Goal: Task Accomplishment & Management: Manage account settings

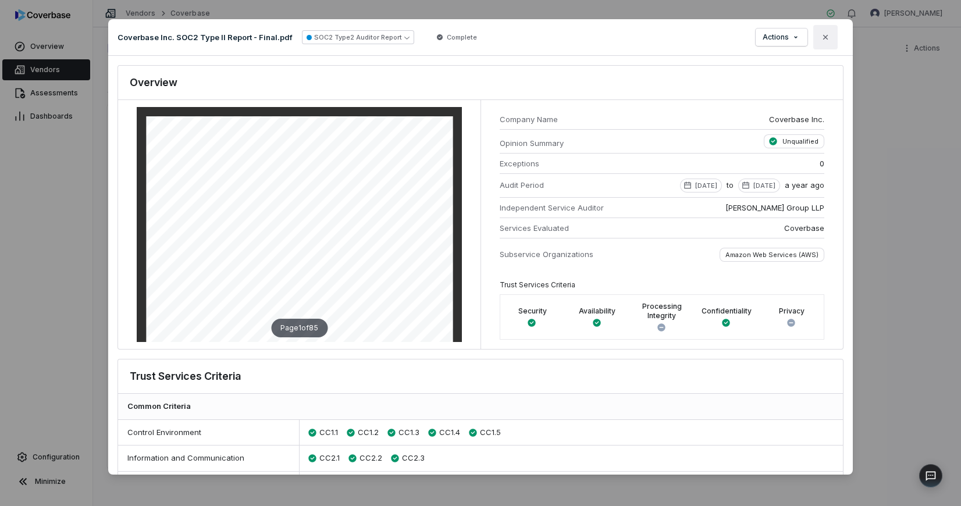
click at [828, 38] on icon "button" at bounding box center [825, 37] width 9 height 9
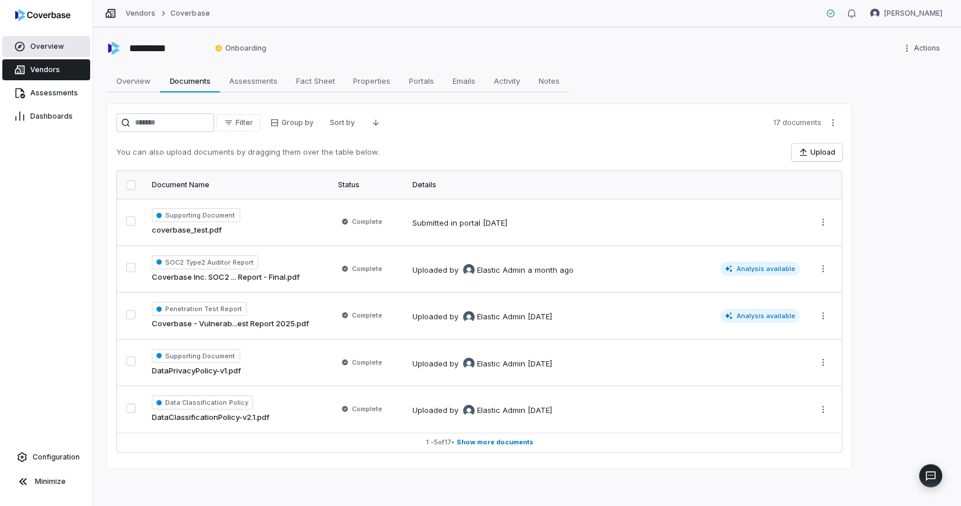
click at [54, 52] on link "Overview" at bounding box center [46, 46] width 88 height 21
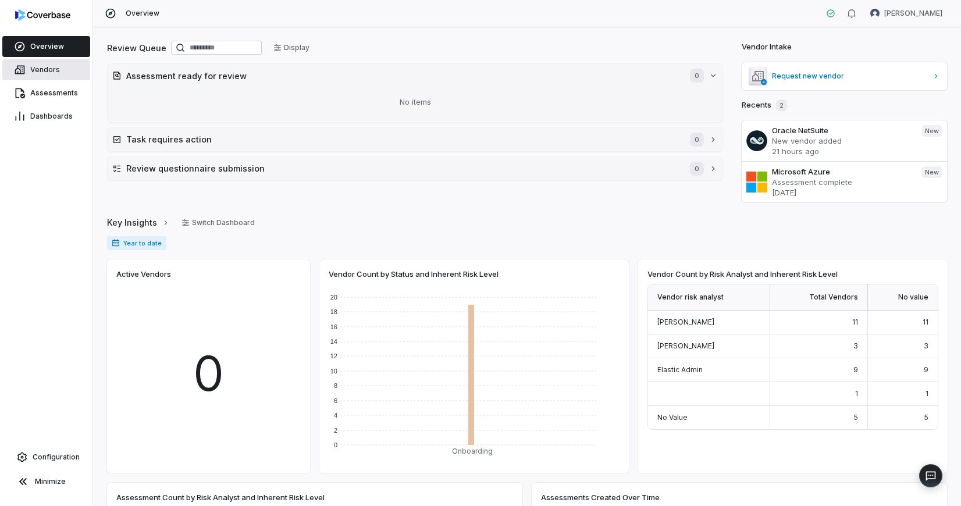
click at [47, 69] on span "Vendors" at bounding box center [45, 69] width 30 height 9
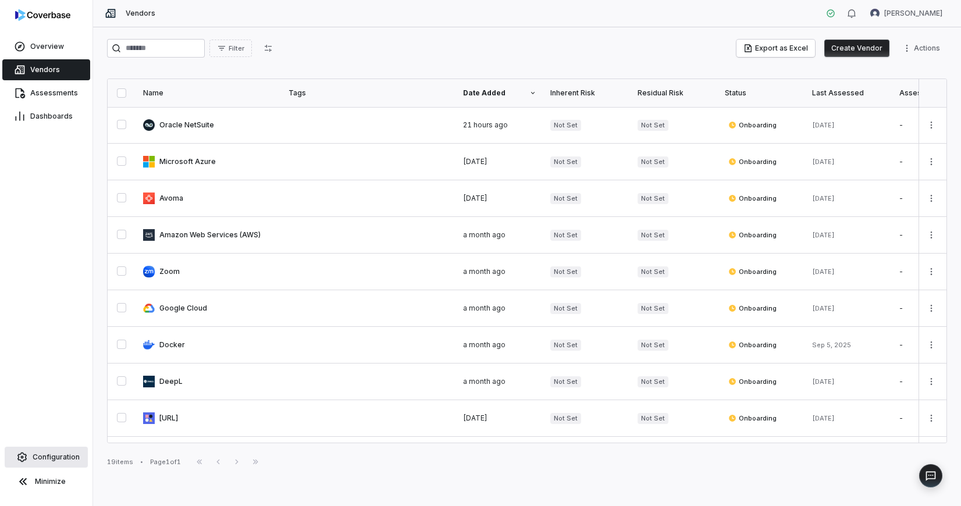
click at [49, 455] on span "Configuration" at bounding box center [56, 457] width 47 height 9
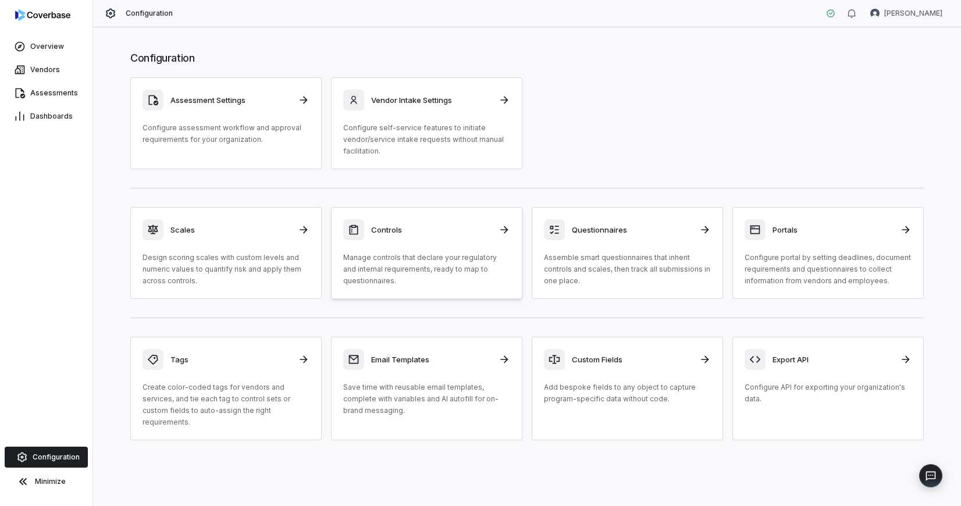
click at [424, 219] on div "Controls" at bounding box center [426, 229] width 167 height 21
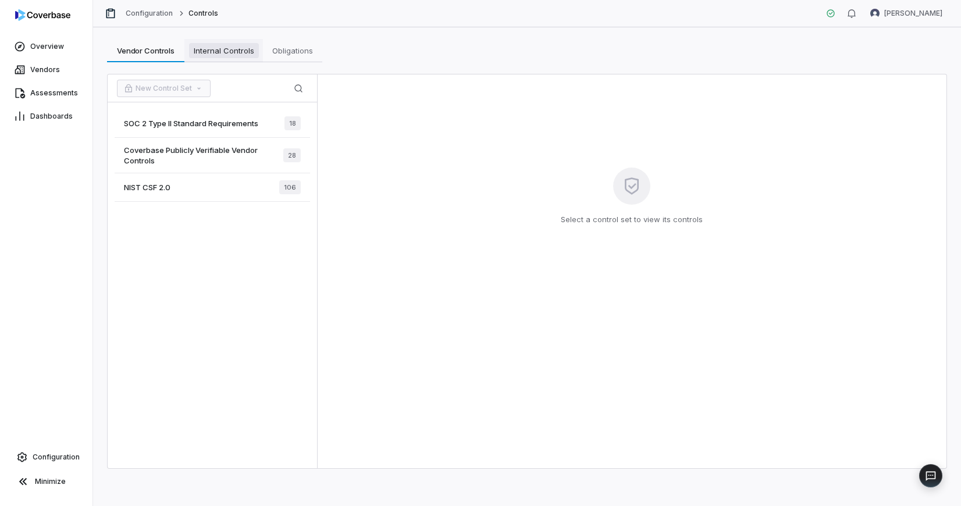
click at [223, 40] on link "Internal Controls Internal Controls" at bounding box center [223, 50] width 79 height 23
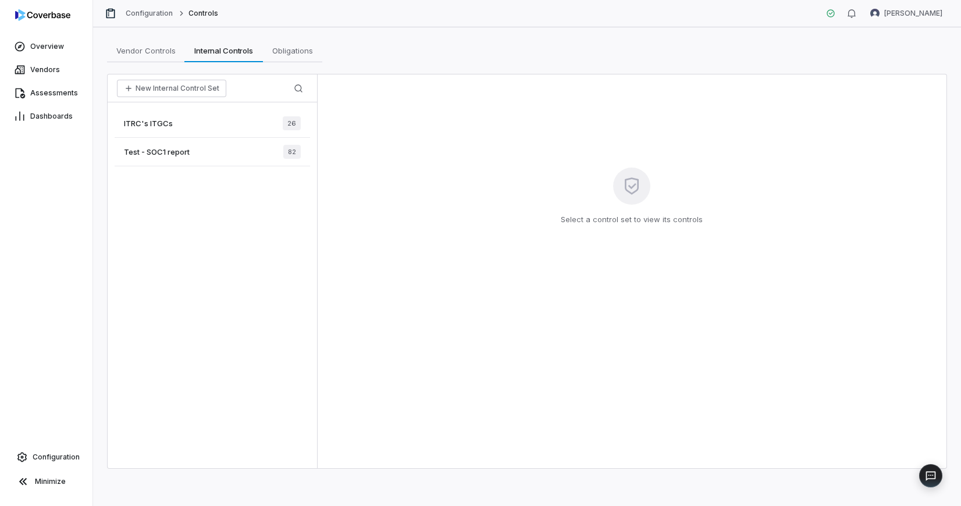
click at [206, 124] on div "ITRC's ITGCs 26" at bounding box center [213, 123] width 196 height 29
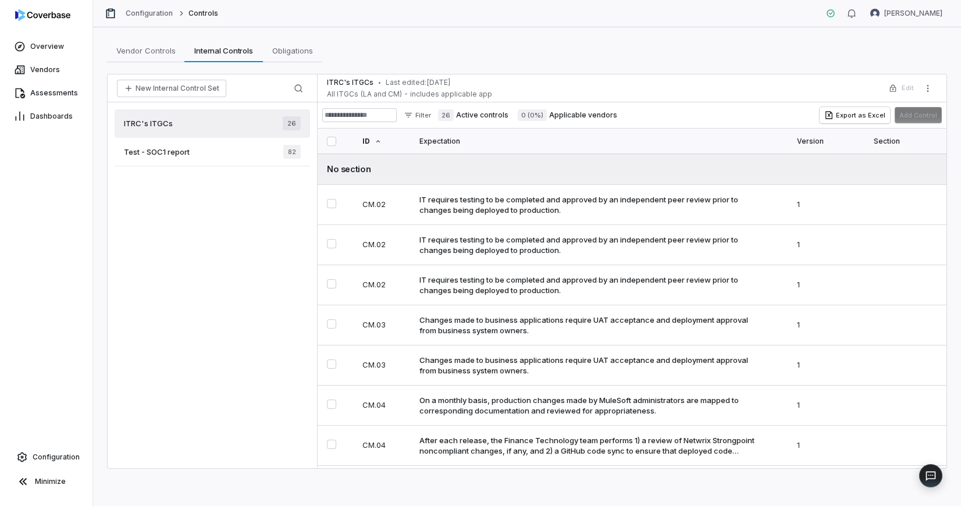
click at [200, 145] on div "Test - SOC1 report 82" at bounding box center [213, 152] width 196 height 29
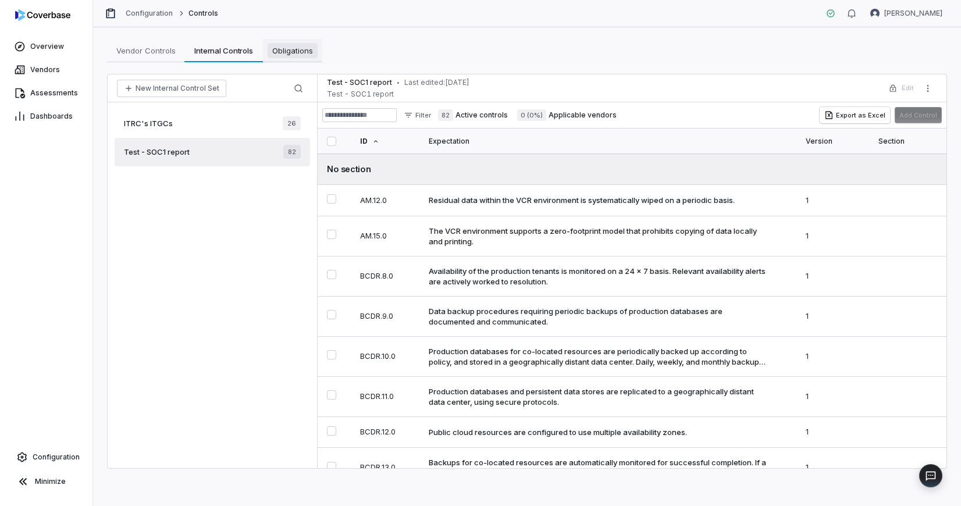
click at [285, 46] on span "Obligations" at bounding box center [293, 50] width 50 height 15
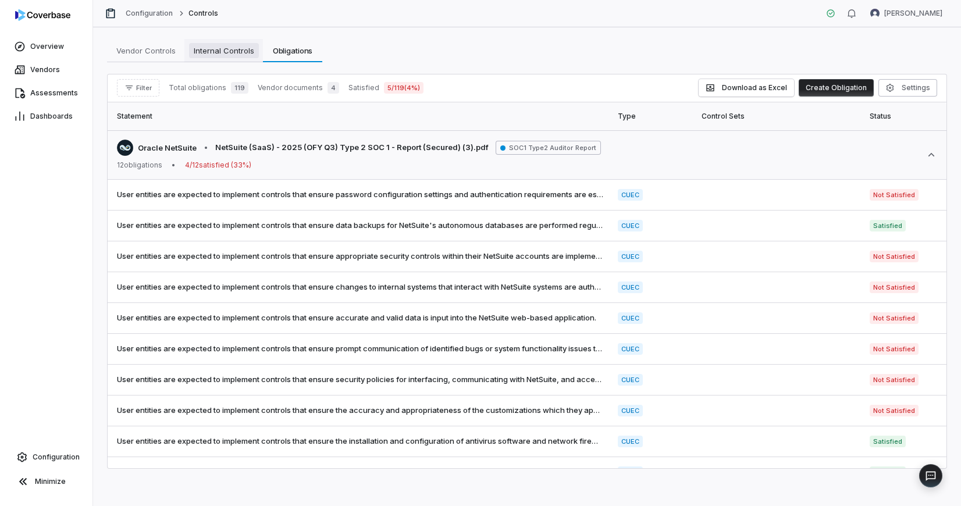
click at [237, 49] on span "Internal Controls" at bounding box center [224, 50] width 70 height 15
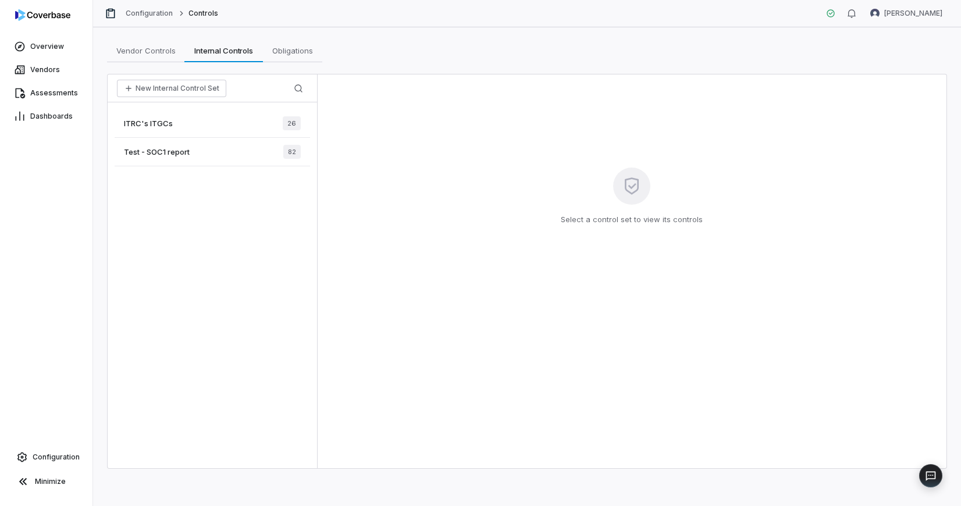
click at [221, 148] on div "Test - SOC1 report 82" at bounding box center [213, 152] width 196 height 29
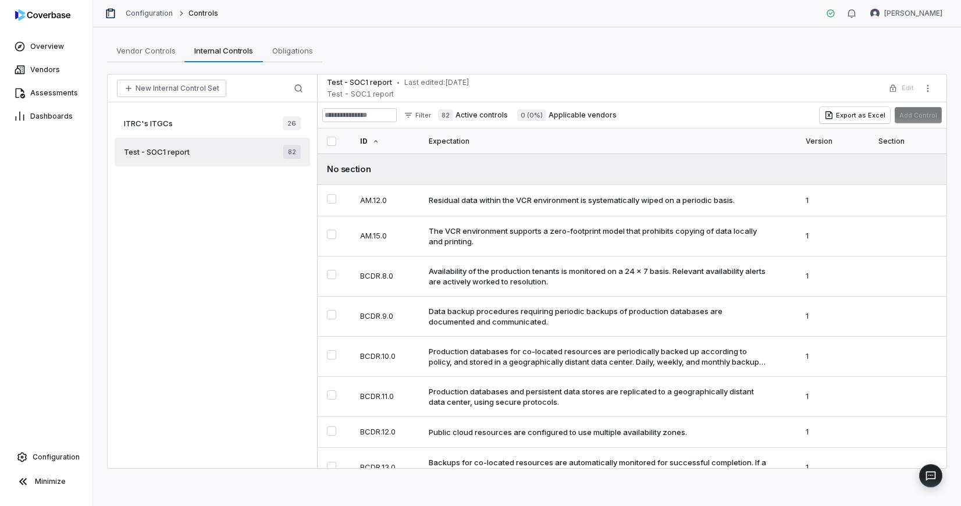
click at [367, 87] on span "Test - SOC1 report" at bounding box center [359, 82] width 65 height 9
click at [939, 80] on div "Test - SOC1 report • Last edited: [DATE] Test - SOC1 report Edit" at bounding box center [632, 88] width 629 height 28
click at [924, 88] on icon "More actions" at bounding box center [928, 88] width 9 height 9
click at [774, 96] on div "Test - SOC1 report • Last edited: [DATE] Test - SOC1 report Edit" at bounding box center [632, 88] width 629 height 28
click at [421, 283] on td "BCDR.8.0" at bounding box center [387, 276] width 69 height 40
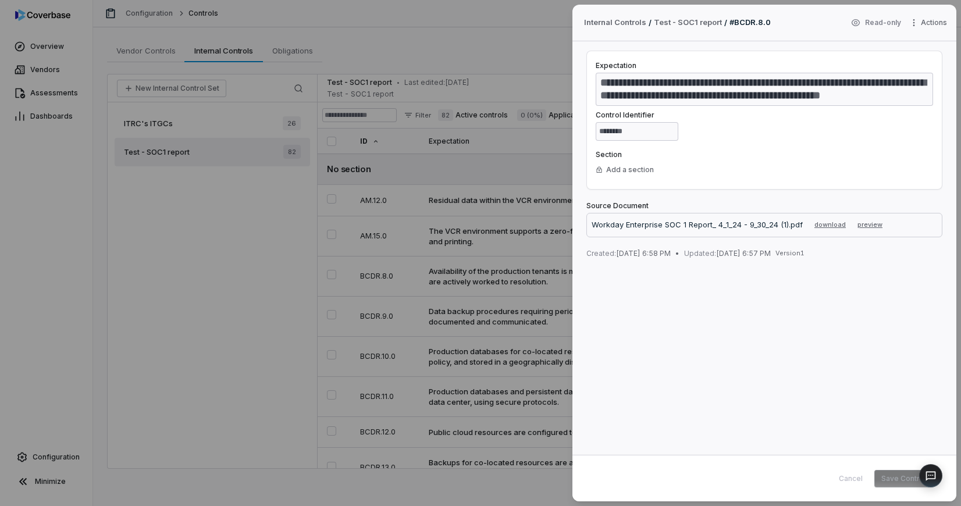
click at [857, 481] on div "Cancel Save Control" at bounding box center [882, 478] width 101 height 17
click at [857, 474] on div "Cancel Save Control" at bounding box center [882, 478] width 101 height 17
click at [563, 22] on div "**********" at bounding box center [480, 253] width 961 height 506
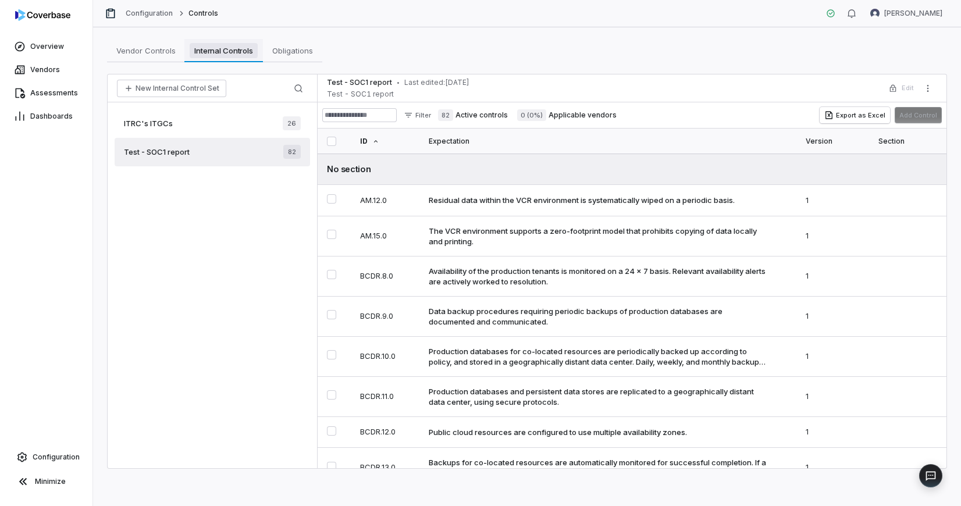
click at [211, 56] on span "Internal Controls" at bounding box center [224, 50] width 68 height 15
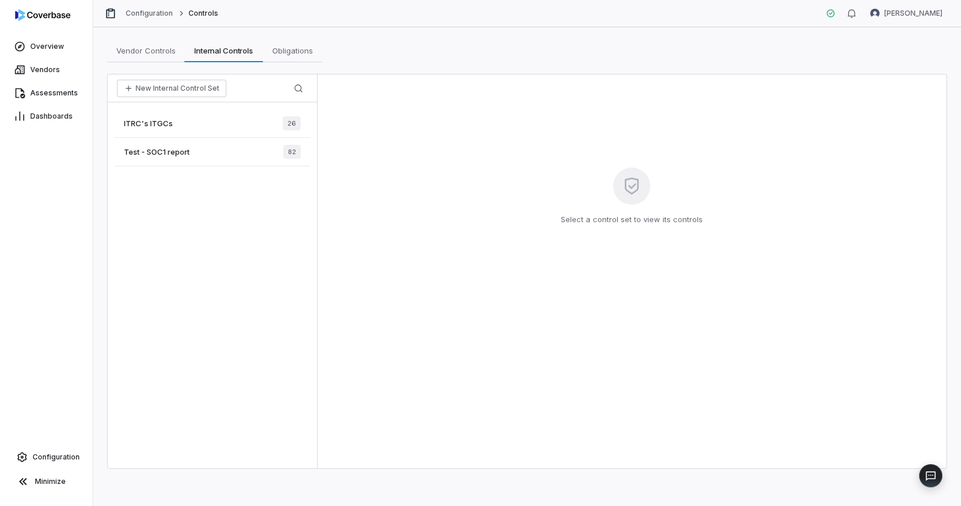
click at [187, 118] on div "ITRC's ITGCs 26" at bounding box center [213, 123] width 196 height 29
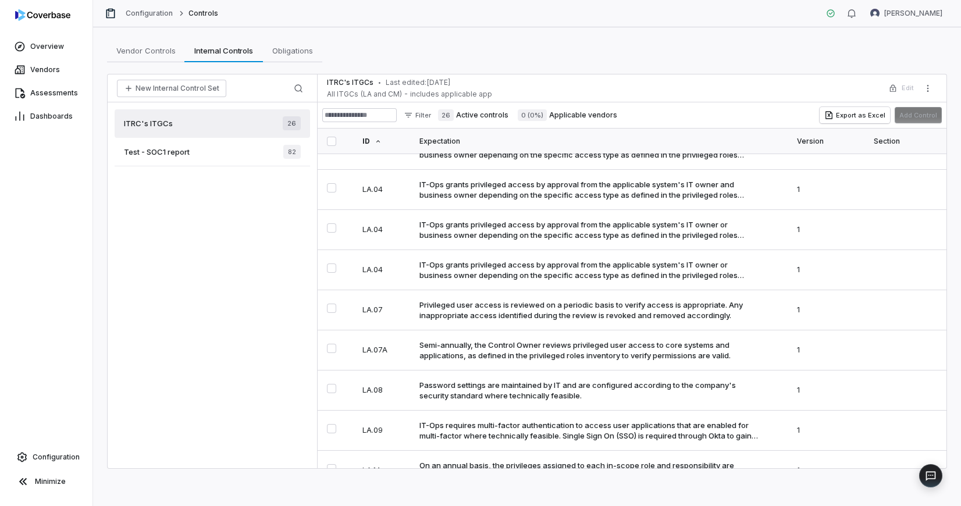
scroll to position [751, 0]
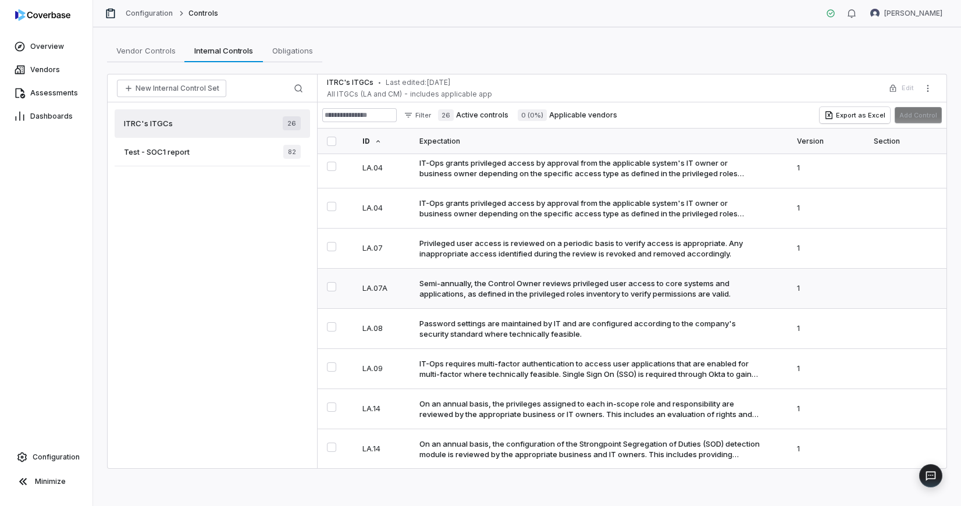
click at [448, 281] on div "Semi-annually, the Control Owner reviews privileged user access to core systems…" at bounding box center [590, 288] width 340 height 21
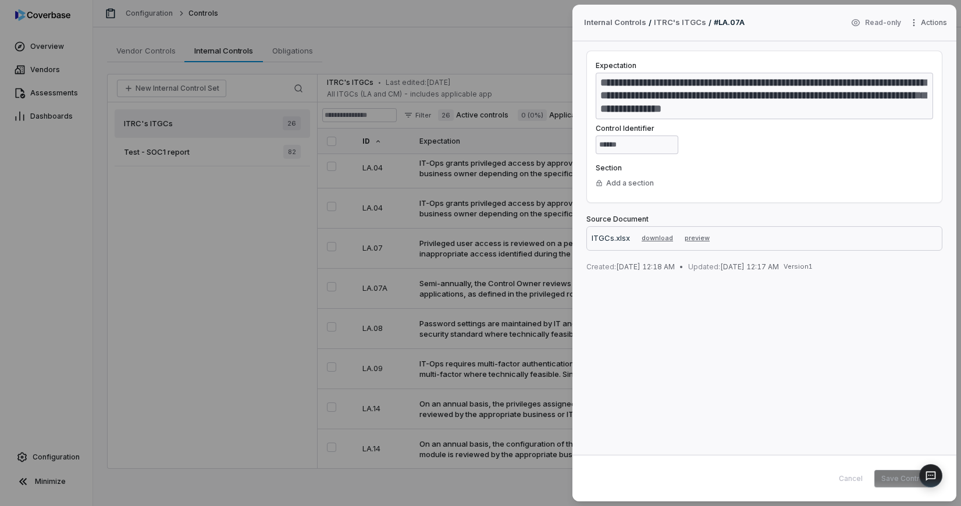
click at [613, 237] on p "ITGCs.xlsx" at bounding box center [611, 239] width 38 height 12
click at [661, 239] on button "download" at bounding box center [657, 239] width 41 height 14
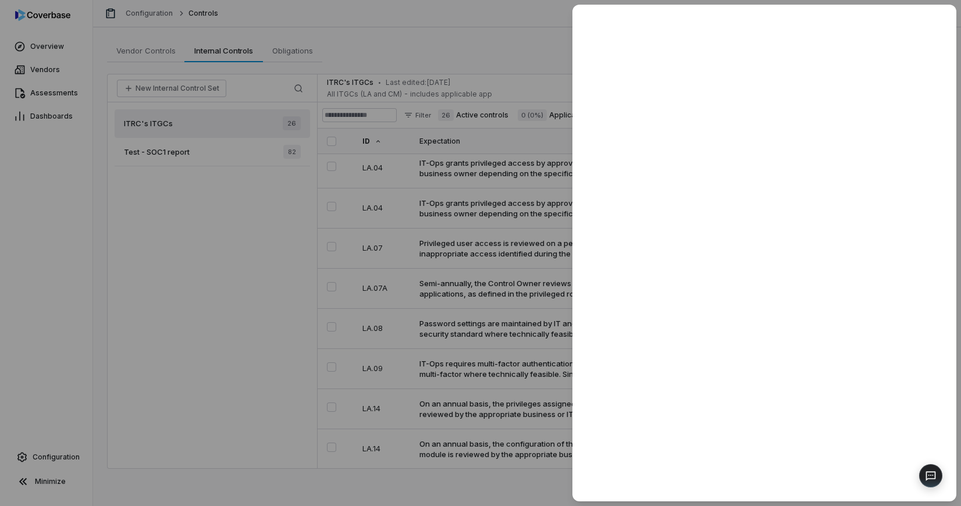
click at [475, 366] on div at bounding box center [480, 253] width 961 height 506
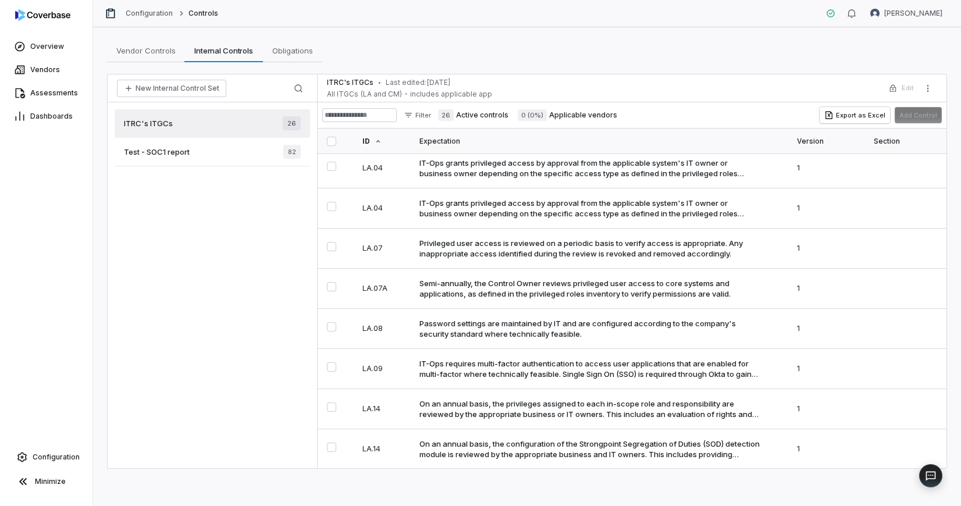
click at [171, 155] on span "Test - SOC1 report" at bounding box center [157, 152] width 66 height 10
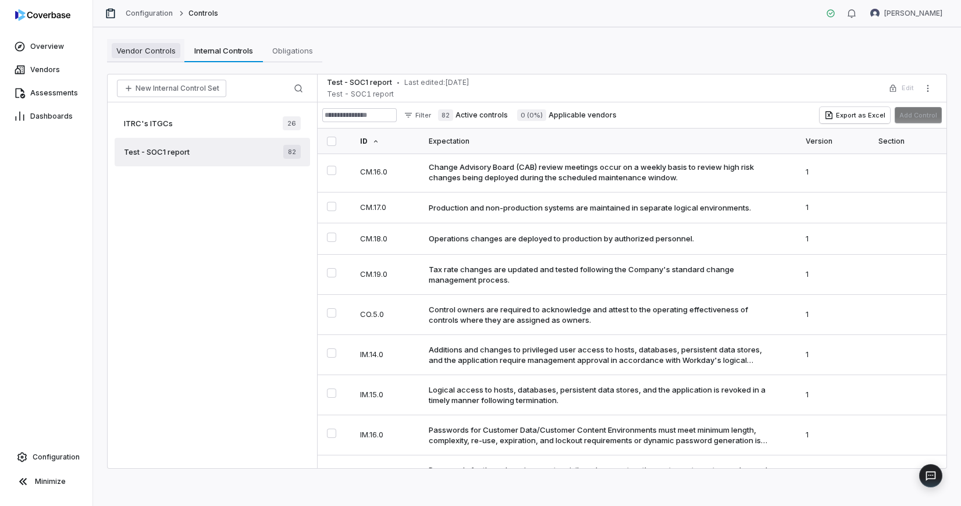
click at [168, 50] on span "Vendor Controls" at bounding box center [146, 50] width 69 height 15
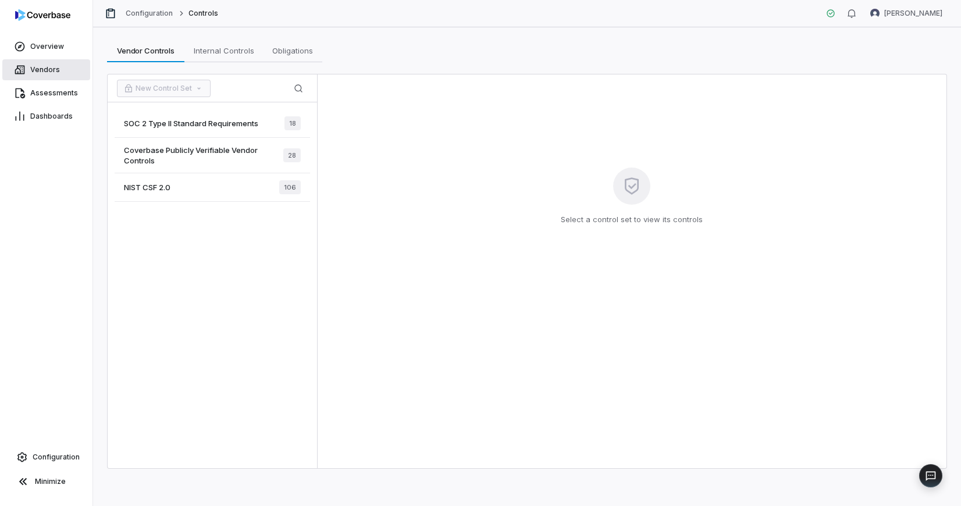
click at [55, 65] on span "Vendors" at bounding box center [45, 69] width 30 height 9
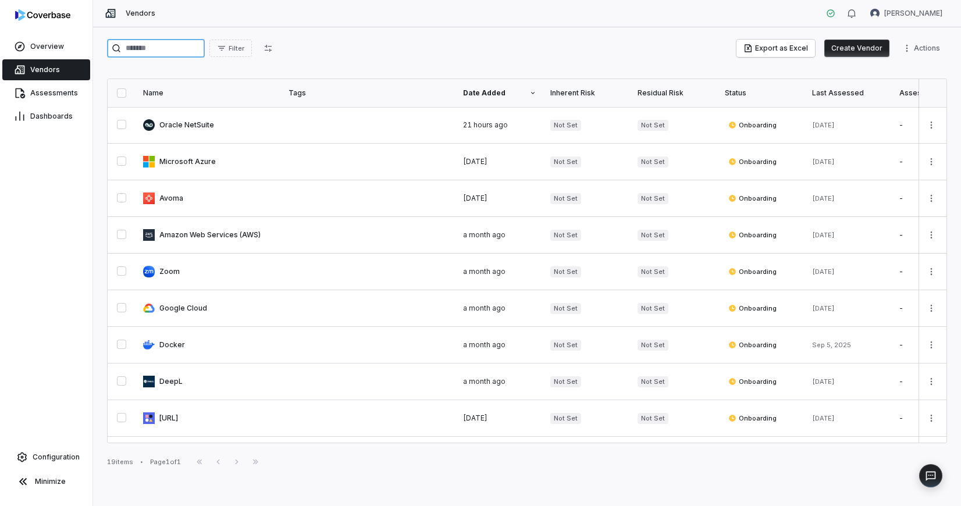
click at [167, 49] on input "search" at bounding box center [156, 48] width 98 height 19
click at [197, 120] on link at bounding box center [208, 125] width 145 height 36
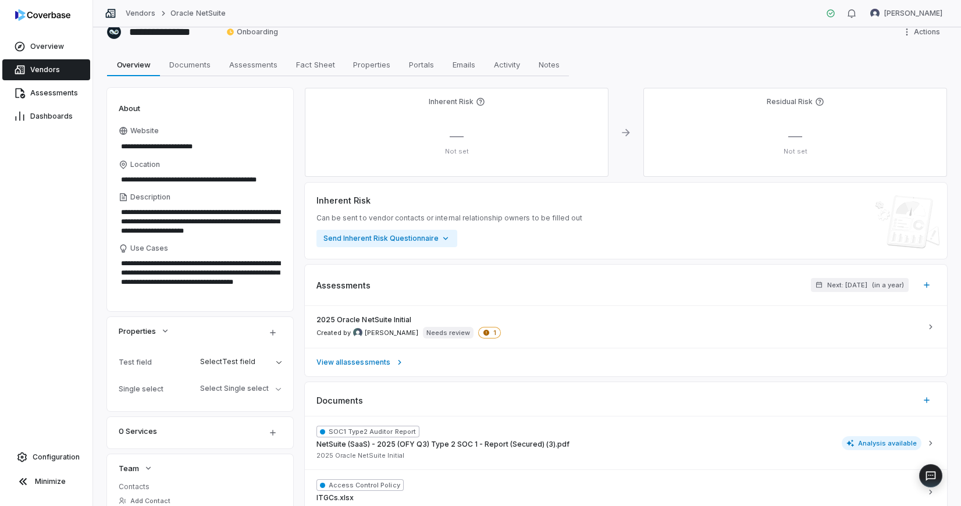
scroll to position [23, 0]
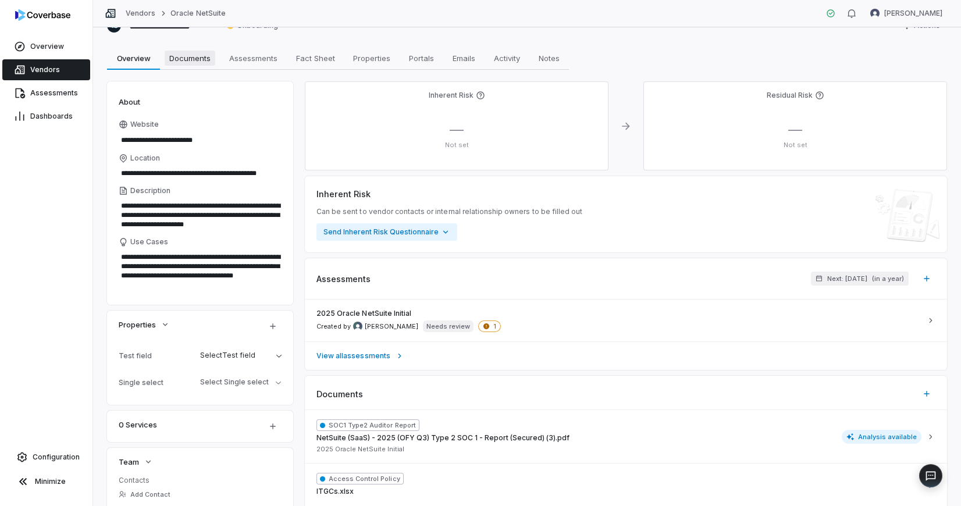
click at [198, 55] on span "Documents" at bounding box center [190, 58] width 51 height 15
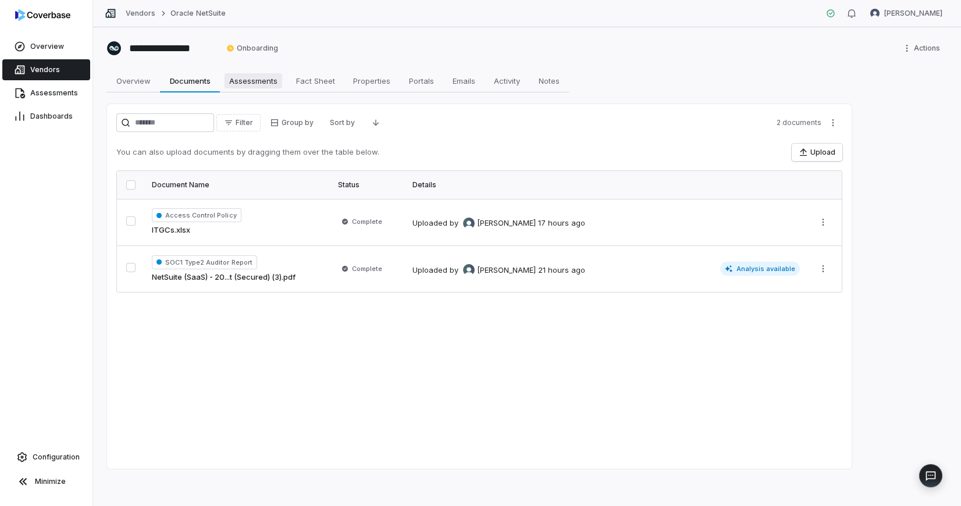
click at [251, 83] on span "Assessments" at bounding box center [254, 80] width 58 height 15
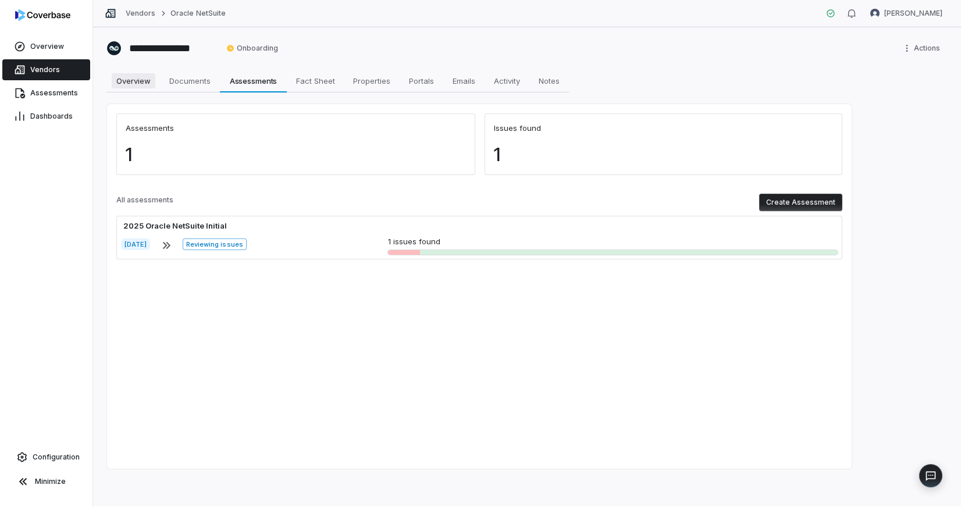
click at [136, 84] on span "Overview" at bounding box center [134, 80] width 44 height 15
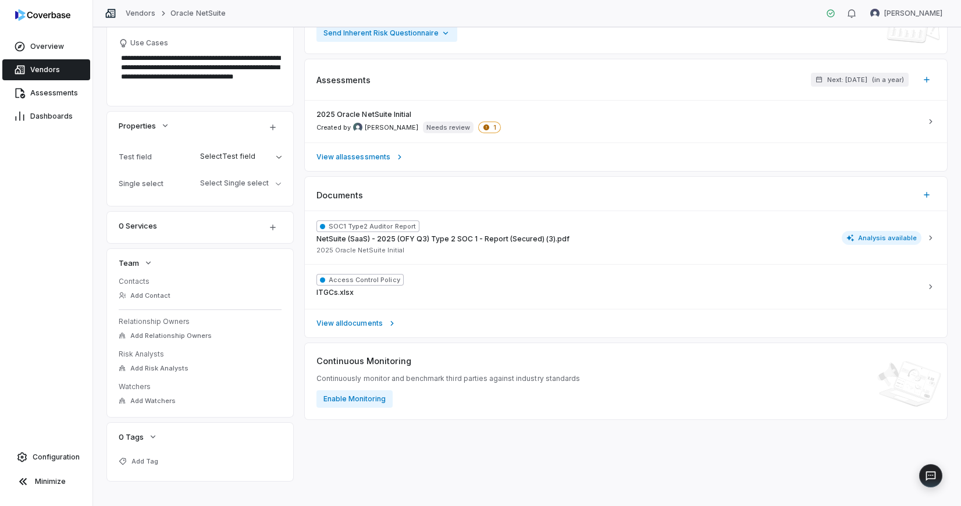
scroll to position [234, 0]
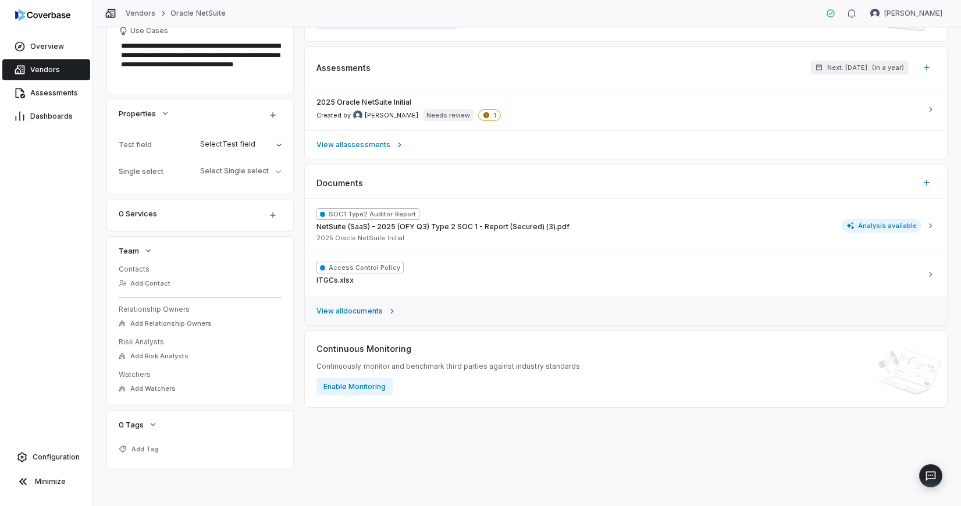
click at [368, 306] on link "View all documents" at bounding box center [626, 311] width 642 height 29
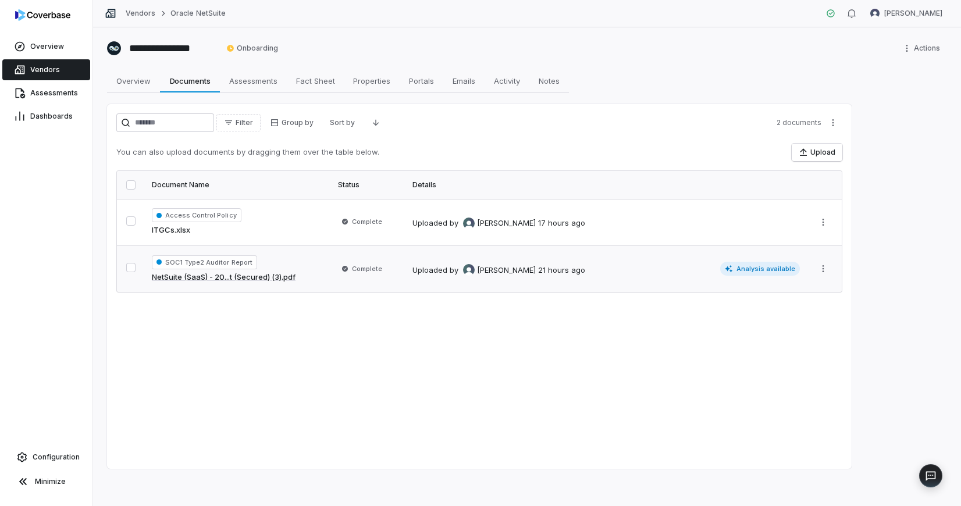
click at [325, 267] on td "SOC1 Type2 Auditor Report NetSuite (SaaS) - 20...t (Secured) (3).pdf" at bounding box center [238, 269] width 186 height 47
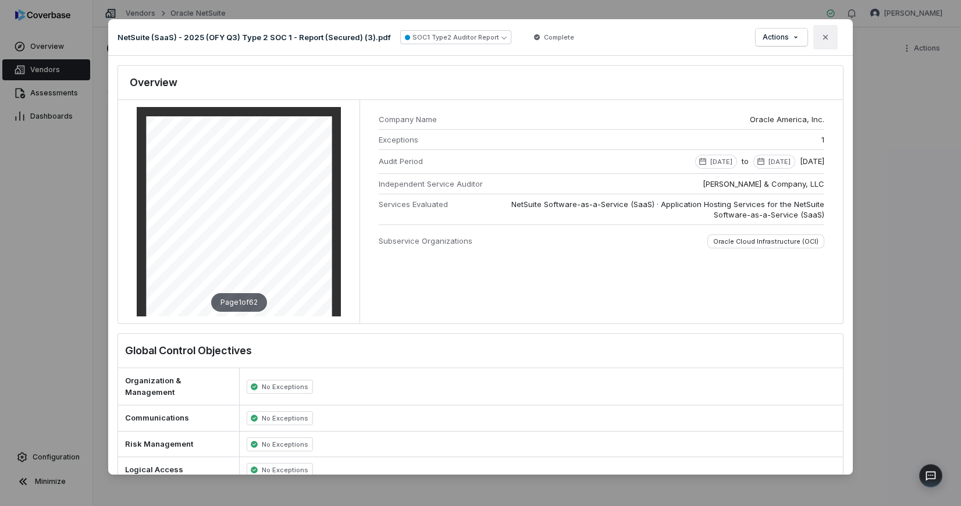
click at [825, 39] on icon "button" at bounding box center [825, 37] width 9 height 9
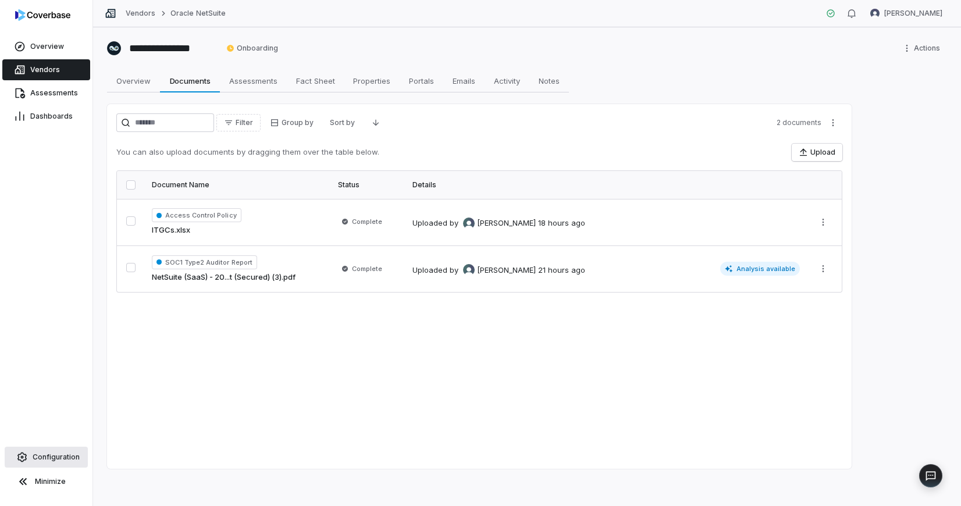
click at [56, 464] on link "Configuration" at bounding box center [46, 457] width 83 height 21
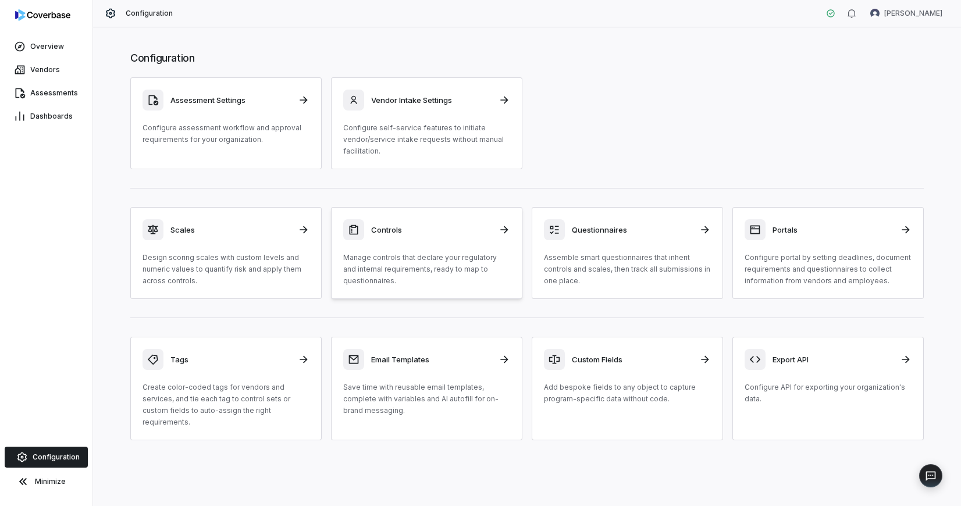
click at [425, 258] on p "Manage controls that declare your regulatory and internal requirements, ready t…" at bounding box center [426, 269] width 167 height 35
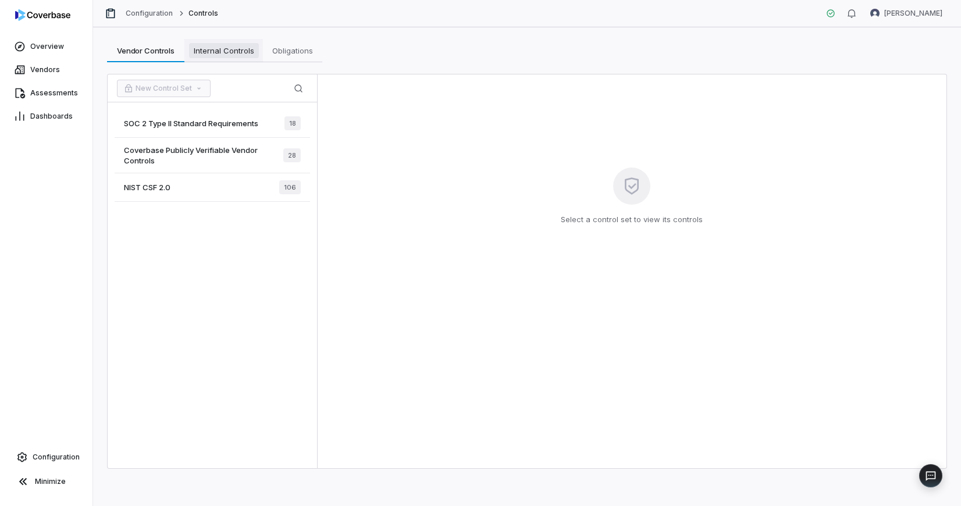
click at [207, 49] on span "Internal Controls" at bounding box center [224, 50] width 70 height 15
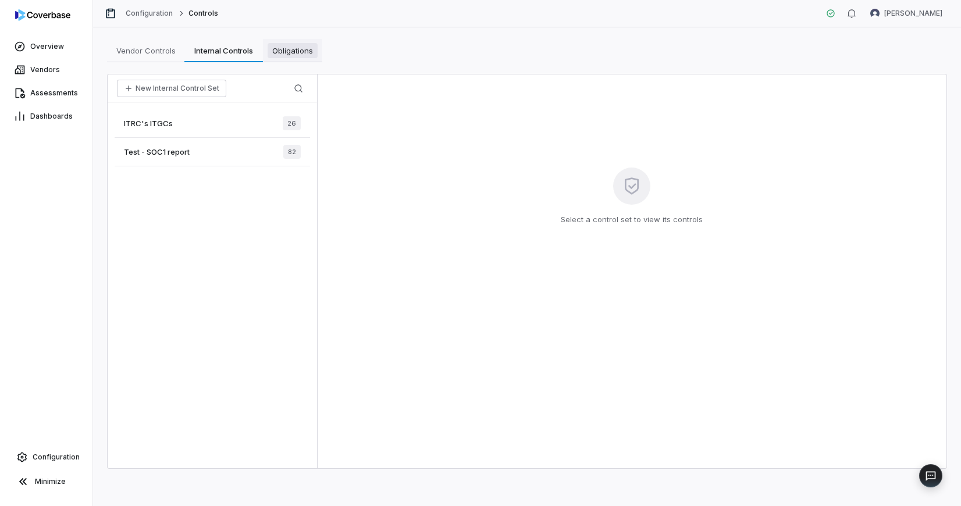
click at [281, 44] on span "Obligations" at bounding box center [293, 50] width 50 height 15
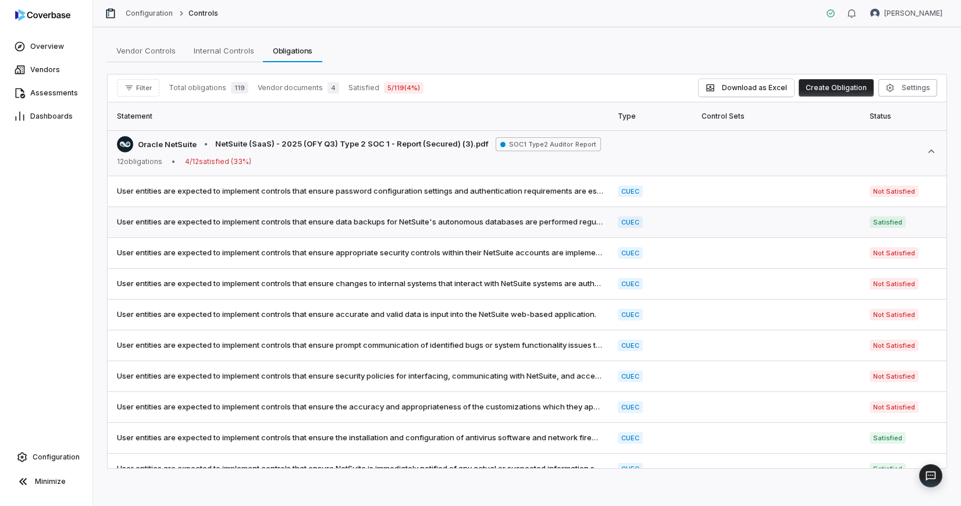
scroll to position [5, 0]
click at [303, 87] on span "Vendor documents" at bounding box center [290, 87] width 65 height 9
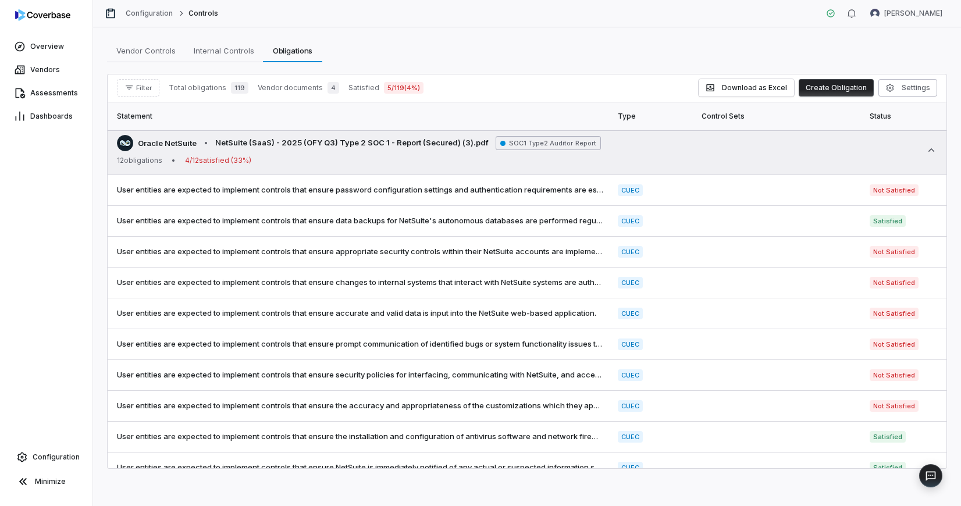
scroll to position [0, 0]
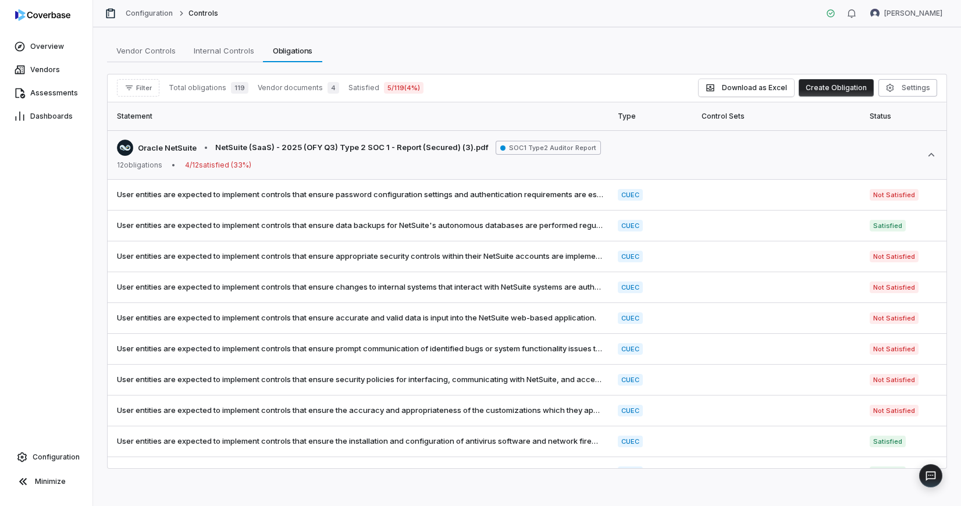
click at [15, 254] on div "Overview Vendors Assessments Dashboards Configuration Minimize" at bounding box center [46, 253] width 93 height 506
click at [275, 198] on span "User entities are expected to implement controls that ensure password configura…" at bounding box center [360, 195] width 487 height 12
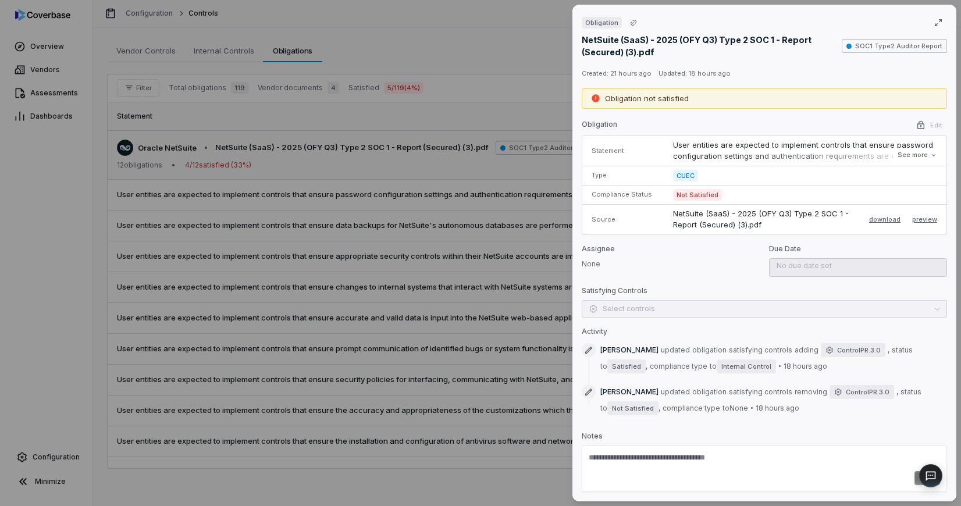
scroll to position [5, 0]
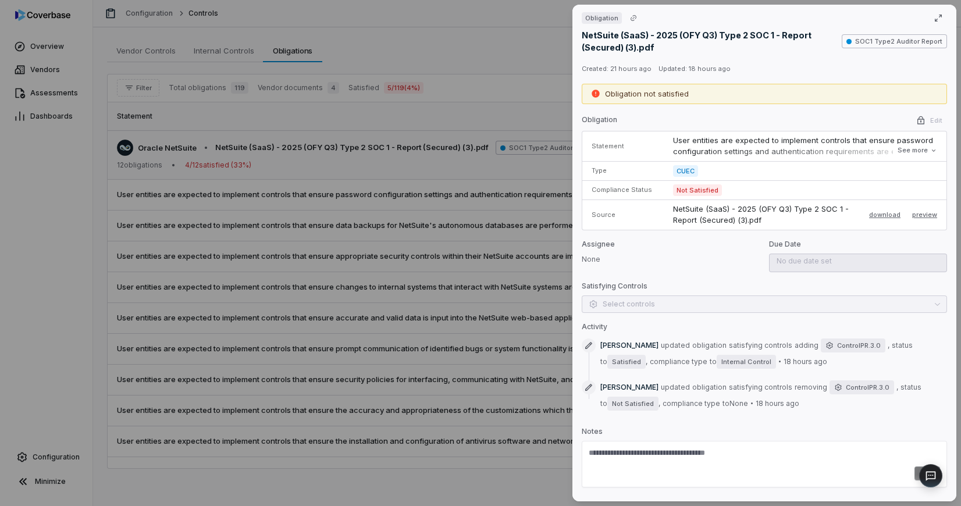
click at [719, 300] on div "Satisfying Controls Select controls" at bounding box center [764, 297] width 365 height 31
click at [704, 276] on div "Obligation Edit Statement User entities are expected to implement controls that…" at bounding box center [764, 213] width 365 height 200
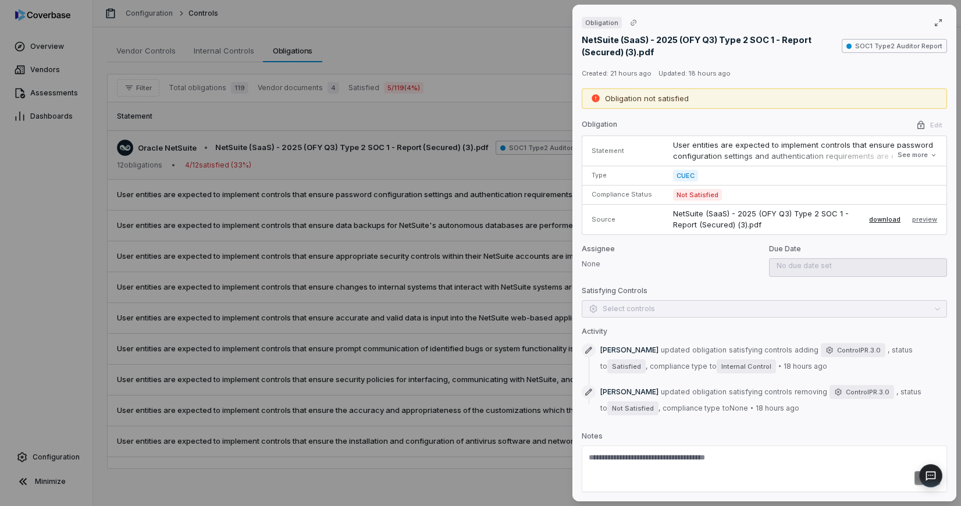
click at [877, 219] on button "download" at bounding box center [885, 219] width 41 height 14
click at [494, 52] on div "Obligation NetSuite (SaaS) - 2025 (OFY Q3) Type 2 SOC 1 - Report (Secured) (3).…" at bounding box center [480, 253] width 961 height 506
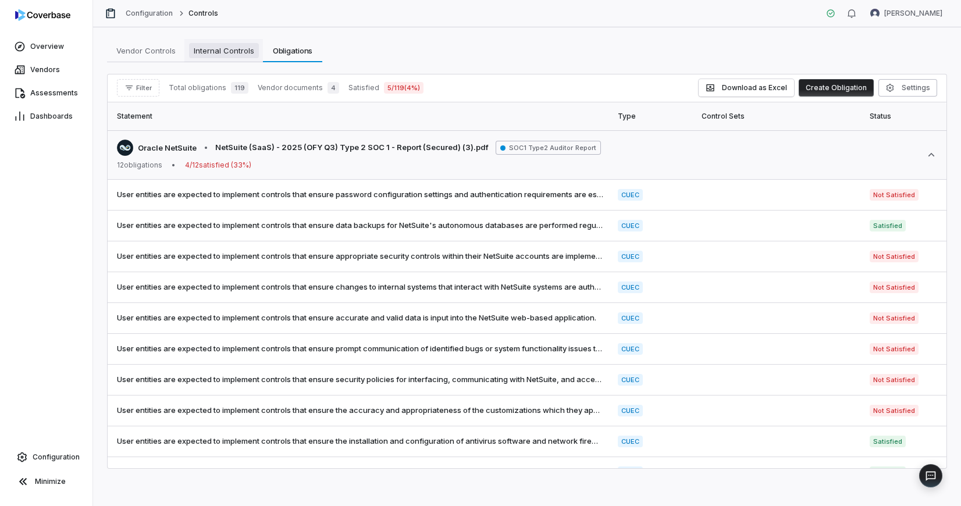
click at [201, 53] on span "Internal Controls" at bounding box center [224, 50] width 70 height 15
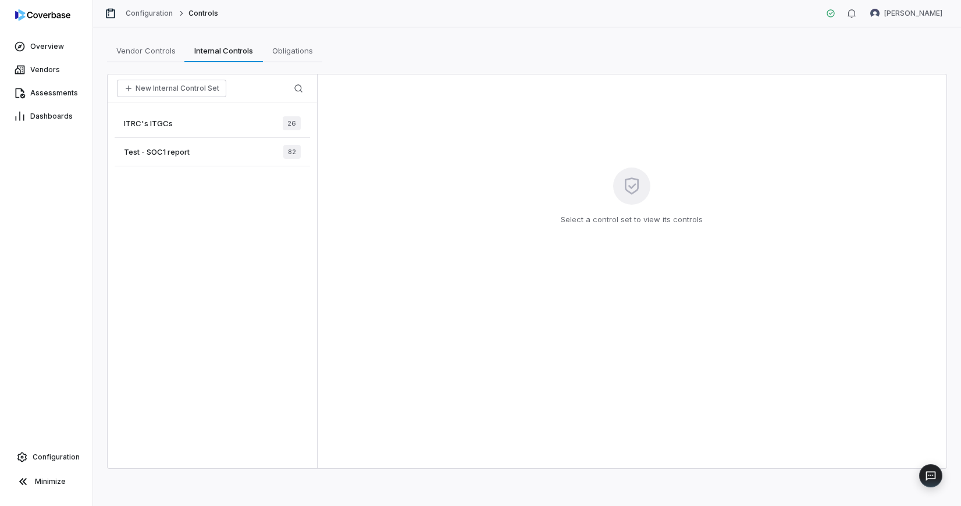
click at [294, 69] on div "Vendor Controls Vendor Controls Internal Controls Internal Controls Obligations…" at bounding box center [527, 266] width 868 height 479
click at [294, 61] on link "Obligations Obligations" at bounding box center [292, 50] width 59 height 23
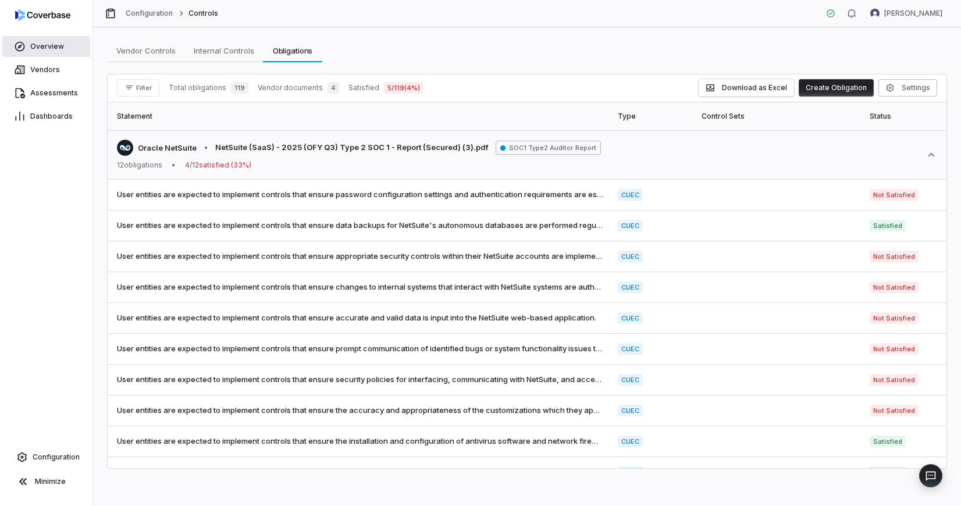
click at [45, 48] on span "Overview" at bounding box center [47, 46] width 34 height 9
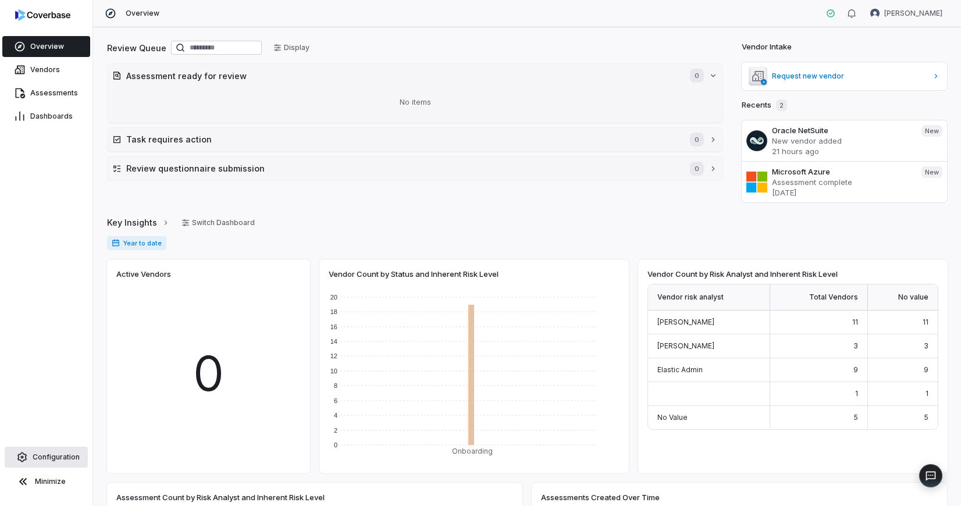
click at [55, 455] on span "Configuration" at bounding box center [56, 457] width 47 height 9
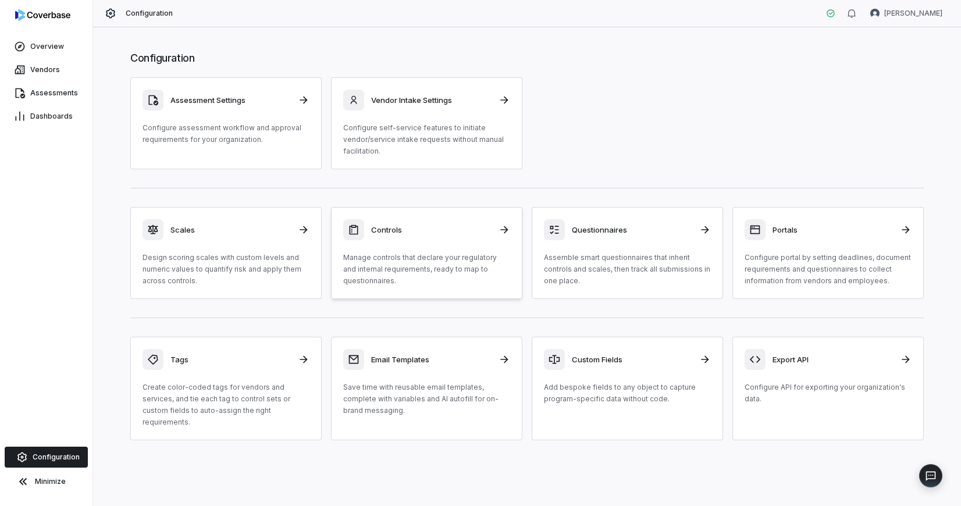
click at [432, 252] on p "Manage controls that declare your regulatory and internal requirements, ready t…" at bounding box center [426, 269] width 167 height 35
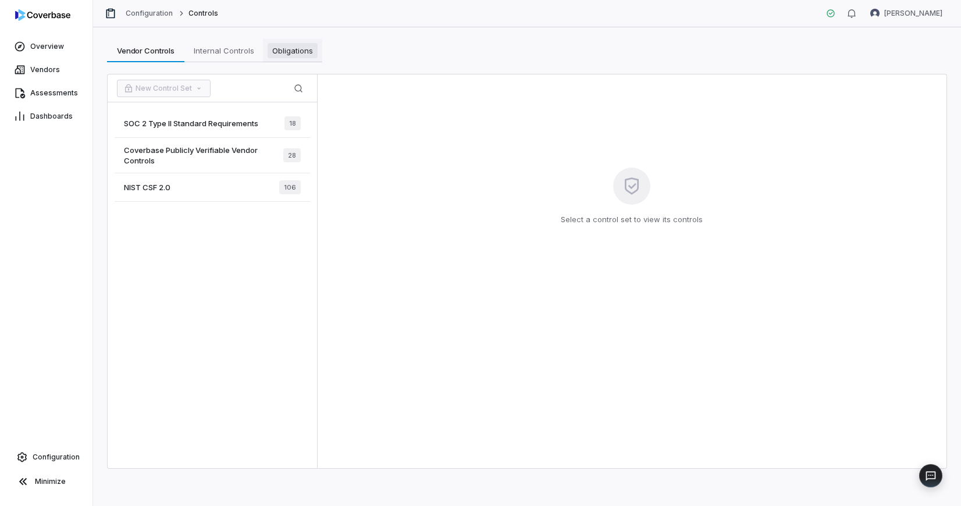
click at [293, 48] on span "Obligations" at bounding box center [293, 50] width 50 height 15
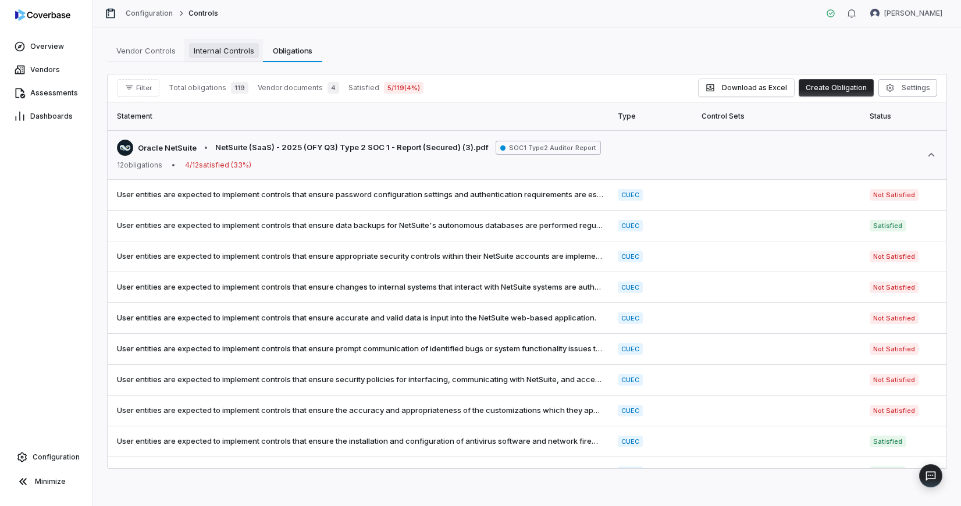
click at [242, 53] on span "Internal Controls" at bounding box center [224, 50] width 70 height 15
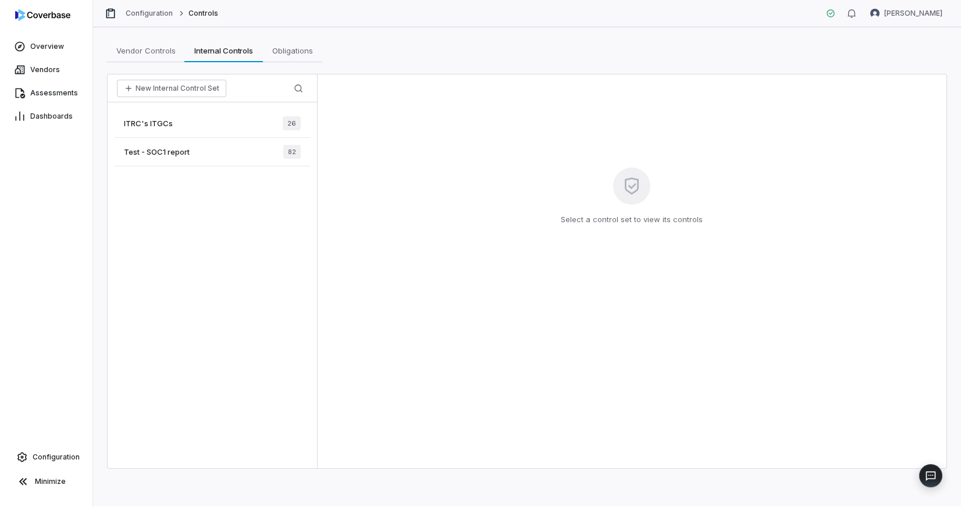
click at [211, 152] on div "Test - SOC1 report 82" at bounding box center [213, 152] width 196 height 29
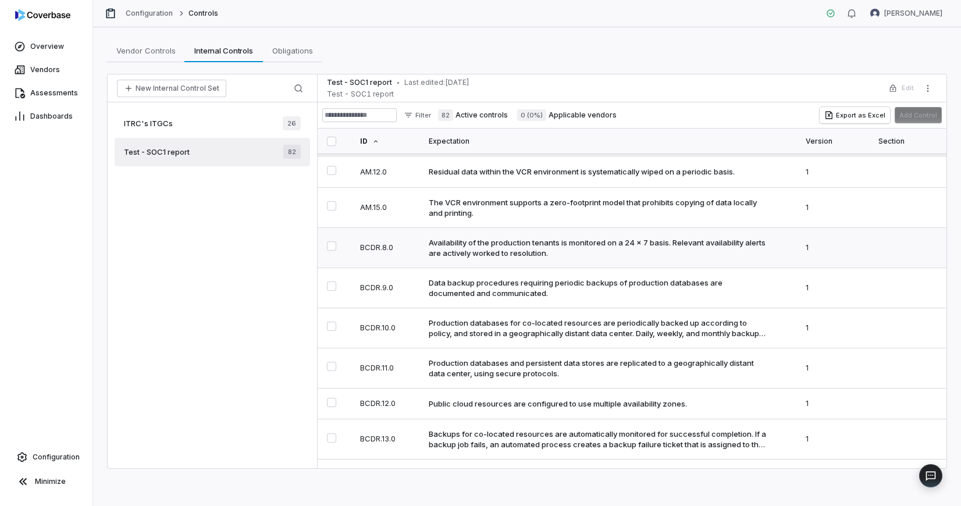
scroll to position [34, 0]
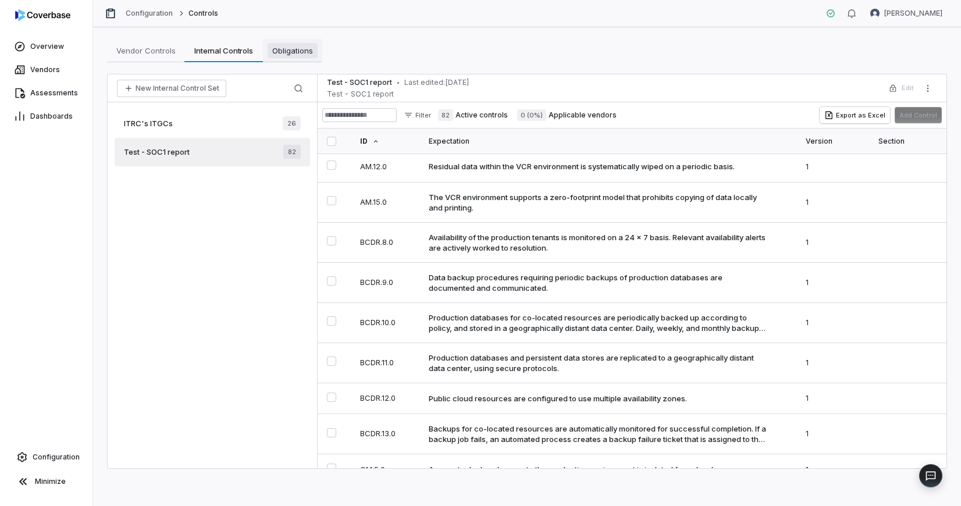
click at [303, 49] on span "Obligations" at bounding box center [293, 50] width 50 height 15
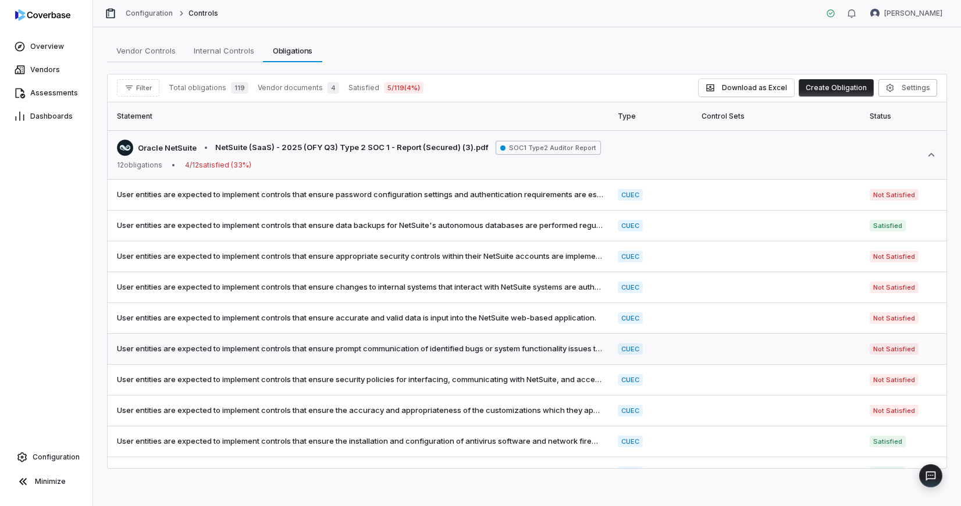
click at [411, 350] on span "User entities are expected to implement controls that ensure prompt communicati…" at bounding box center [360, 349] width 487 height 12
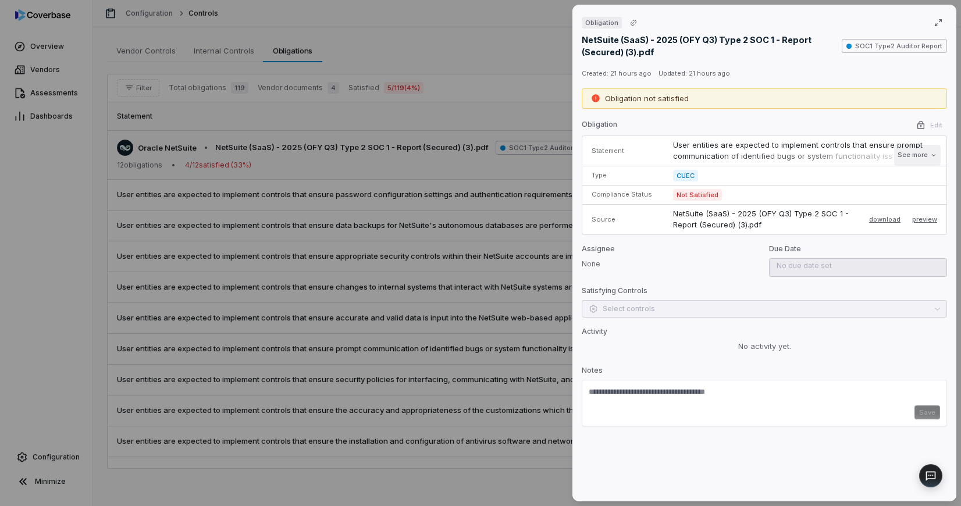
click at [915, 157] on button "See more" at bounding box center [917, 155] width 47 height 21
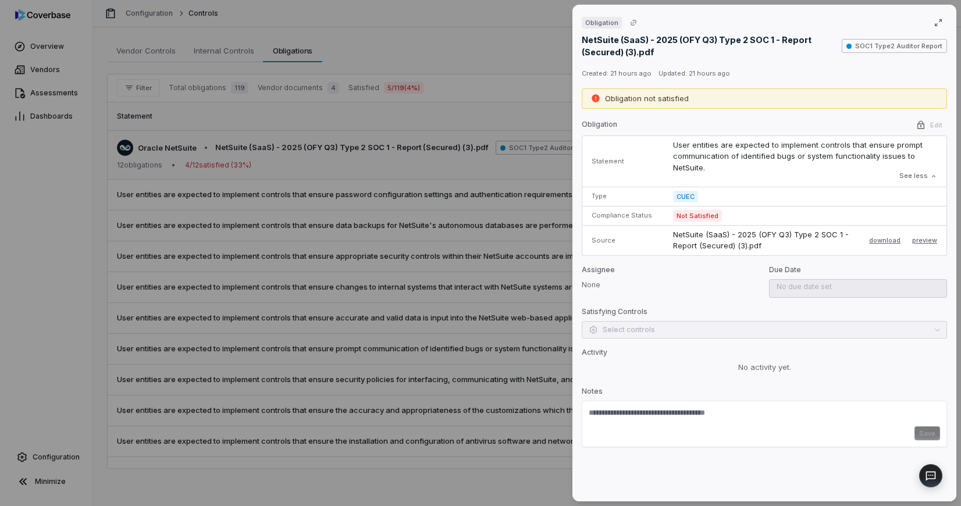
click at [396, 175] on div "Obligation NetSuite (SaaS) - 2025 (OFY Q3) Type 2 SOC 1 - Report (Secured) (3).…" at bounding box center [480, 253] width 961 height 506
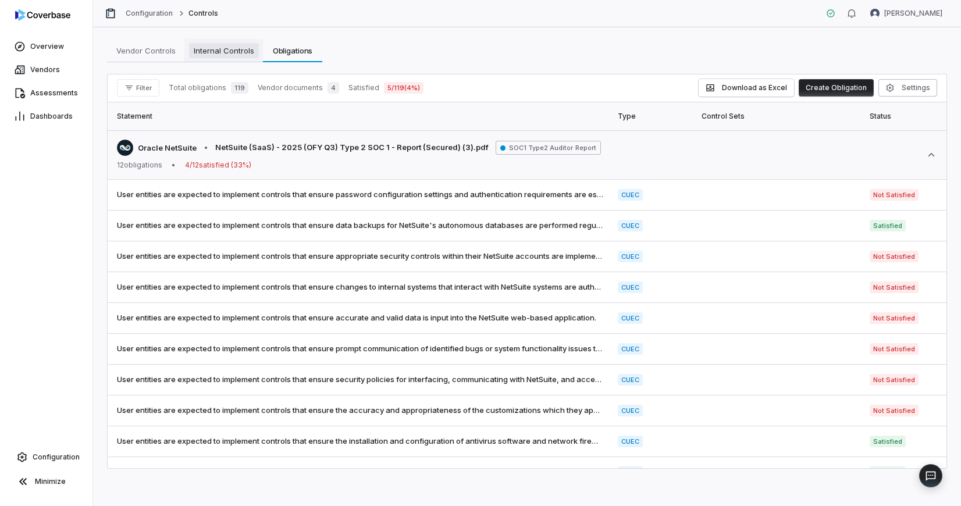
click at [221, 49] on span "Internal Controls" at bounding box center [224, 50] width 70 height 15
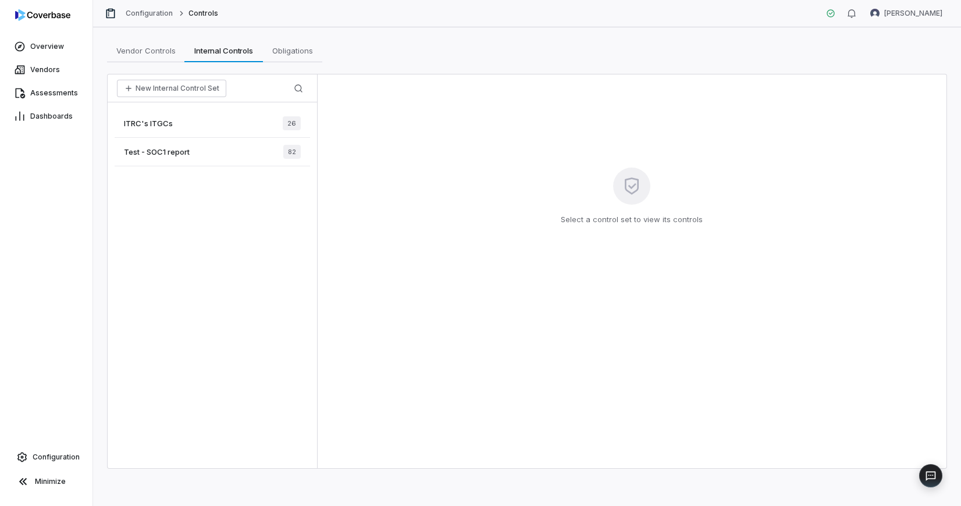
click at [186, 121] on div "ITRC's ITGCs 26" at bounding box center [213, 123] width 196 height 29
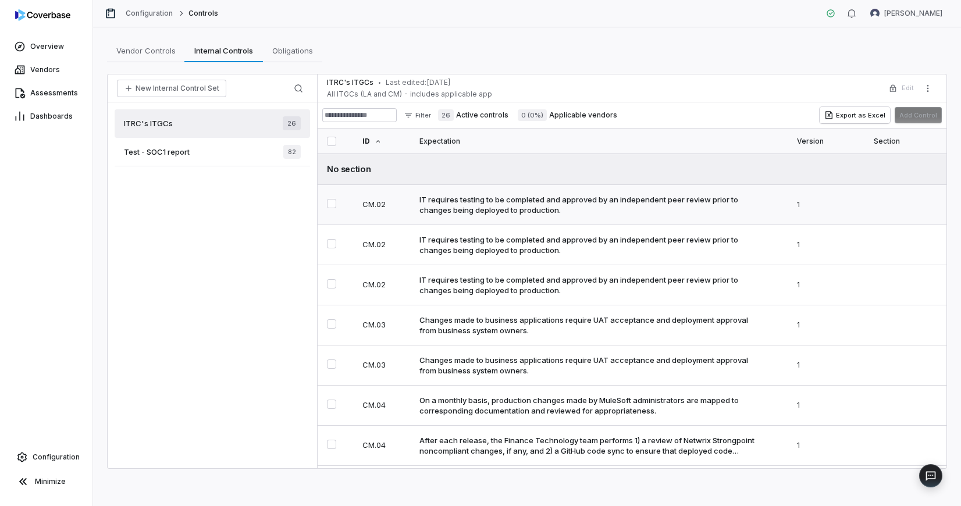
click at [506, 207] on div "IT requires testing to be completed and approved by an independent peer review …" at bounding box center [590, 204] width 340 height 21
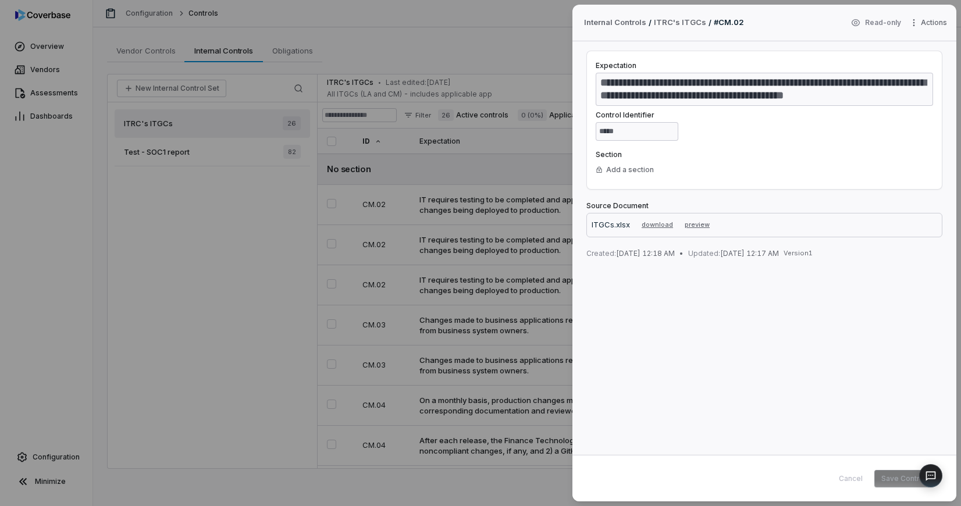
click at [461, 83] on div "**********" at bounding box center [480, 253] width 961 height 506
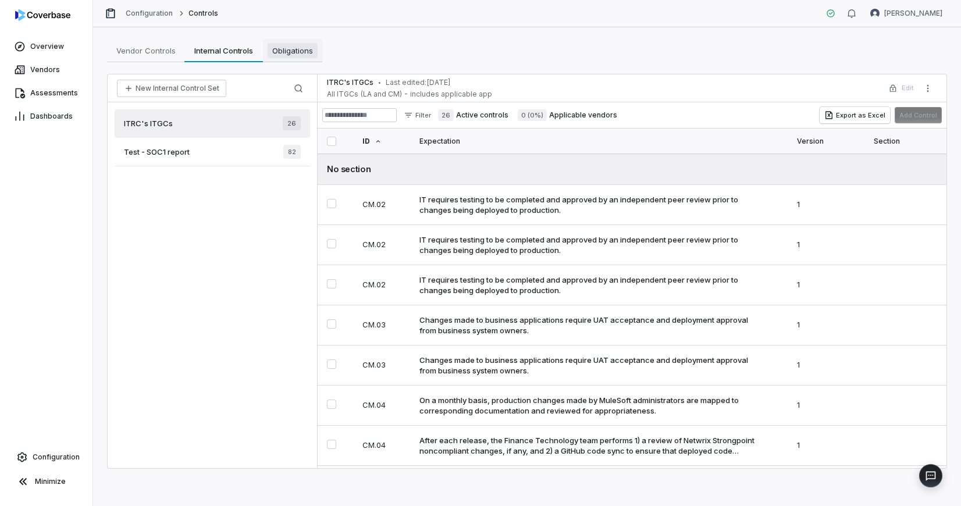
click at [284, 55] on span "Obligations" at bounding box center [293, 50] width 50 height 15
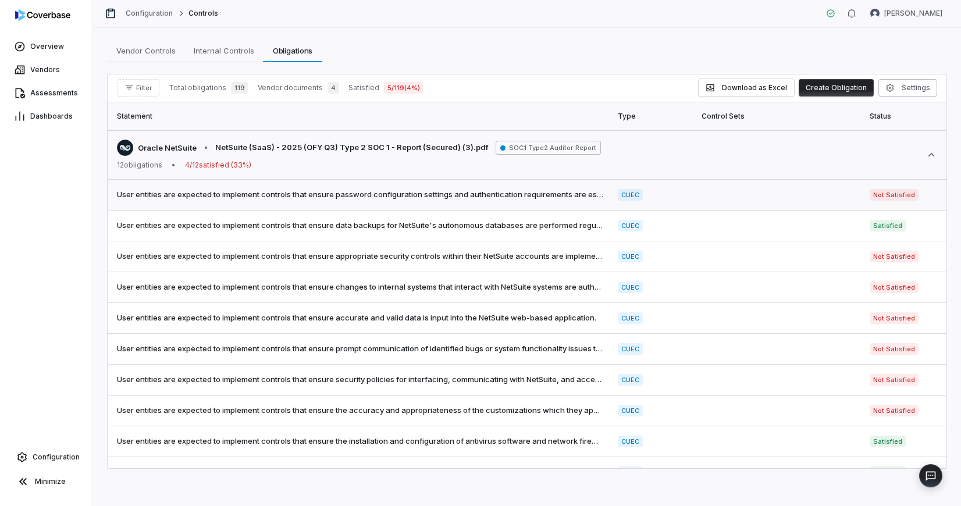
click at [362, 200] on span "User entities are expected to implement controls that ensure password configura…" at bounding box center [360, 195] width 487 height 12
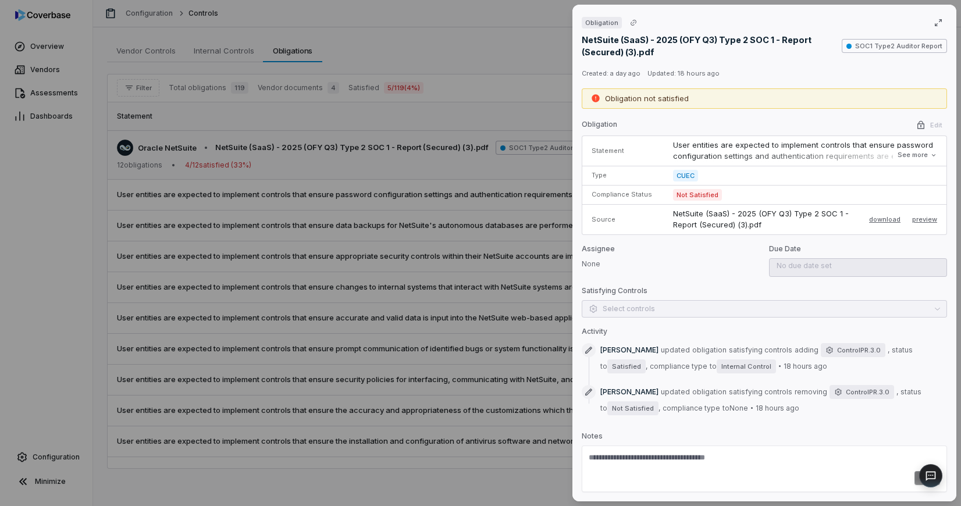
click at [439, 178] on div "Obligation NetSuite (SaaS) - 2025 (OFY Q3) Type 2 SOC 1 - Report (Secured) (3).…" at bounding box center [480, 253] width 961 height 506
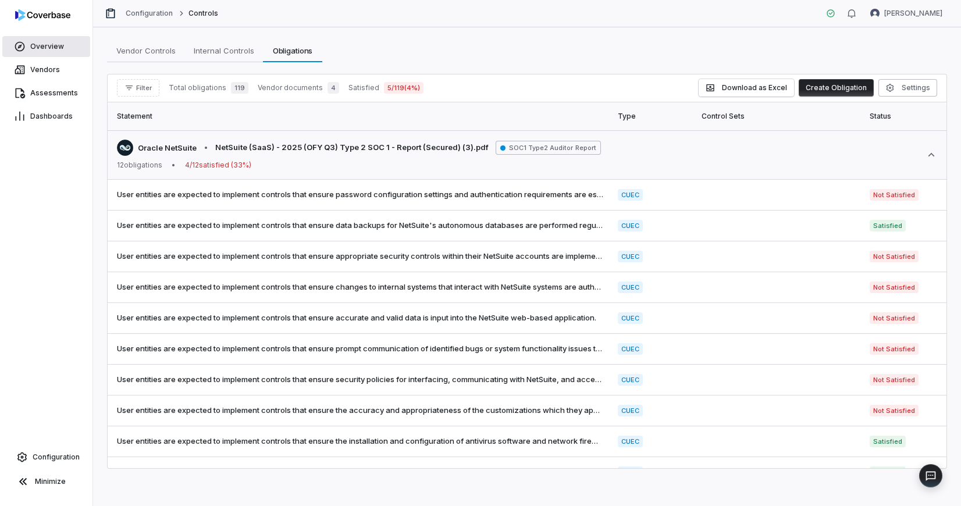
click at [49, 47] on span "Overview" at bounding box center [47, 46] width 34 height 9
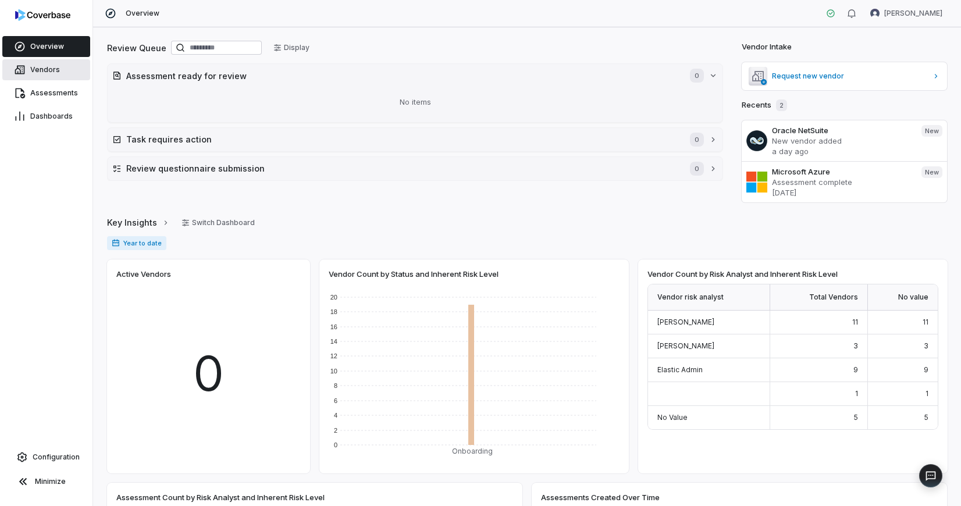
click at [47, 69] on span "Vendors" at bounding box center [45, 69] width 30 height 9
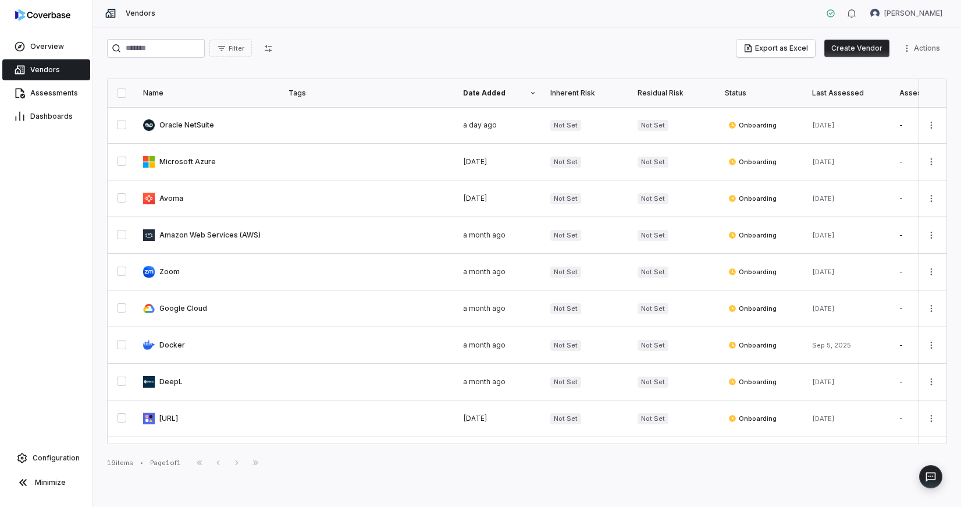
click at [83, 218] on div "Overview Vendors Assessments Dashboards Configuration Minimize" at bounding box center [46, 253] width 93 height 507
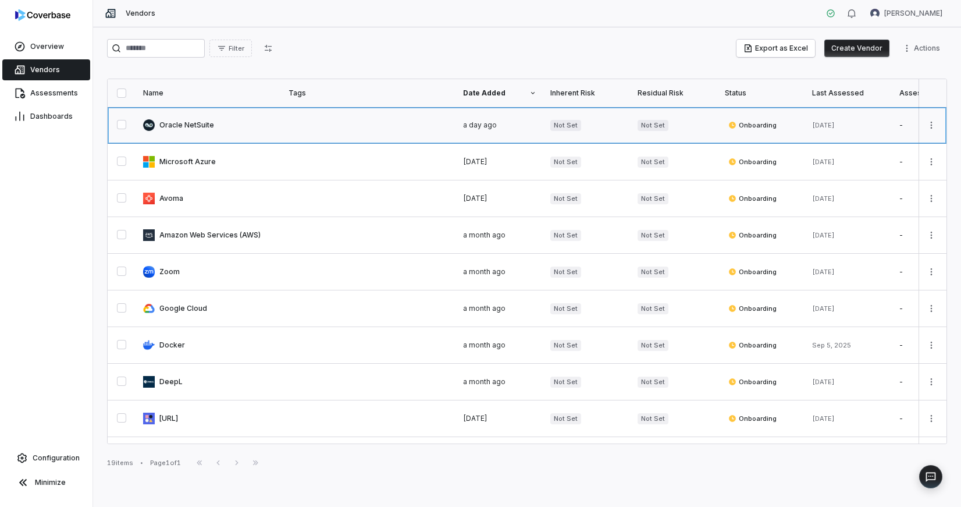
click at [187, 122] on link at bounding box center [208, 125] width 145 height 36
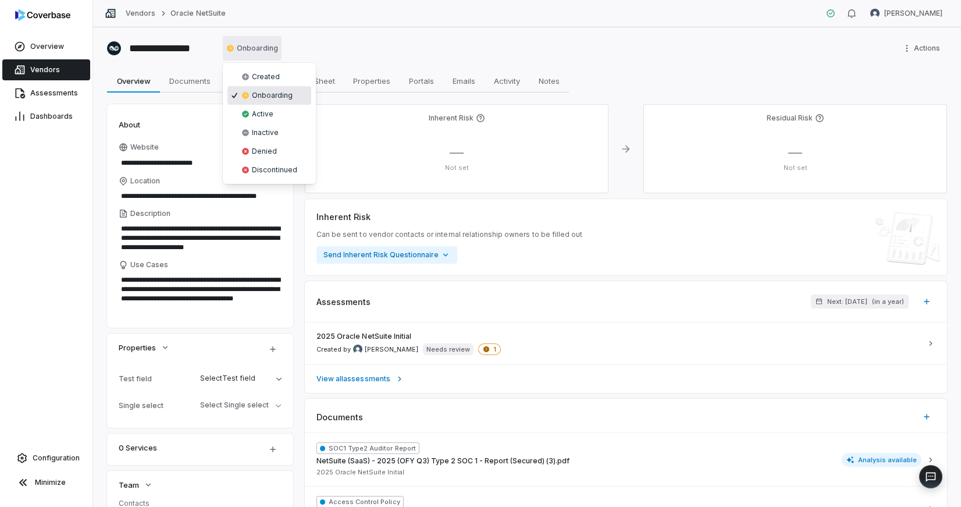
click at [251, 51] on html "**********" at bounding box center [480, 253] width 961 height 507
click at [339, 44] on html "**********" at bounding box center [480, 253] width 961 height 507
click at [255, 38] on html "**********" at bounding box center [480, 253] width 961 height 507
click at [345, 51] on html "**********" at bounding box center [480, 253] width 961 height 507
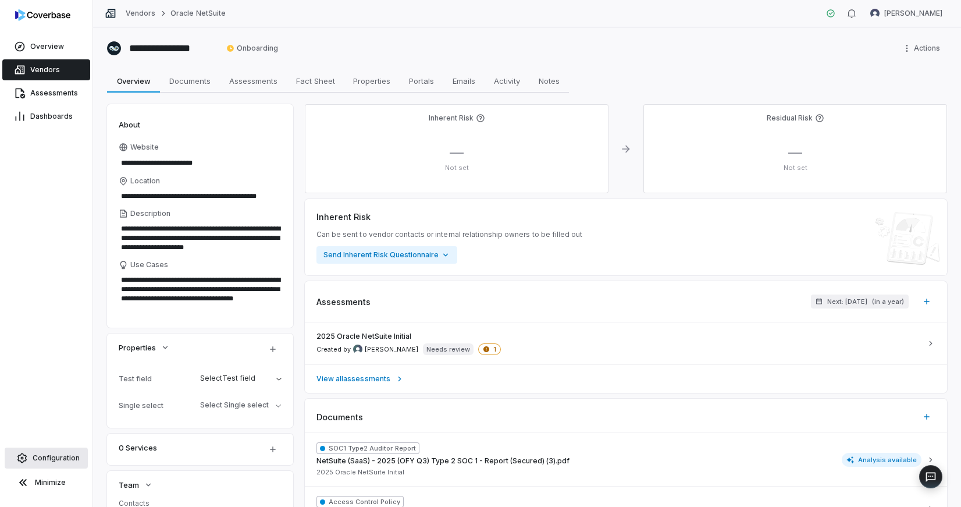
click at [65, 459] on span "Configuration" at bounding box center [56, 457] width 47 height 9
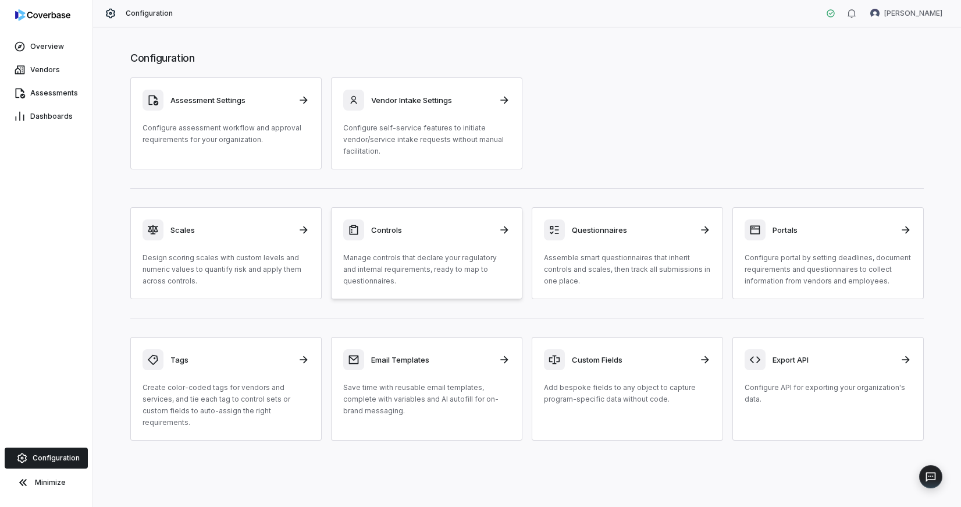
click at [474, 234] on h3 "Controls" at bounding box center [431, 230] width 120 height 10
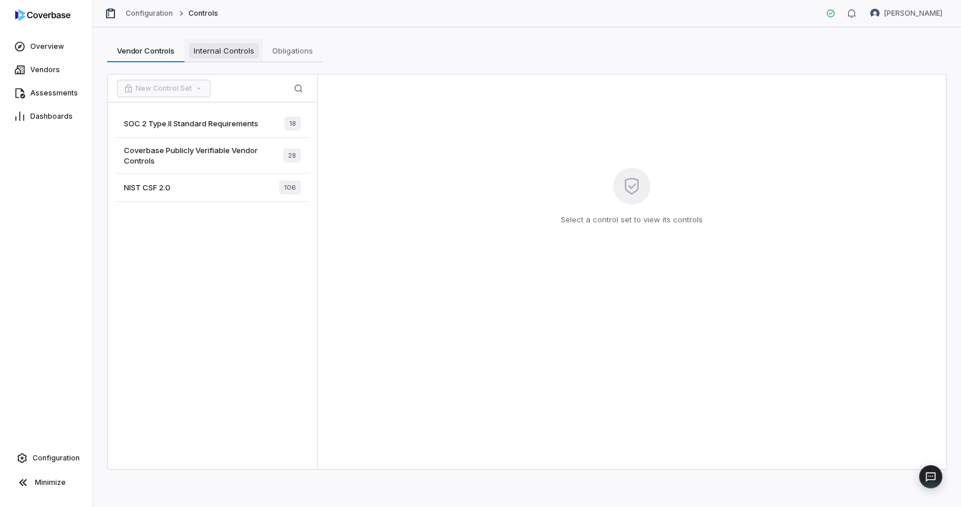
click at [221, 48] on span "Internal Controls" at bounding box center [224, 50] width 70 height 15
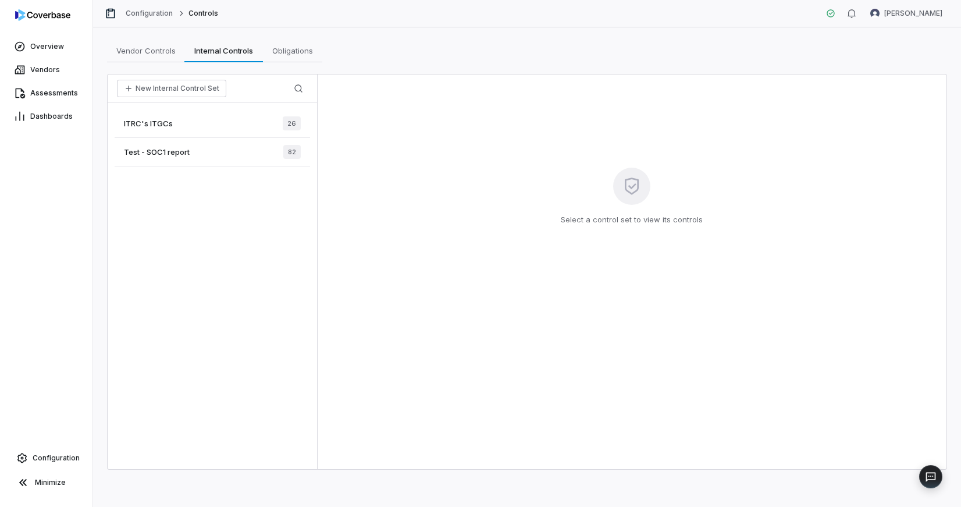
click at [214, 151] on div "Test - SOC1 report 82" at bounding box center [213, 152] width 196 height 29
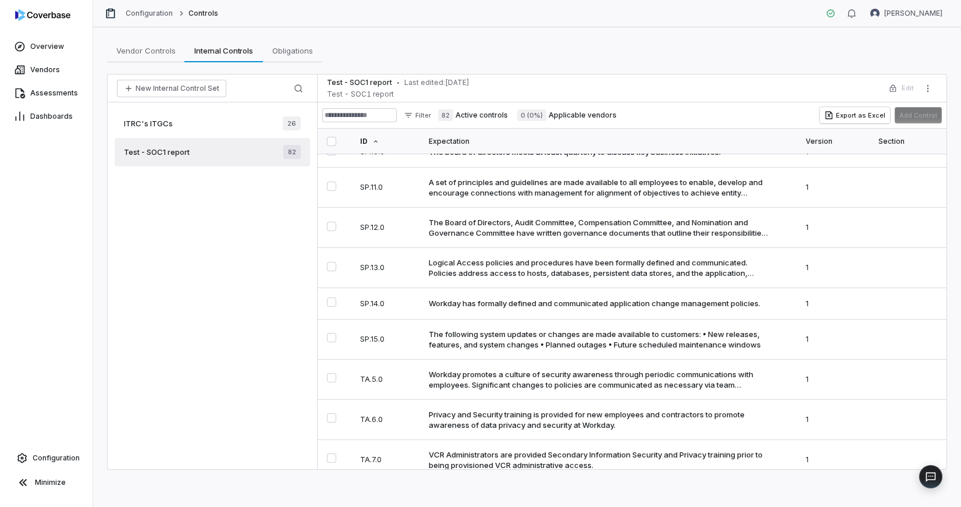
scroll to position [2646, 0]
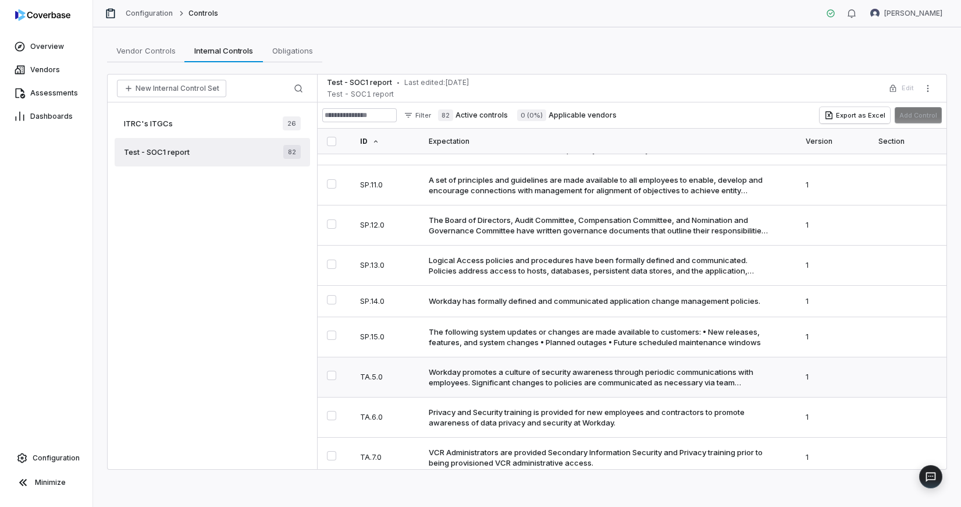
click at [427, 397] on td "Workday promotes a culture of security awareness through periodic communication…" at bounding box center [611, 377] width 378 height 40
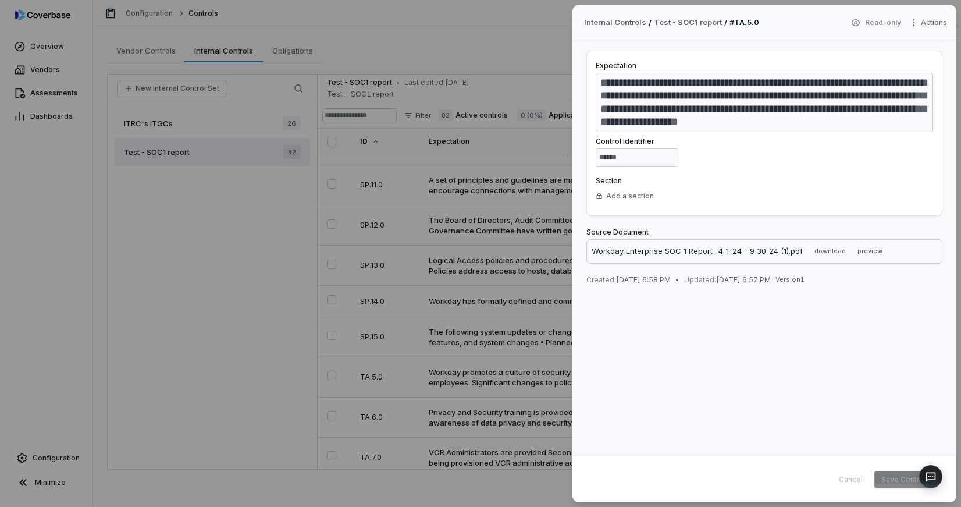
click at [537, 61] on div "**********" at bounding box center [480, 253] width 961 height 507
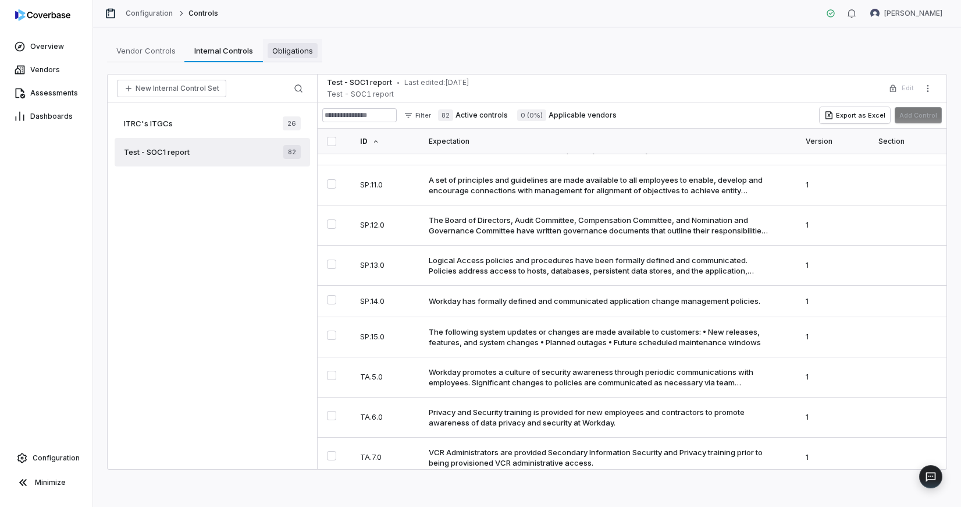
click at [292, 48] on span "Obligations" at bounding box center [293, 50] width 50 height 15
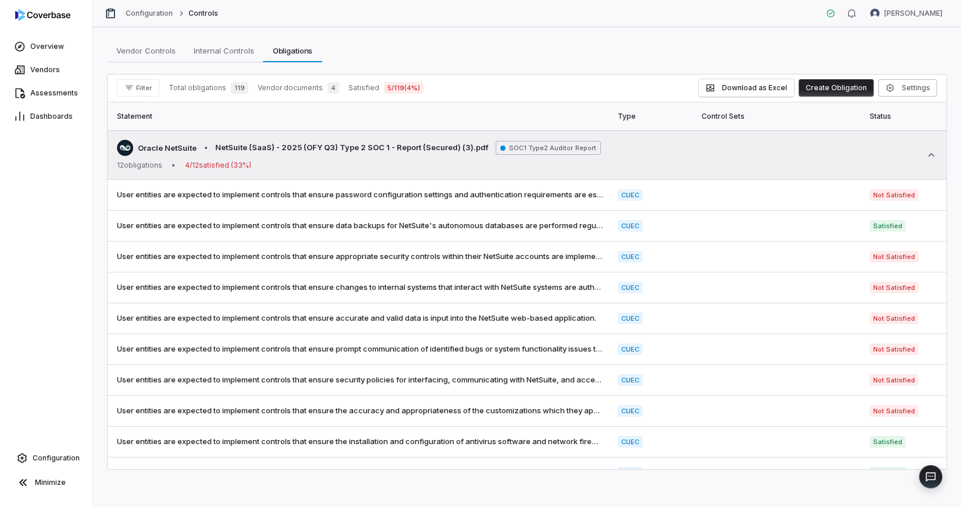
click at [539, 144] on span "SOC1 Type2 Auditor Report" at bounding box center [548, 148] width 105 height 14
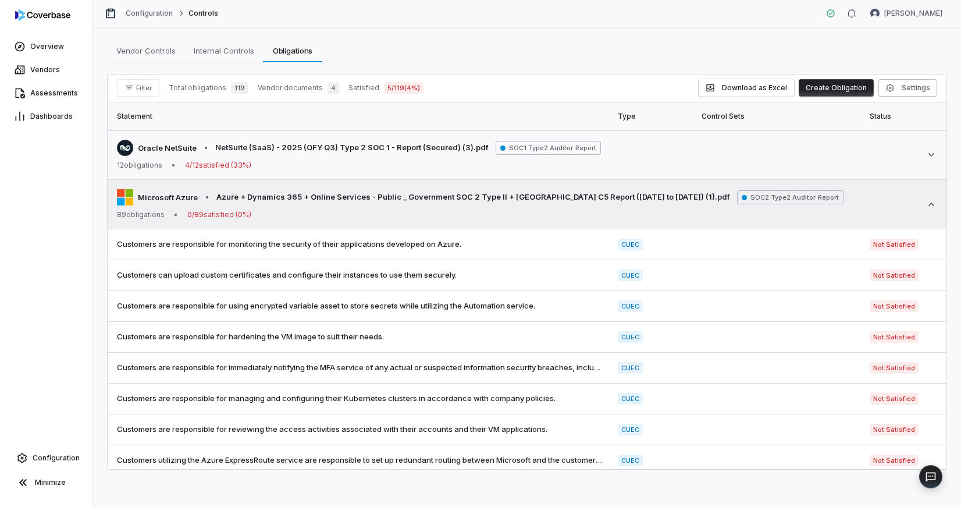
click at [571, 189] on div "Microsoft Azure • Azure + Dynamics 365 + Online Services - Public _ Government …" at bounding box center [480, 197] width 727 height 16
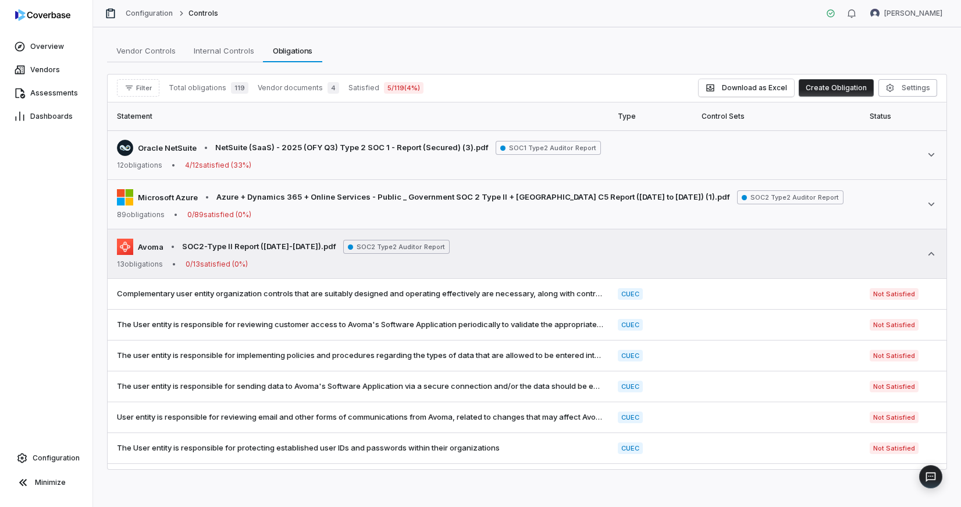
click at [505, 255] on div "Avoma • SOC2-Type II Report ([DATE]-[DATE]).pdf SOC2 Type2 Auditor Report 13 ob…" at bounding box center [527, 254] width 821 height 30
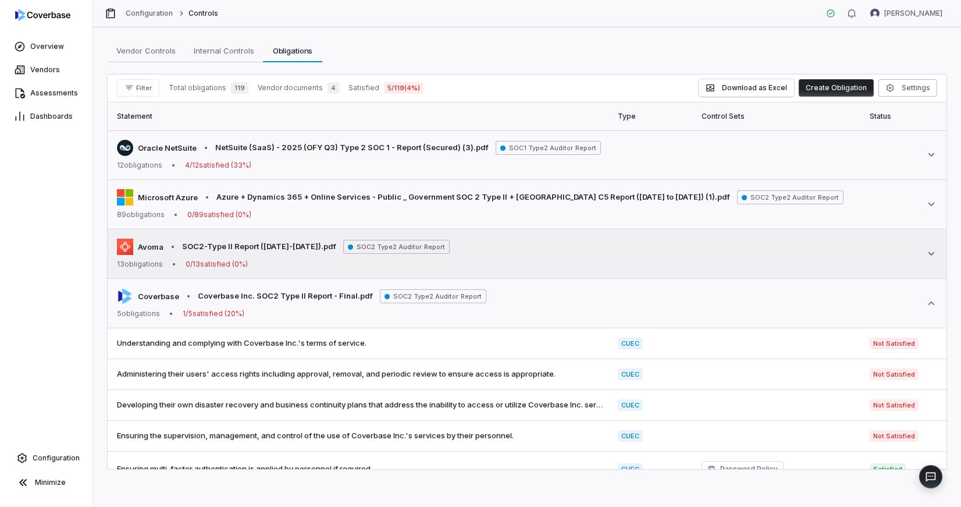
scroll to position [19, 0]
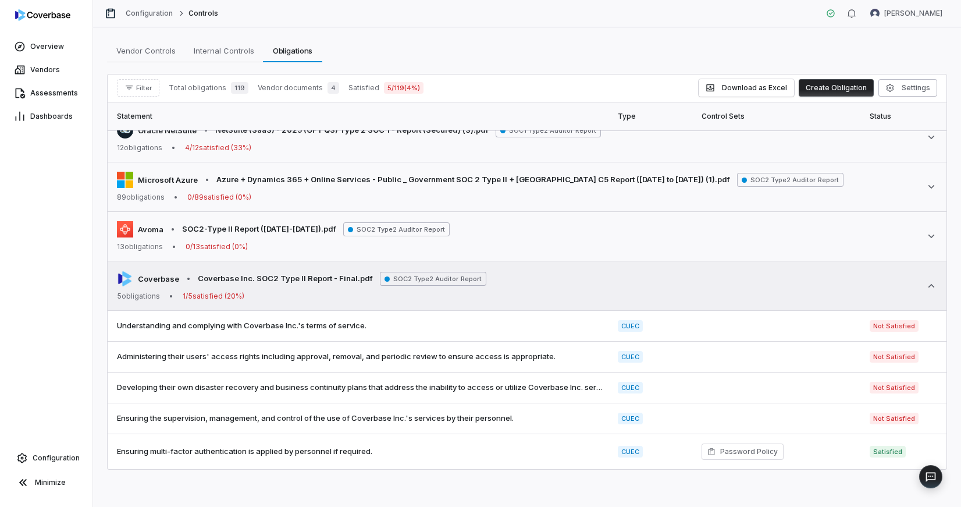
click at [490, 280] on div "Coverbase • Coverbase Inc. SOC2 Type II Report - Final.pdf SOC2 Type2 Auditor R…" at bounding box center [527, 286] width 821 height 30
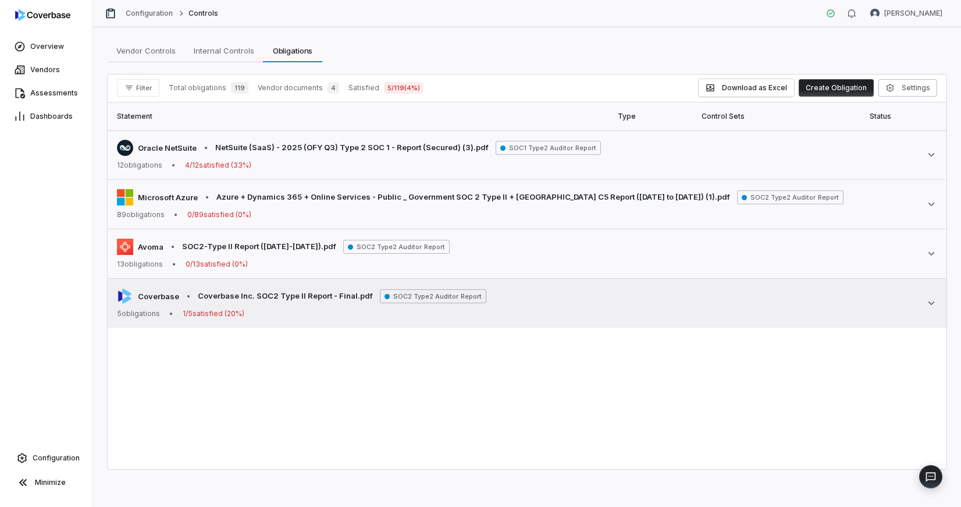
scroll to position [0, 0]
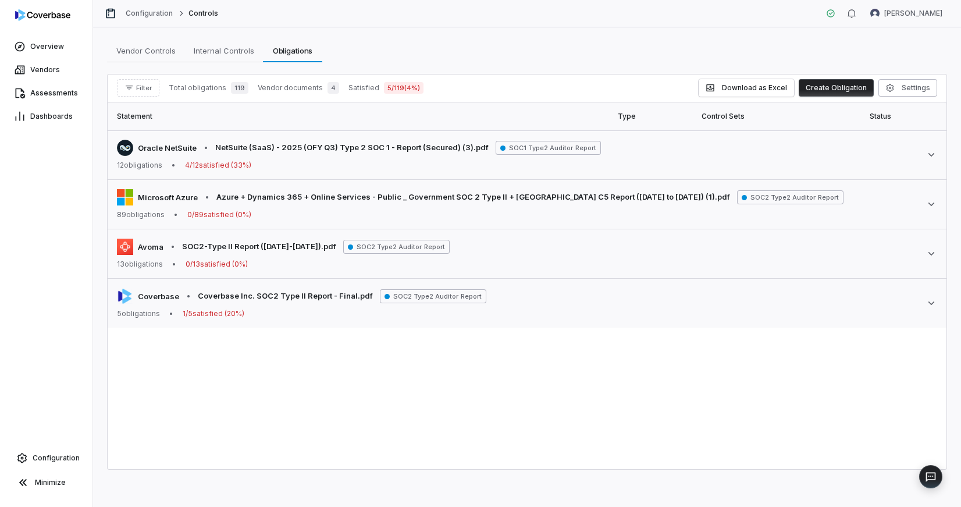
click at [380, 371] on div "Statement Type Control Sets Status Document Oracle NetSuite • NetSuite (SaaS) -…" at bounding box center [527, 285] width 839 height 367
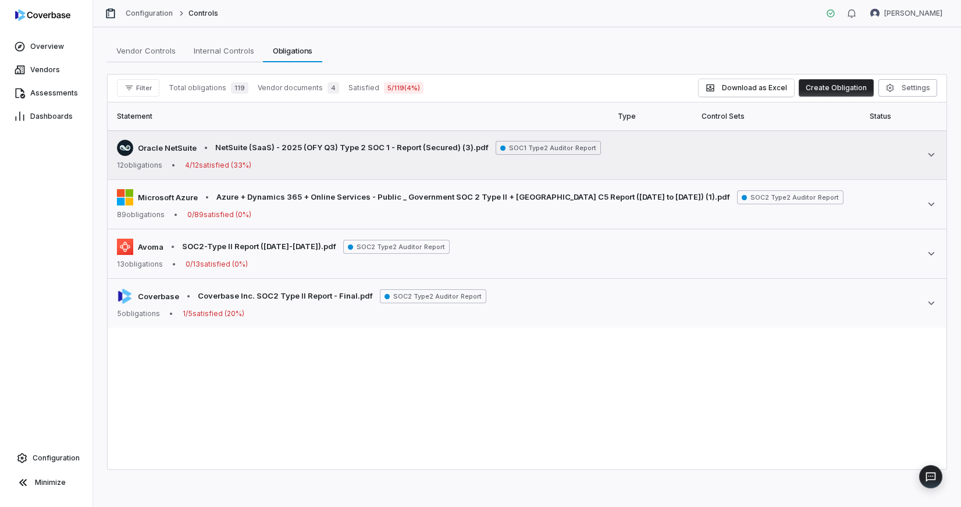
click at [370, 158] on div "Oracle NetSuite • NetSuite (SaaS) - 2025 (OFY Q3) Type 2 SOC 1 - Report (Secure…" at bounding box center [359, 155] width 484 height 30
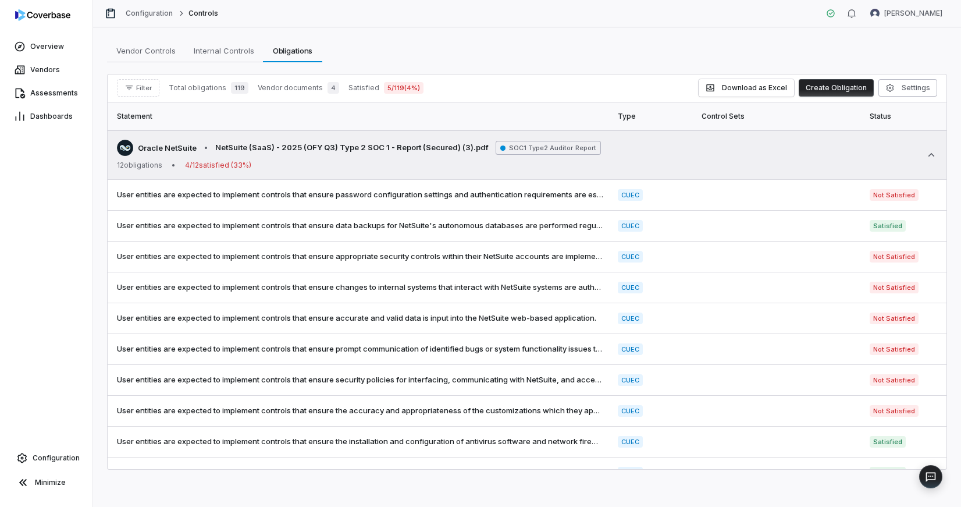
click at [375, 165] on div "12 obligations • 4 / 12 satisfied ( 33 %)" at bounding box center [359, 165] width 484 height 9
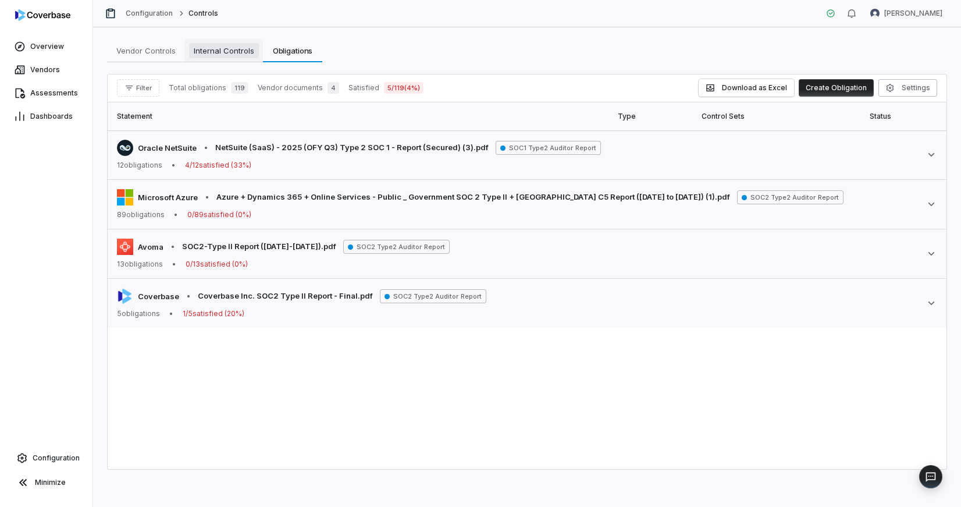
click at [221, 54] on span "Internal Controls" at bounding box center [224, 50] width 70 height 15
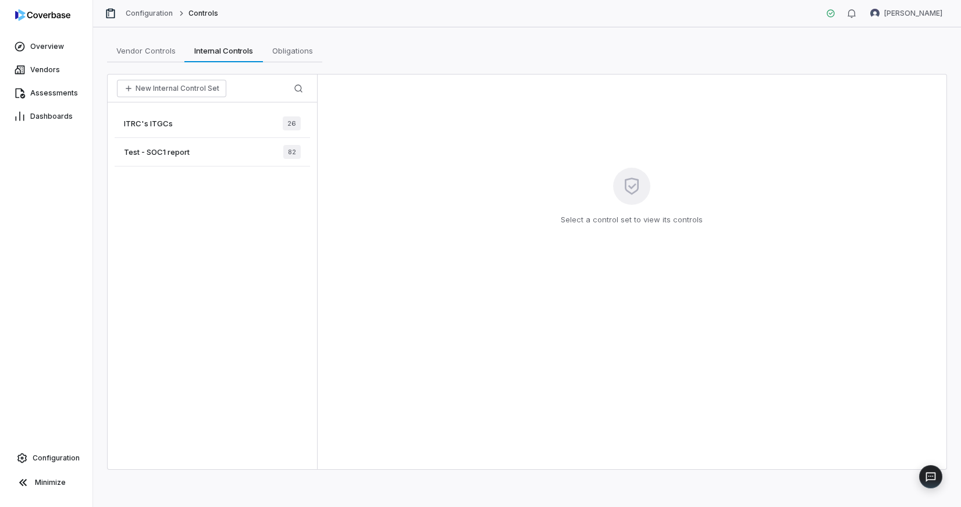
click at [191, 114] on div "ITRC's ITGCs 26" at bounding box center [213, 123] width 196 height 29
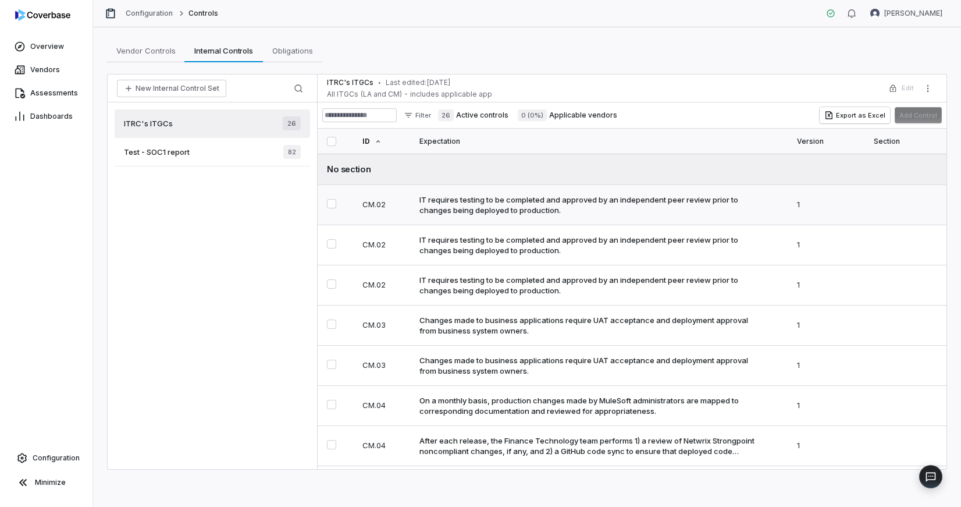
click at [578, 193] on td "IT requires testing to be completed and approved by an independent peer review …" at bounding box center [602, 205] width 378 height 40
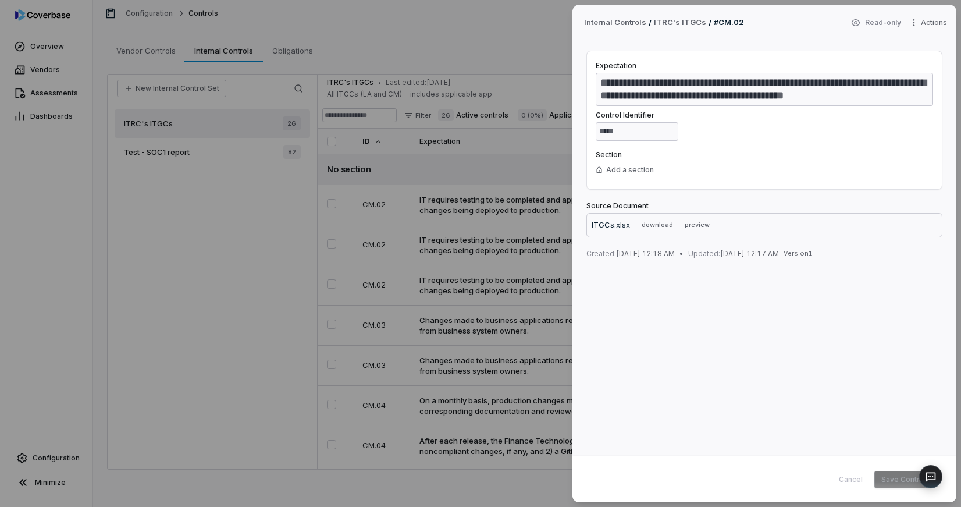
type textarea "*"
click at [496, 30] on div "**********" at bounding box center [480, 253] width 961 height 507
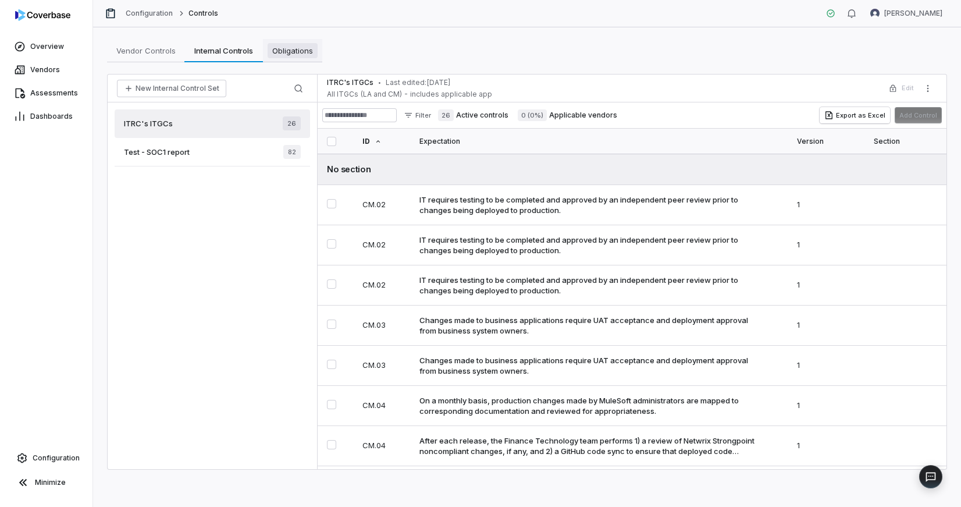
click at [296, 50] on span "Obligations" at bounding box center [293, 50] width 50 height 15
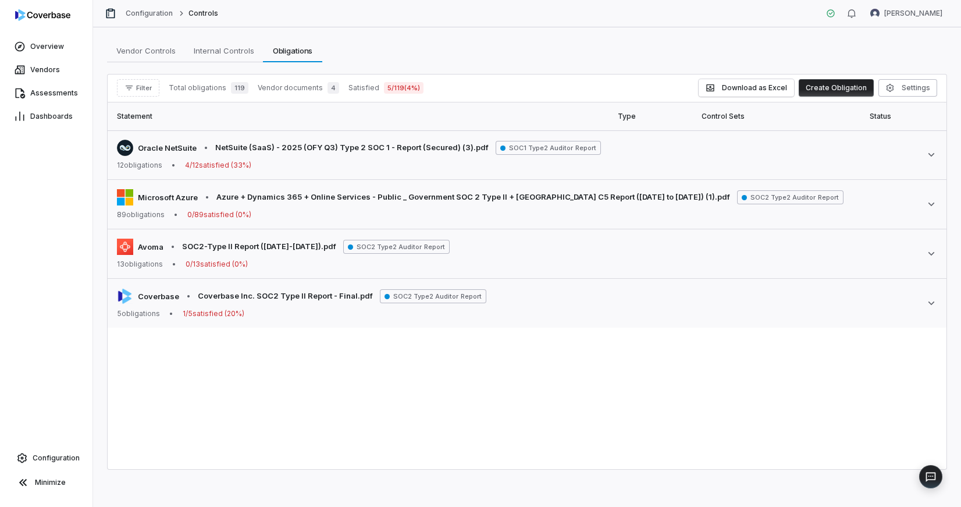
click at [815, 87] on button "Create Obligation" at bounding box center [836, 87] width 75 height 17
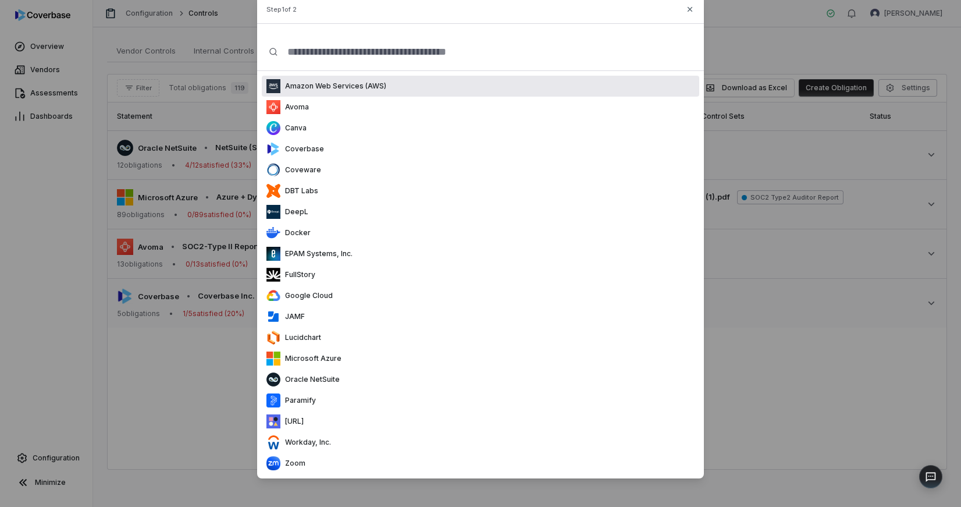
scroll to position [37, 0]
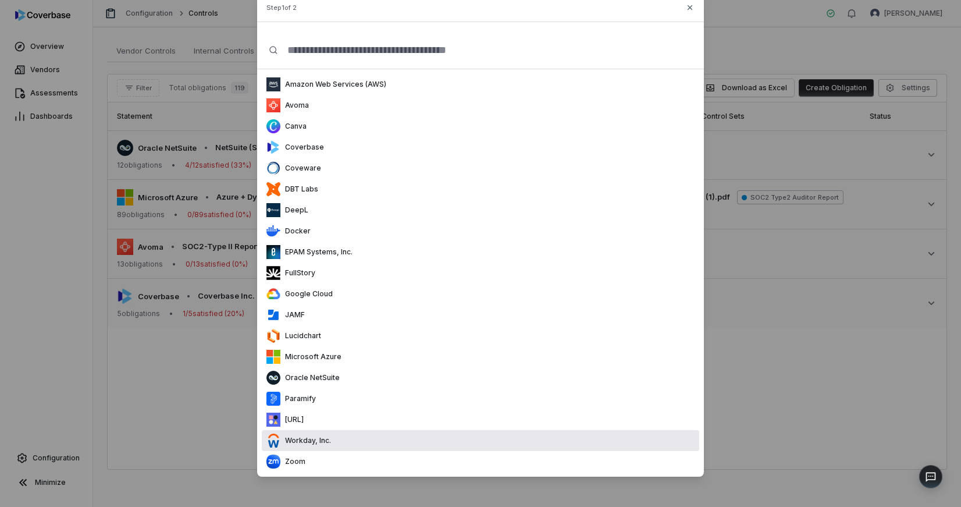
click at [321, 445] on div "Workday, Inc." at bounding box center [299, 441] width 65 height 14
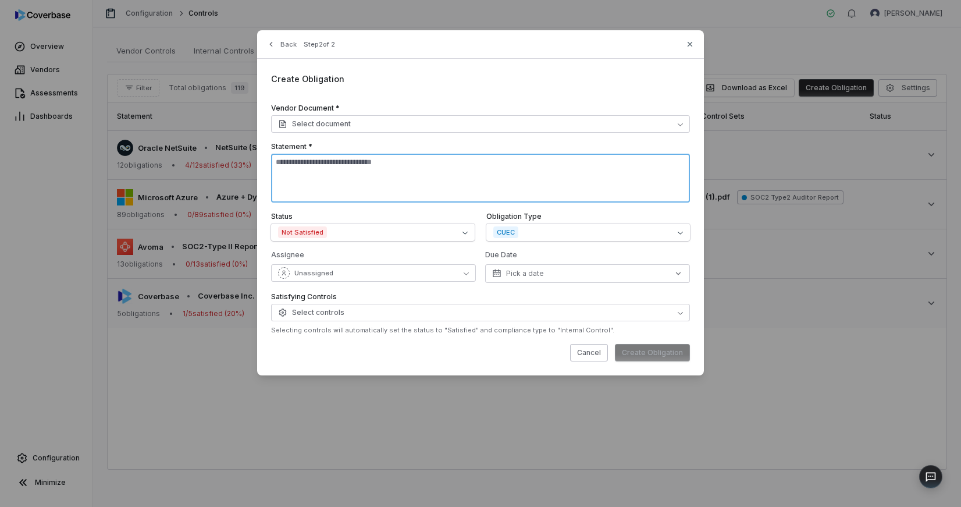
click at [353, 176] on textarea at bounding box center [480, 178] width 419 height 49
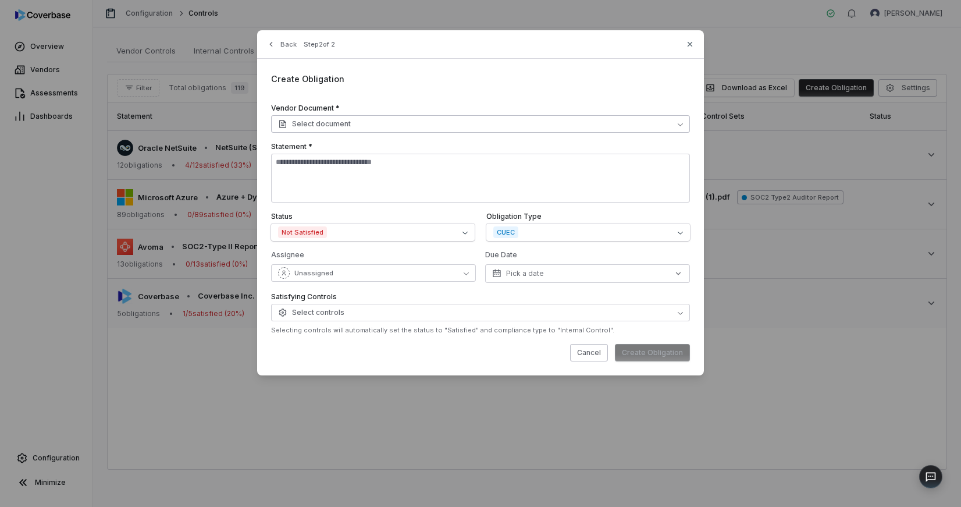
click at [336, 123] on span "Select document" at bounding box center [314, 123] width 73 height 9
click at [687, 42] on icon "button" at bounding box center [690, 44] width 9 height 9
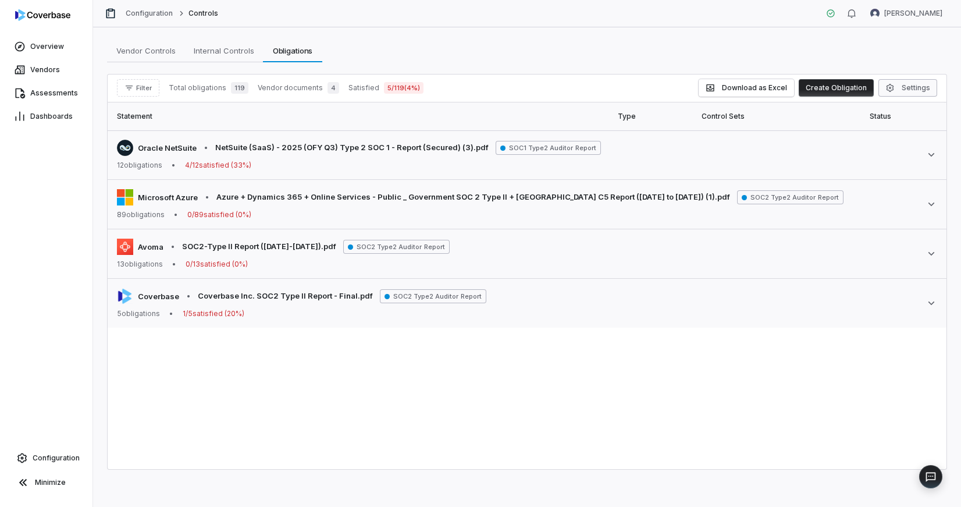
click at [919, 83] on button "Settings" at bounding box center [908, 87] width 59 height 17
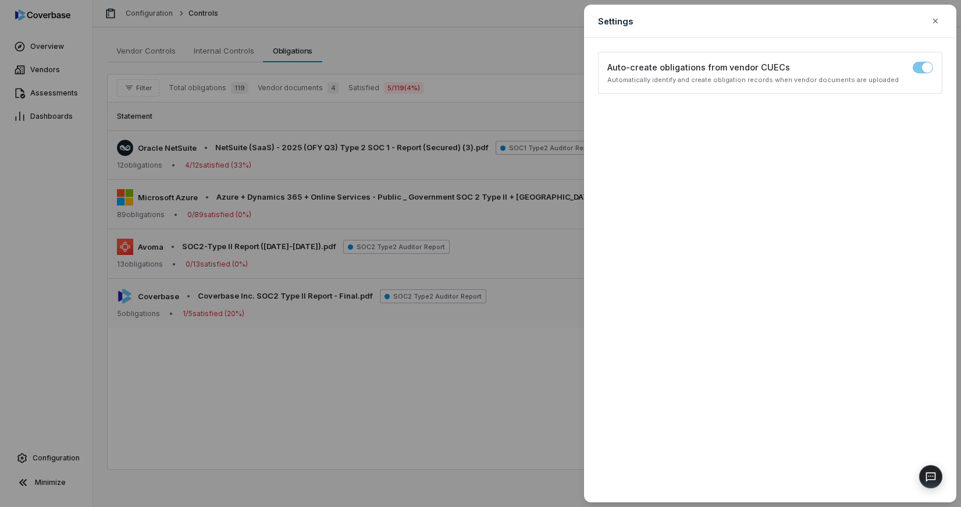
click at [555, 51] on div "Settings Configure obligations display and filtering options Auto-create obliga…" at bounding box center [480, 253] width 961 height 507
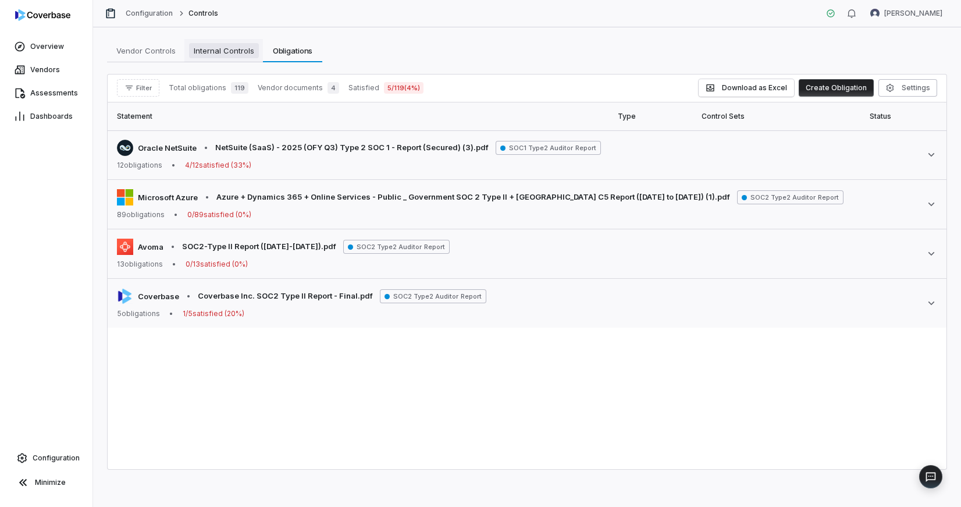
click at [208, 55] on span "Internal Controls" at bounding box center [224, 50] width 70 height 15
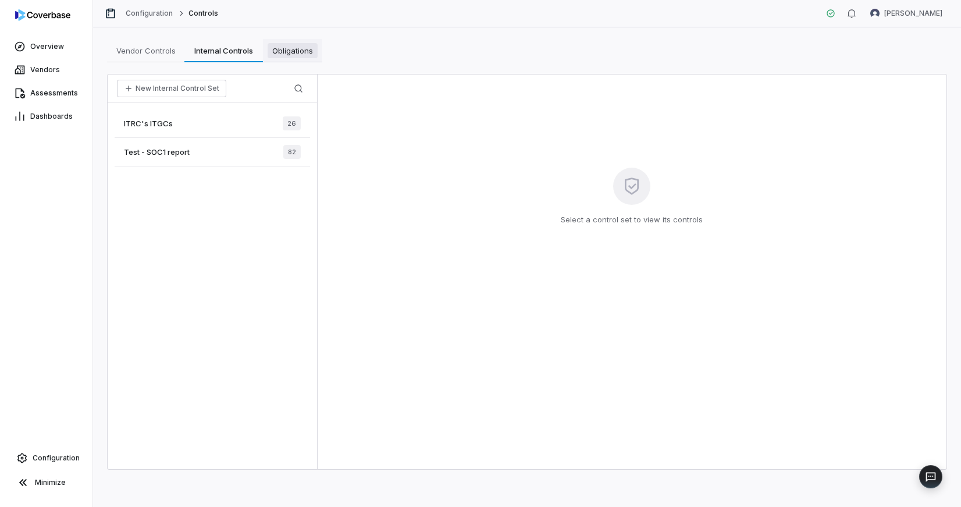
click at [300, 58] on link "Obligations Obligations" at bounding box center [292, 50] width 59 height 23
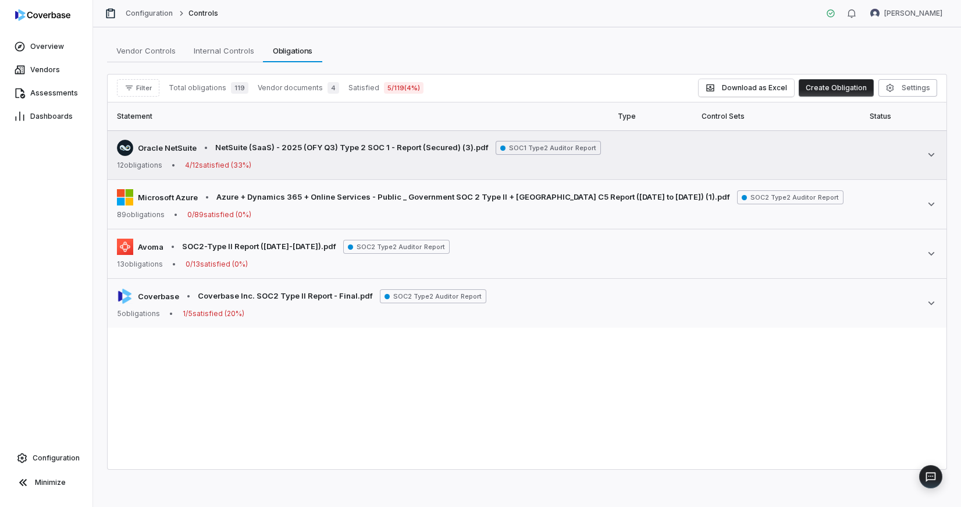
click at [286, 158] on div "Oracle NetSuite • NetSuite (SaaS) - 2025 (OFY Q3) Type 2 SOC 1 - Report (Secure…" at bounding box center [359, 155] width 484 height 30
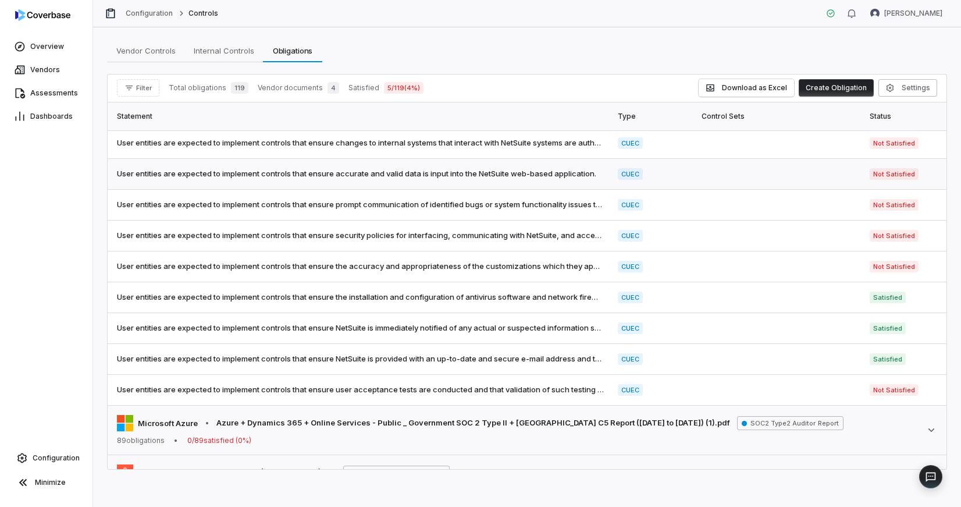
scroll to position [148, 0]
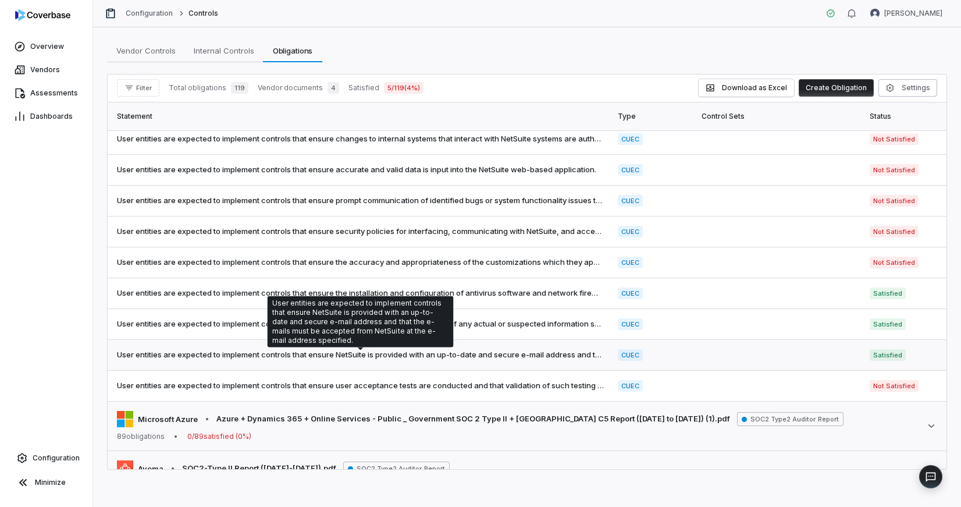
click at [295, 361] on span "User entities are expected to implement controls that ensure NetSuite is provid…" at bounding box center [360, 355] width 487 height 12
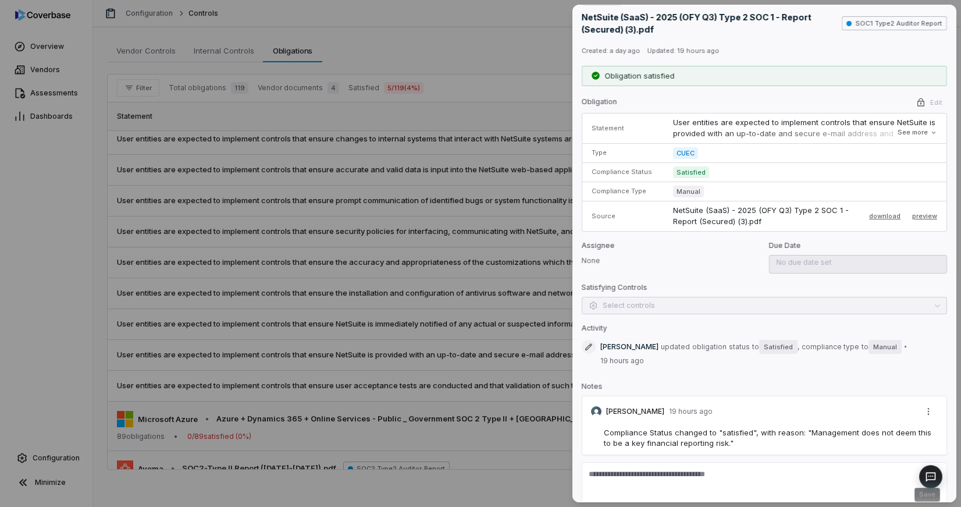
scroll to position [31, 0]
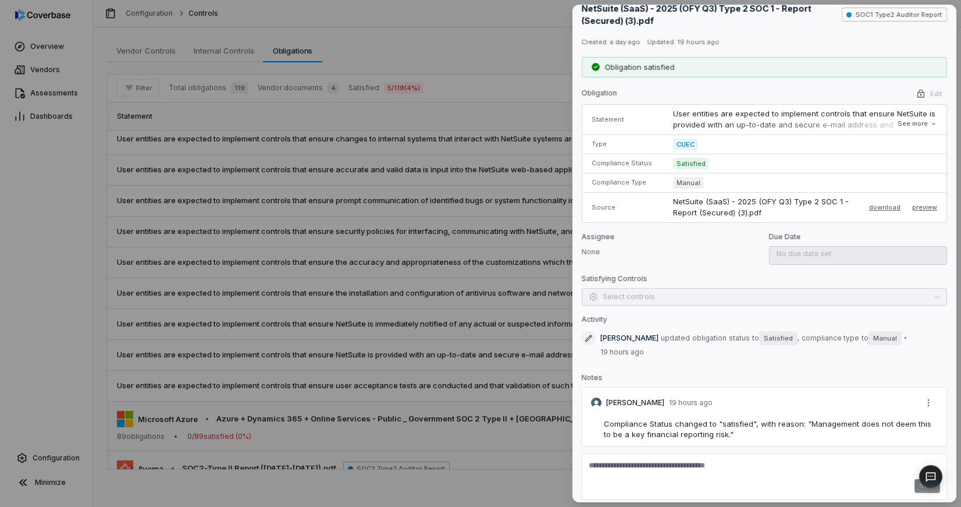
click at [665, 453] on div "Save" at bounding box center [764, 476] width 365 height 47
click at [913, 124] on button "See more" at bounding box center [917, 123] width 47 height 21
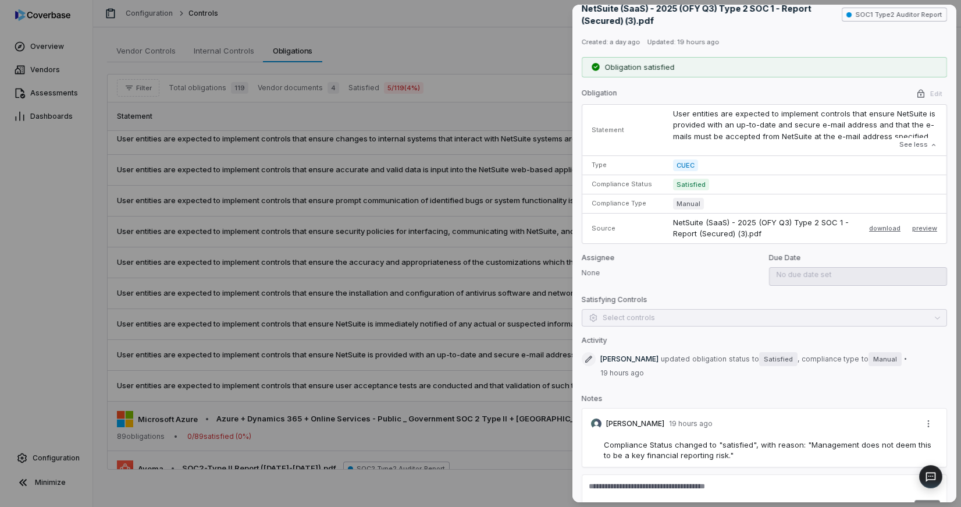
scroll to position [0, 0]
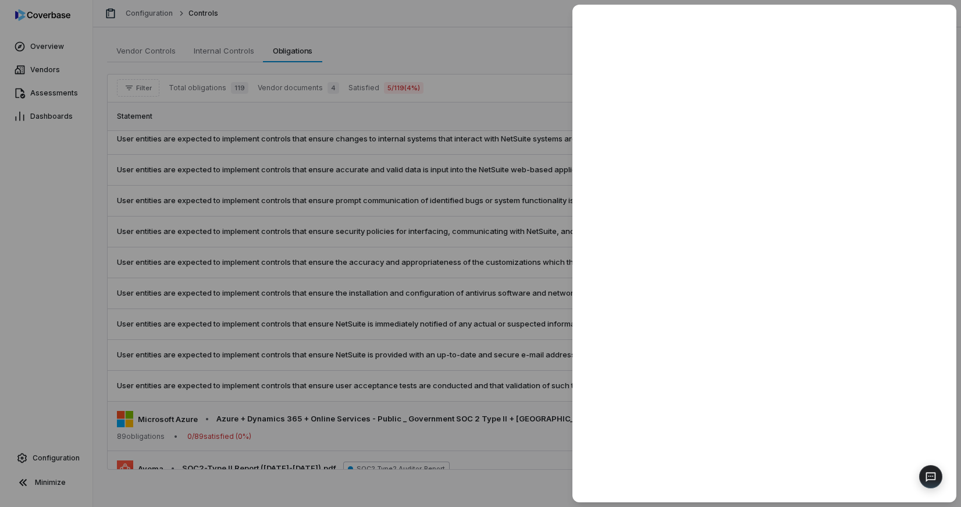
click at [556, 257] on div at bounding box center [480, 253] width 961 height 507
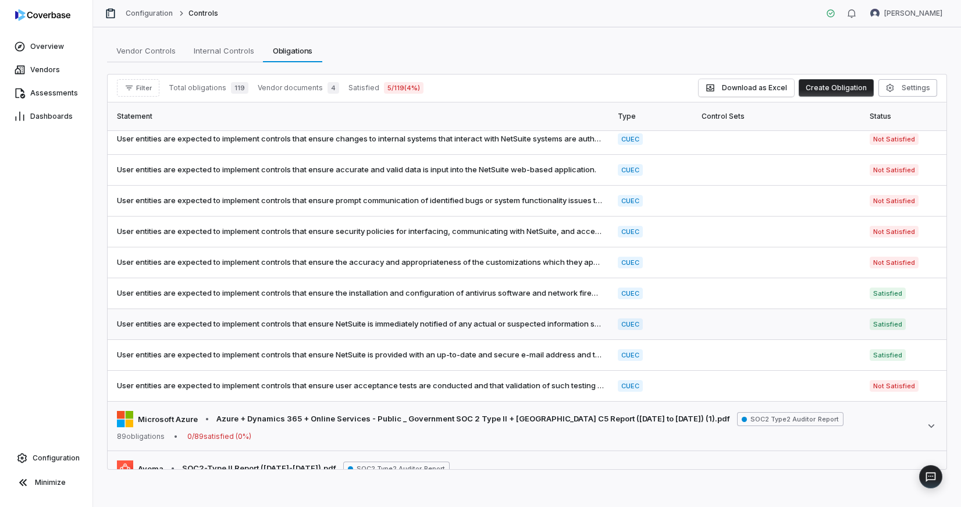
click at [461, 328] on span "User entities are expected to implement controls that ensure NetSuite is immedi…" at bounding box center [360, 324] width 487 height 12
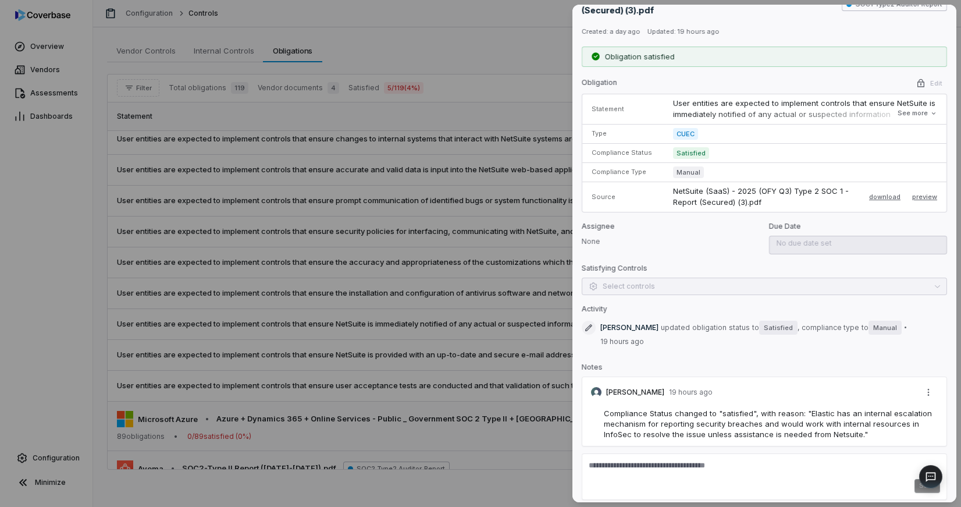
scroll to position [12, 0]
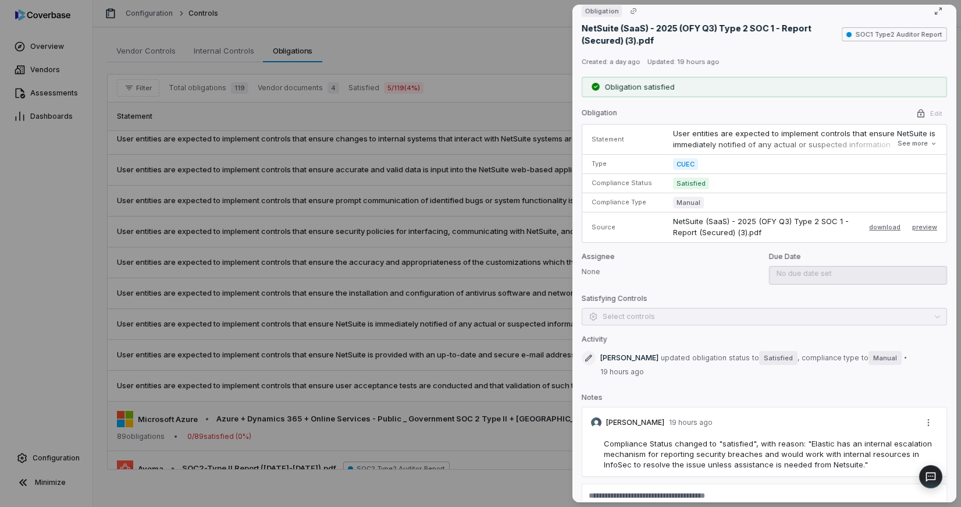
click at [496, 227] on div "Obligation NetSuite (SaaS) - 2025 (OFY Q3) Type 2 SOC 1 - Report (Secured) (3).…" at bounding box center [480, 253] width 961 height 507
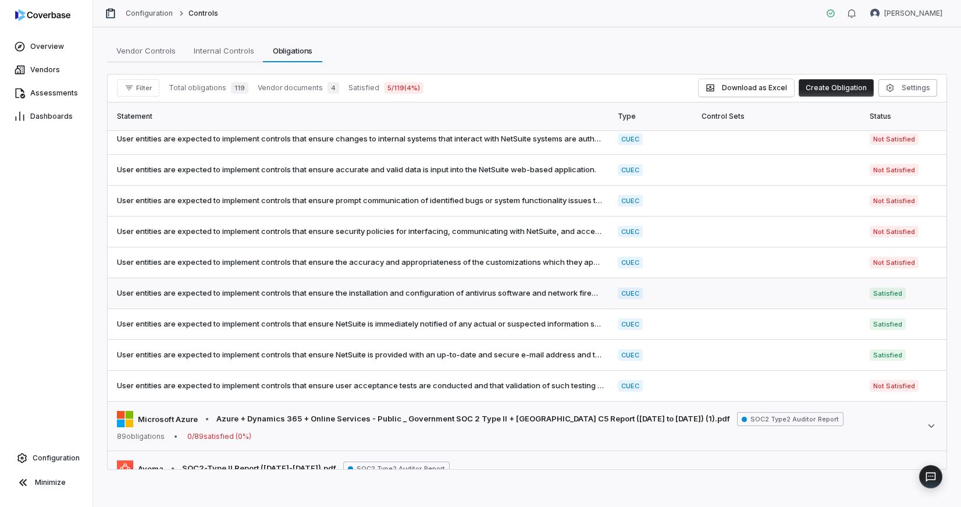
click at [539, 297] on span "User entities are expected to implement controls that ensure the installation a…" at bounding box center [360, 293] width 487 height 12
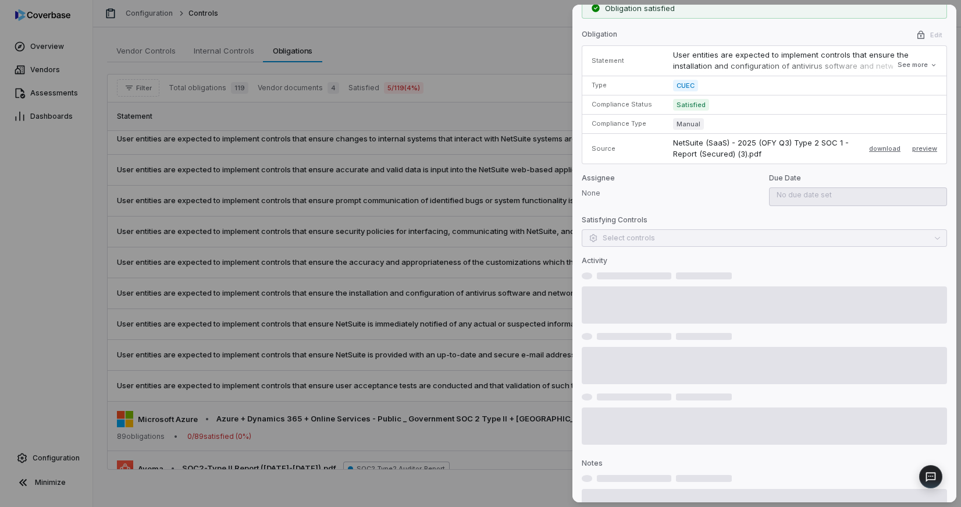
scroll to position [31, 0]
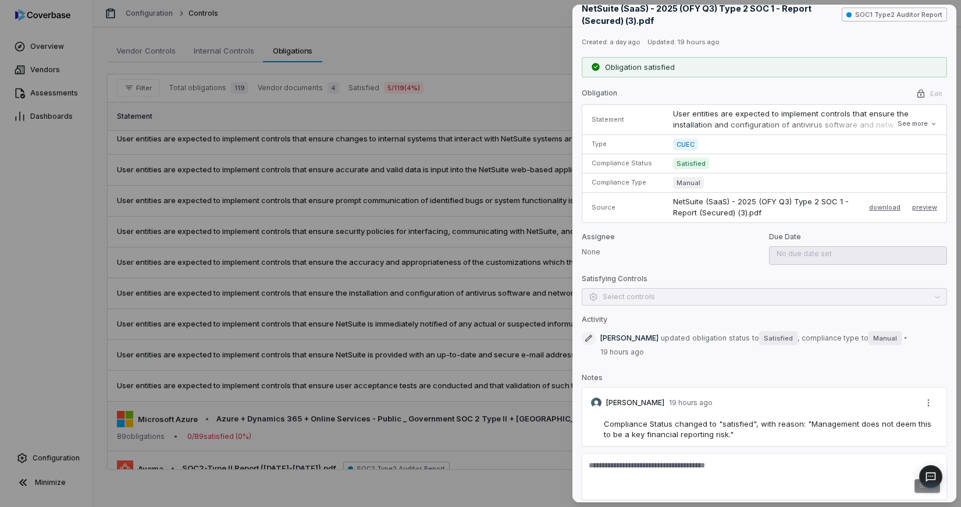
click at [491, 191] on div "Obligation NetSuite (SaaS) - 2025 (OFY Q3) Type 2 SOC 1 - Report (Secured) (3).…" at bounding box center [480, 253] width 961 height 507
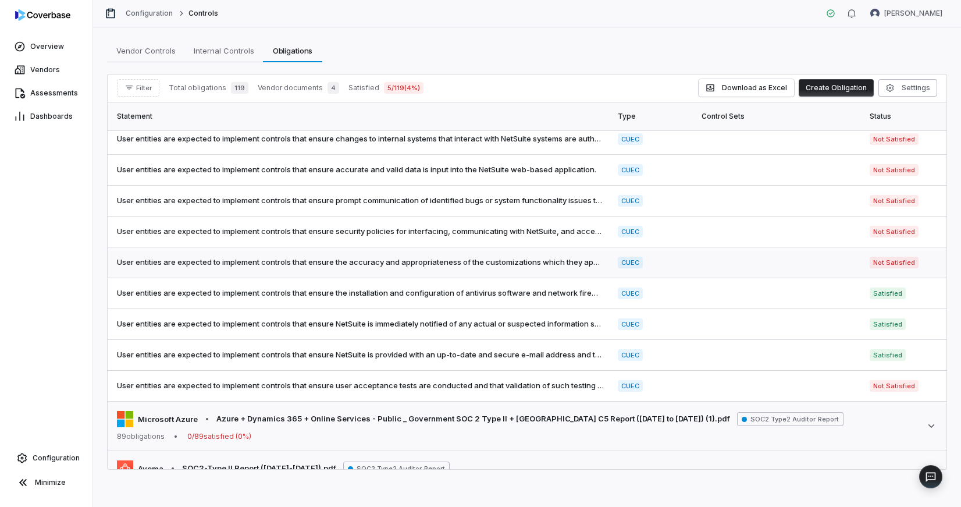
click at [537, 259] on span "User entities are expected to implement controls that ensure the accuracy and a…" at bounding box center [360, 263] width 487 height 12
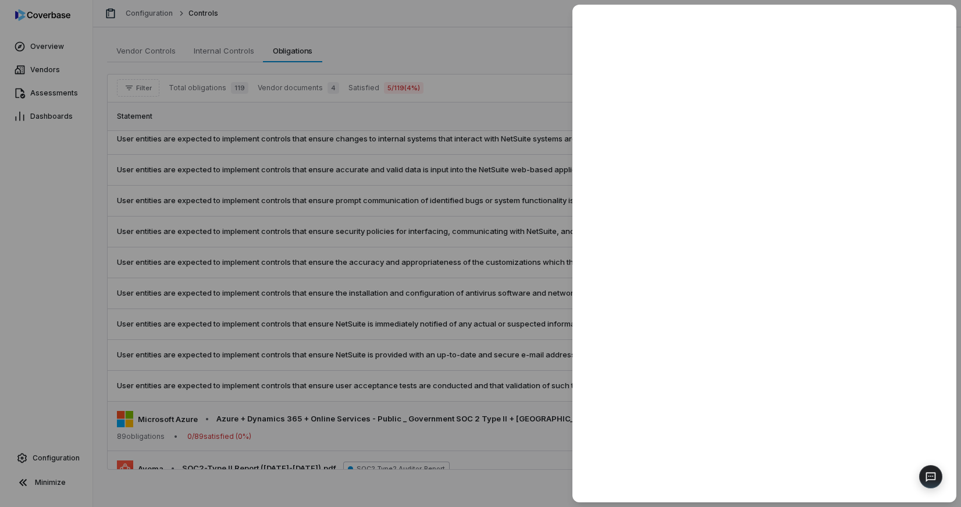
click at [524, 196] on div at bounding box center [480, 253] width 961 height 507
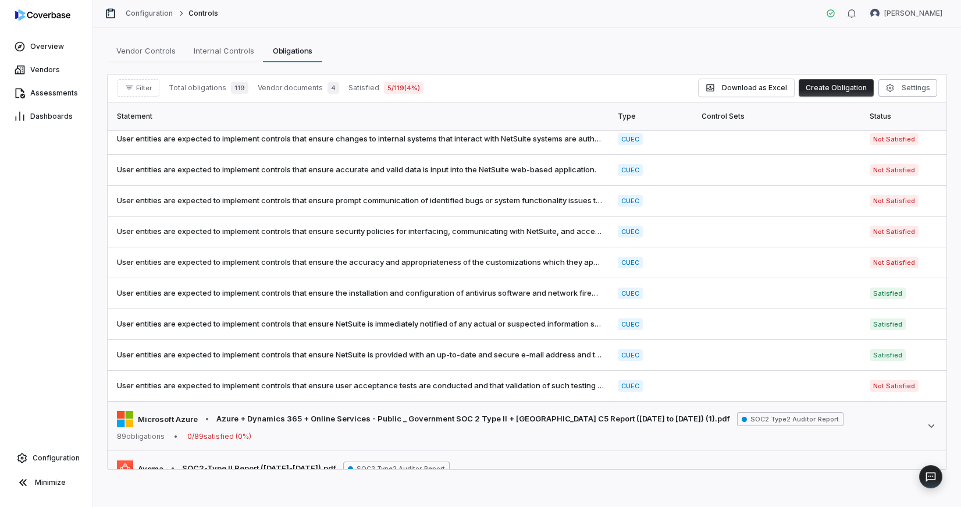
click at [481, 44] on div "Vendor Controls Vendor Controls Internal Controls Internal Controls Obligations…" at bounding box center [527, 50] width 840 height 23
click at [453, 46] on div "Vendor Controls Vendor Controls Internal Controls Internal Controls Obligations…" at bounding box center [527, 50] width 840 height 23
click at [45, 326] on div "Overview Vendors Assessments Dashboards Configuration Minimize" at bounding box center [46, 253] width 93 height 507
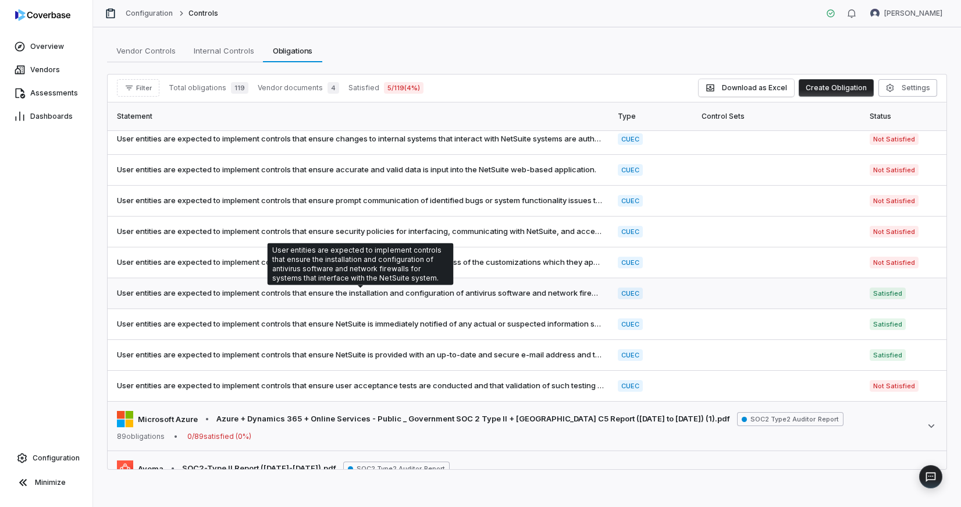
click at [427, 299] on span "User entities are expected to implement controls that ensure the installation a…" at bounding box center [360, 293] width 487 height 12
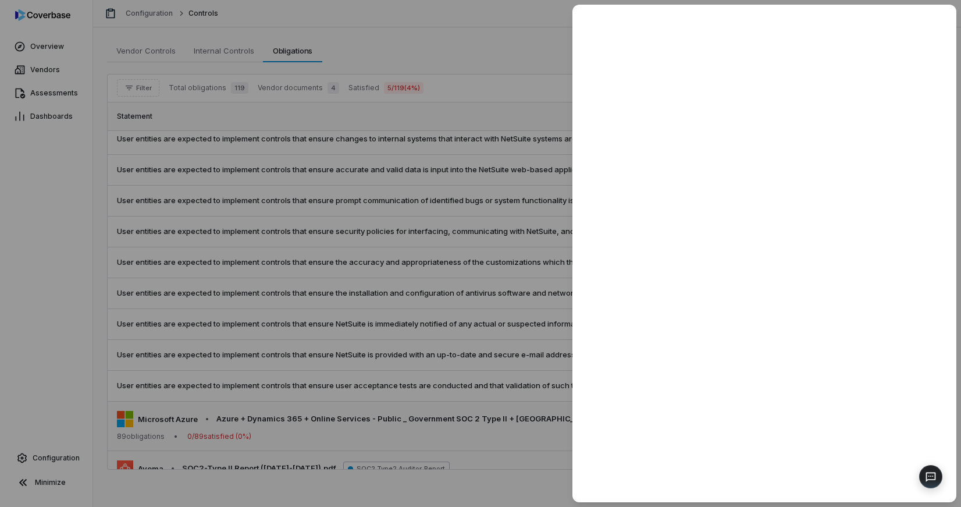
click at [426, 330] on div at bounding box center [480, 253] width 961 height 507
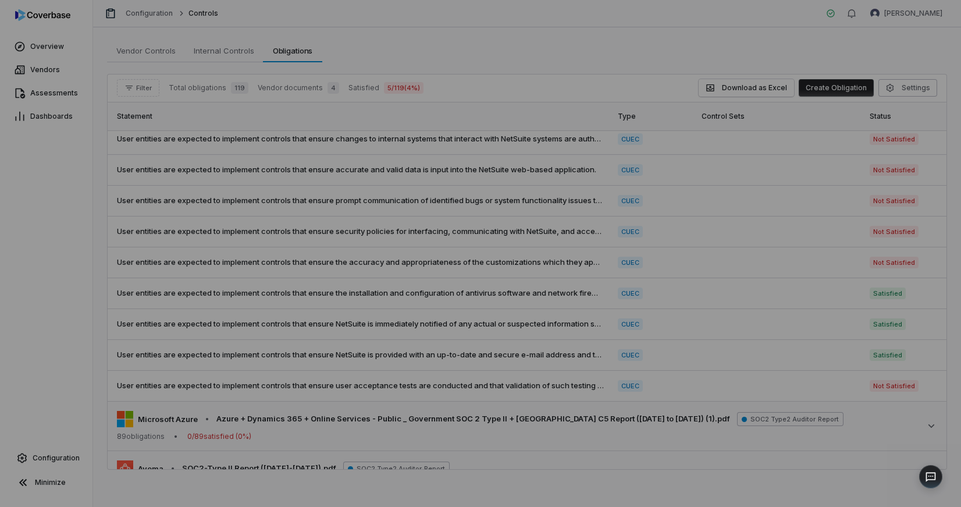
click at [409, 329] on span "User entities are expected to implement controls that ensure NetSuite is immedi…" at bounding box center [360, 324] width 487 height 12
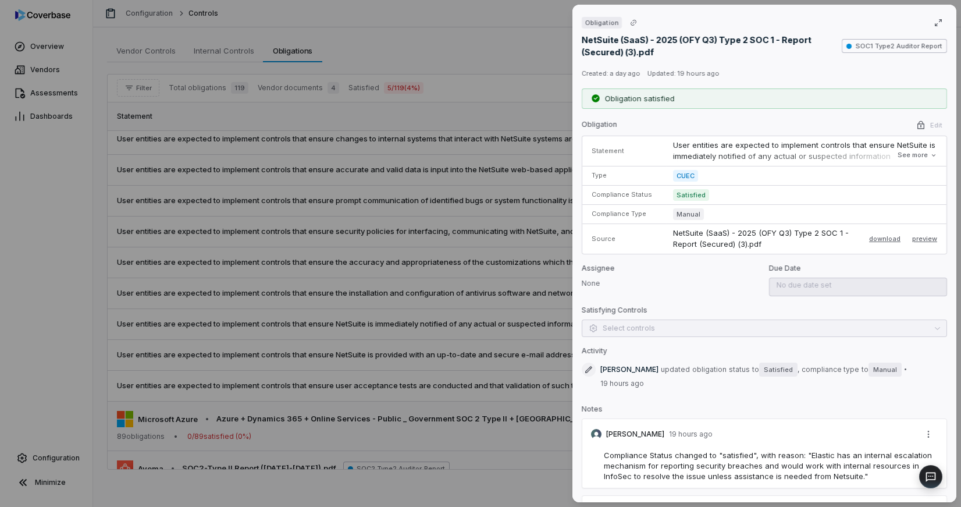
click at [736, 189] on td "Satisfied" at bounding box center [806, 194] width 281 height 19
drag, startPoint x: 726, startPoint y: 197, endPoint x: 563, endPoint y: 271, distance: 179.5
click at [726, 198] on td "Satisfied" at bounding box center [806, 194] width 281 height 19
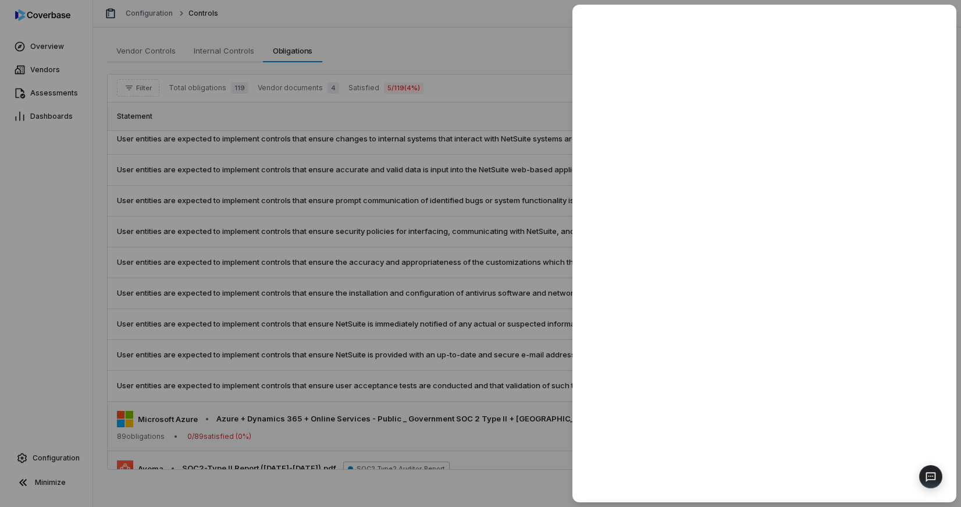
click at [418, 331] on div at bounding box center [480, 253] width 961 height 507
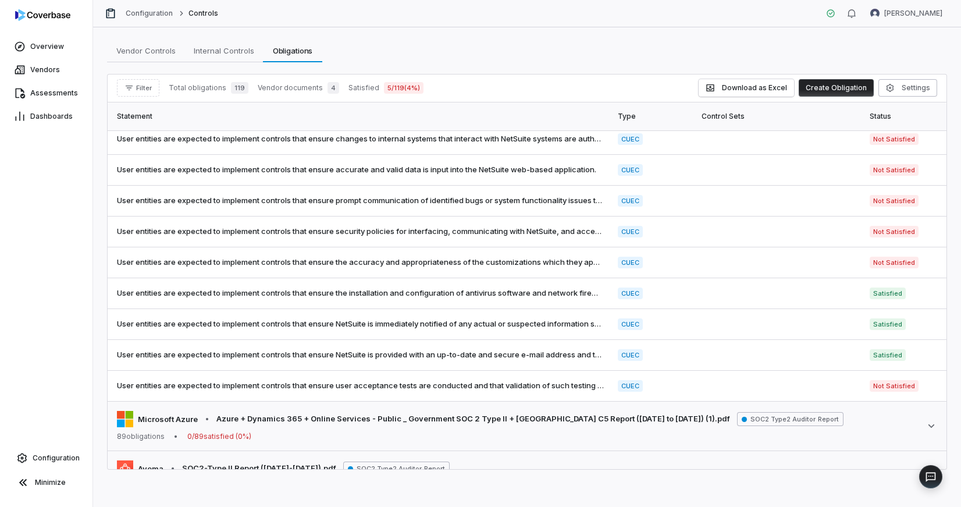
click at [422, 350] on td "User entities are expected to implement controls that ensure NetSuite is provid…" at bounding box center [359, 355] width 503 height 31
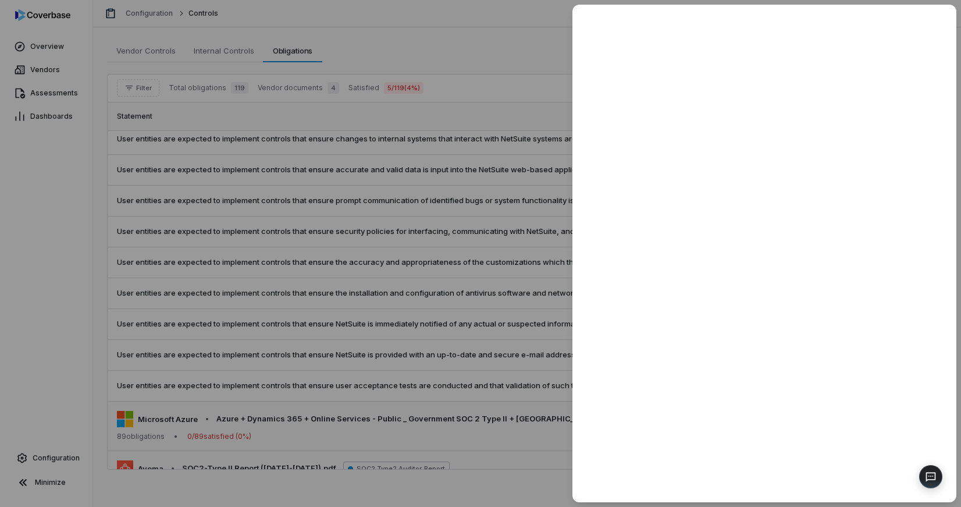
click at [453, 307] on div at bounding box center [480, 253] width 961 height 507
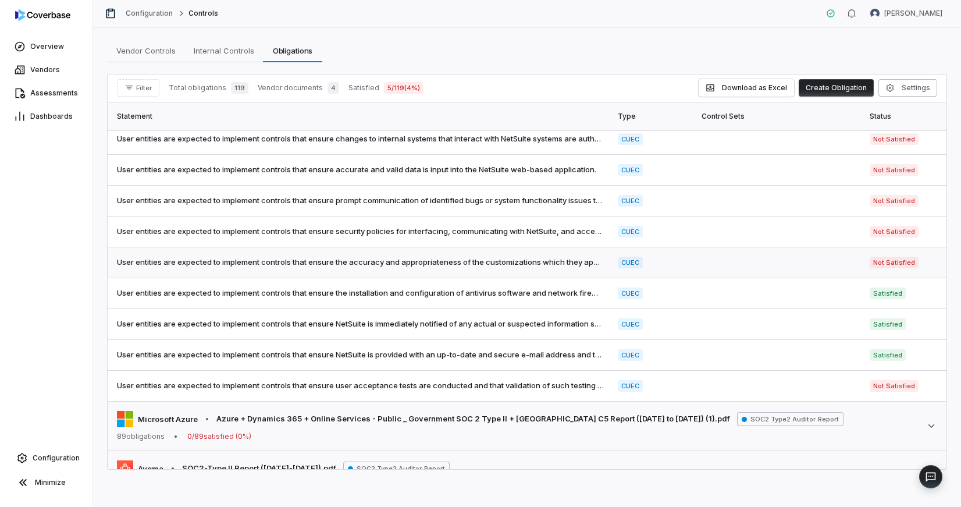
click at [447, 268] on span "User entities are expected to implement controls that ensure the accuracy and a…" at bounding box center [360, 263] width 487 height 12
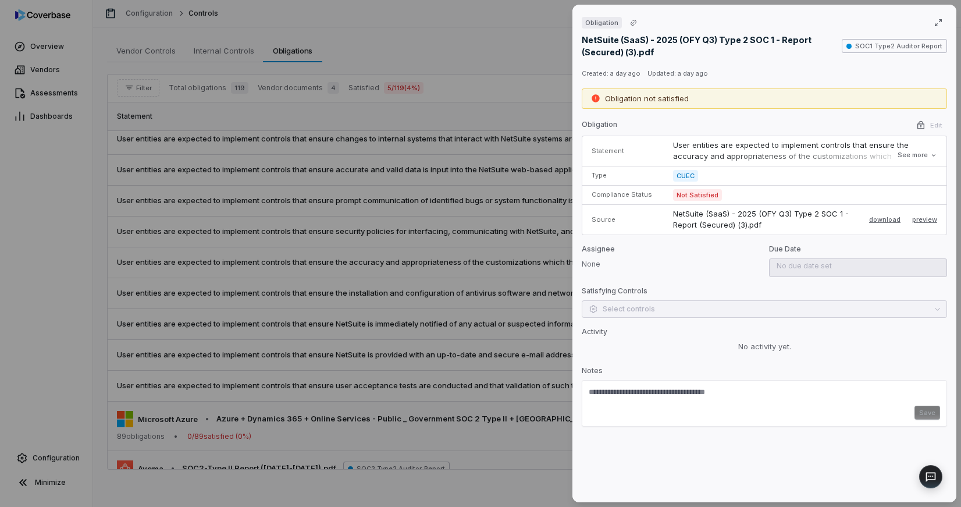
drag, startPoint x: 732, startPoint y: 188, endPoint x: 726, endPoint y: 193, distance: 7.5
click at [732, 189] on td "Not Satisfied" at bounding box center [806, 194] width 281 height 19
click at [725, 195] on td "Not Satisfied" at bounding box center [806, 194] width 281 height 19
click at [304, 279] on div "Obligation NetSuite (SaaS) - 2025 (OFY Q3) Type 2 SOC 1 - Report (Secured) (3).…" at bounding box center [480, 253] width 961 height 507
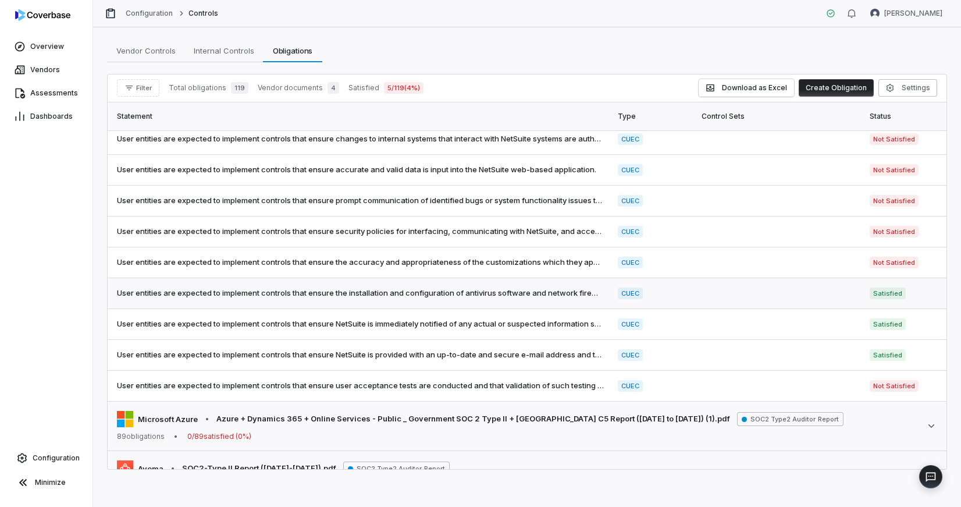
click at [327, 309] on td "User entities are expected to implement controls that ensure the installation a…" at bounding box center [359, 293] width 503 height 31
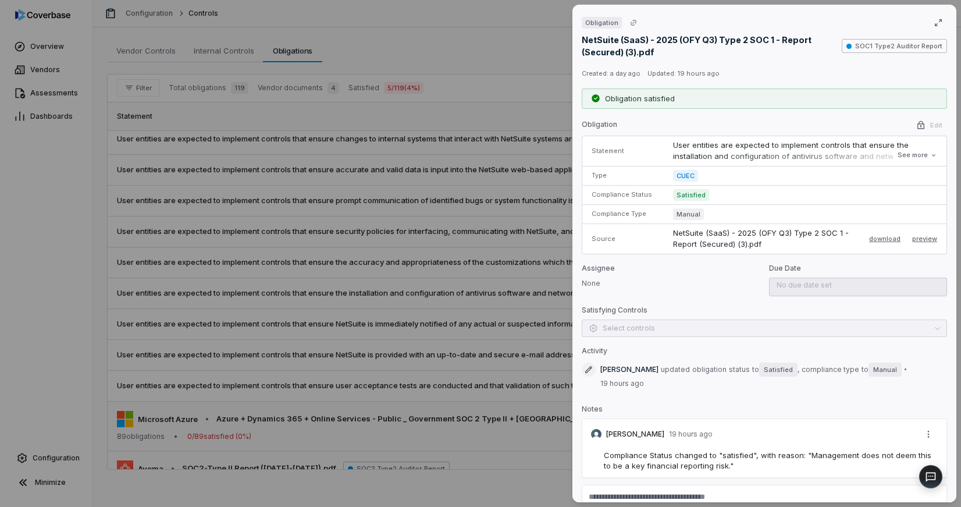
click at [365, 304] on div "Obligation NetSuite (SaaS) - 2025 (OFY Q3) Type 2 SOC 1 - Report (Secured) (3).…" at bounding box center [480, 253] width 961 height 507
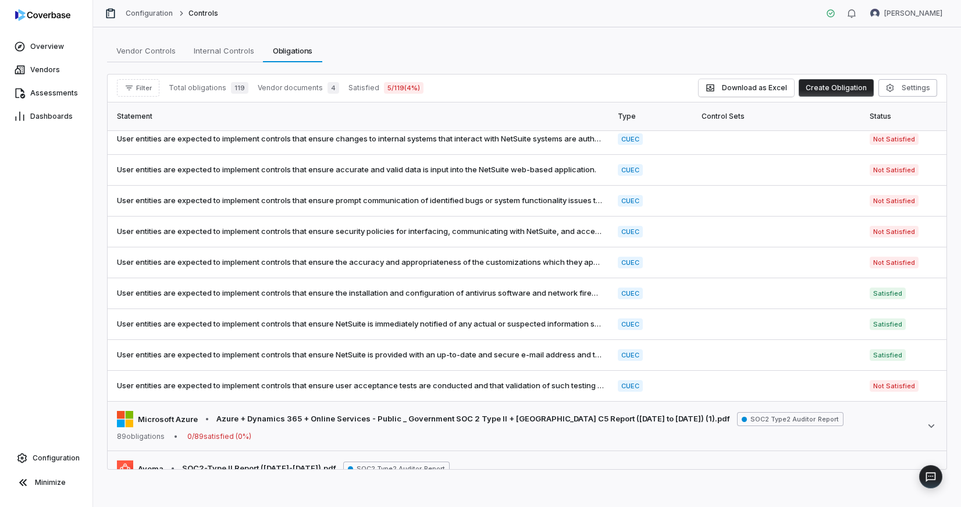
click at [73, 292] on div "Overview Vendors Assessments Dashboards Configuration Minimize" at bounding box center [46, 253] width 93 height 507
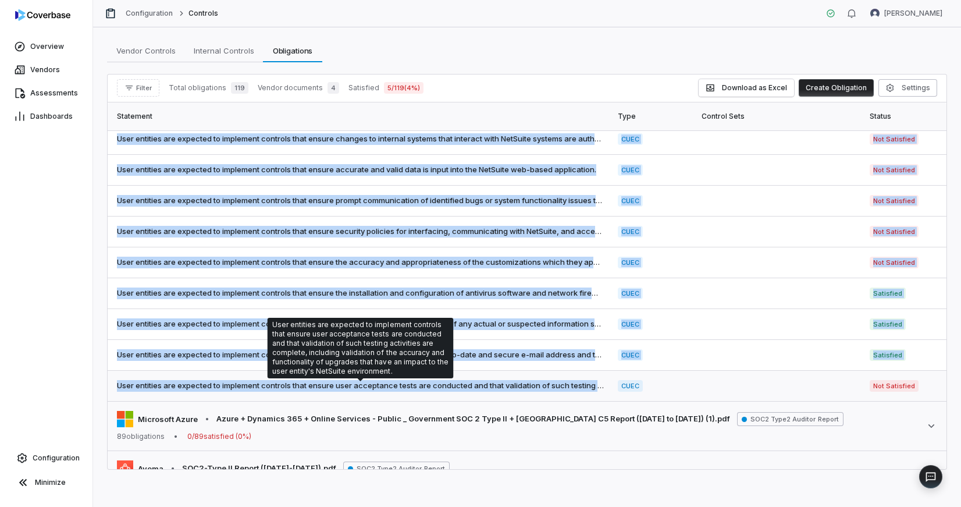
drag, startPoint x: 113, startPoint y: 139, endPoint x: 592, endPoint y: 387, distance: 539.6
click at [598, 389] on tbody "Oracle NetSuite • NetSuite (SaaS) - 2025 (OFY Q3) Type 2 SOC 1 - Report (Secure…" at bounding box center [527, 265] width 839 height 567
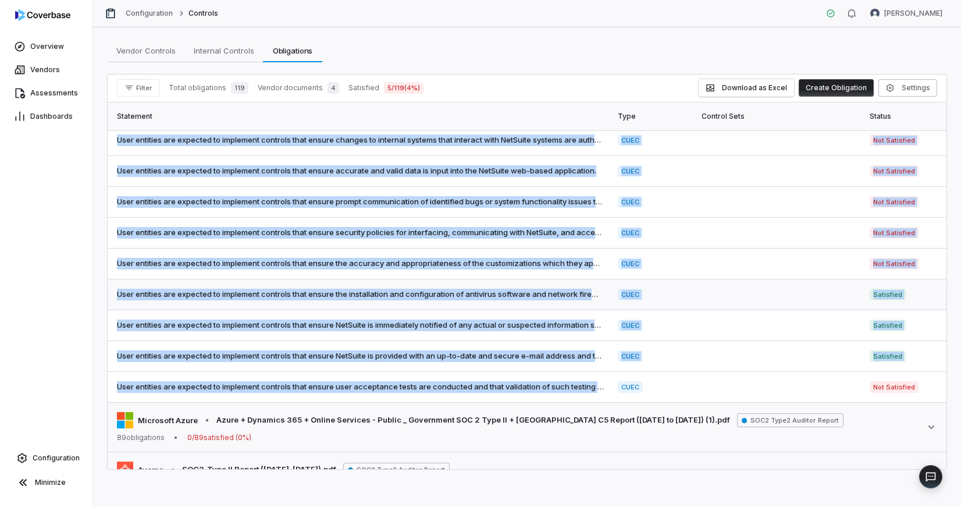
copy tbody "User entities are expected to implement controls that ensure changes to interna…"
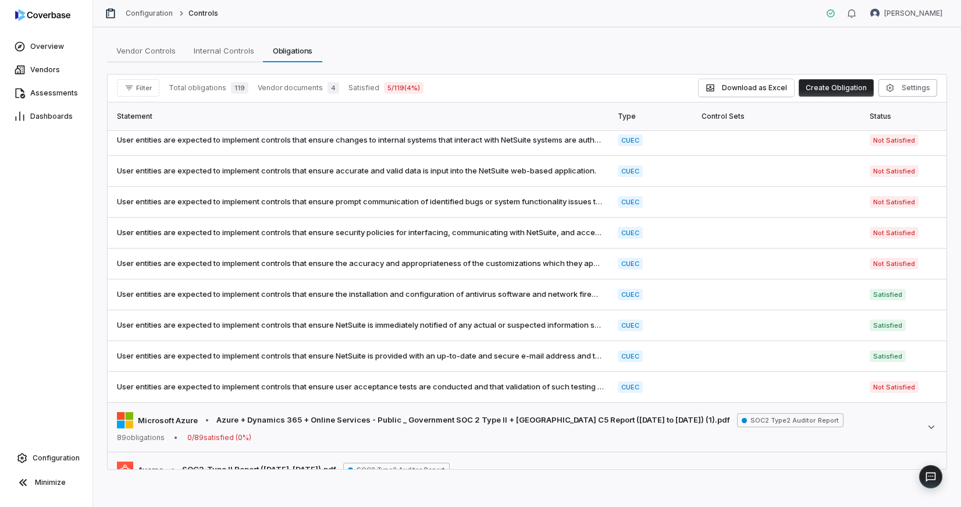
click at [95, 248] on div "Vendor Controls Vendor Controls Internal Controls Internal Controls Obligations…" at bounding box center [527, 267] width 868 height 480
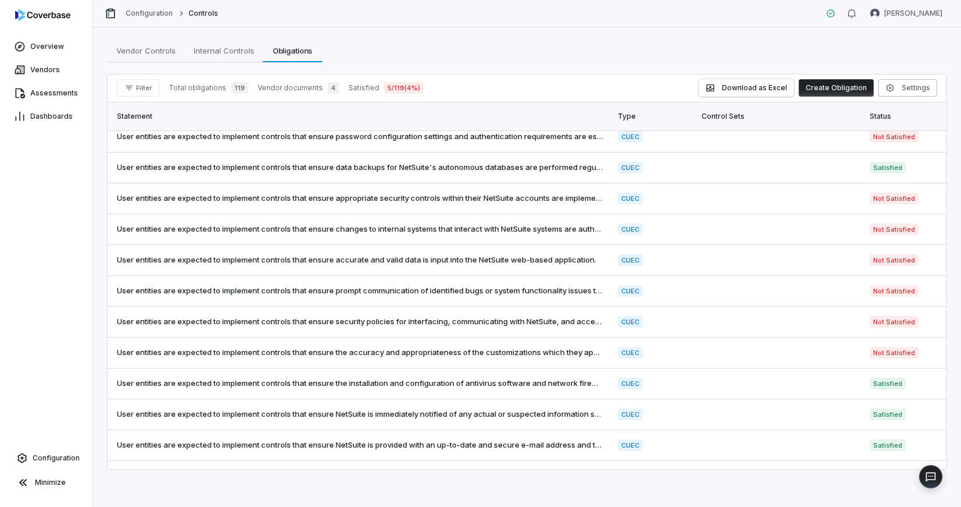
scroll to position [0, 0]
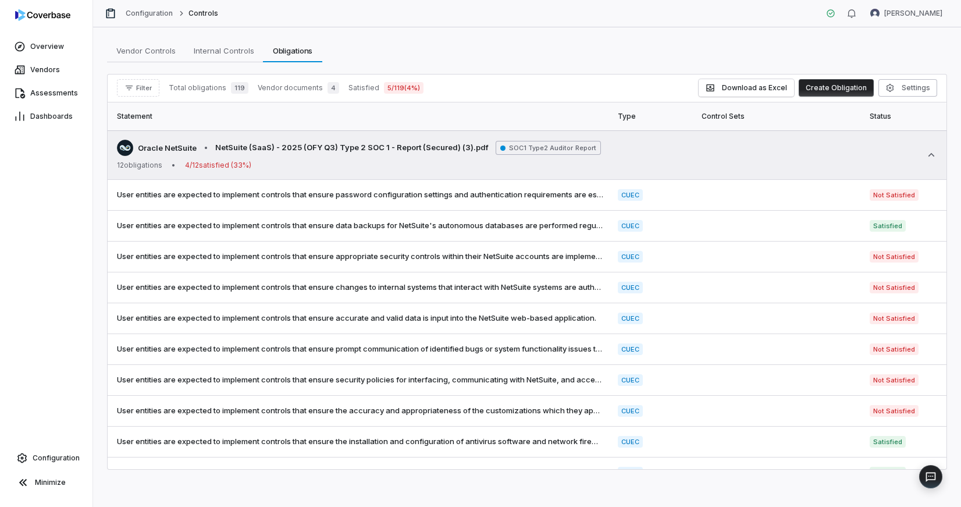
click at [382, 159] on div "Oracle NetSuite • NetSuite (SaaS) - 2025 (OFY Q3) Type 2 SOC 1 - Report (Secure…" at bounding box center [359, 155] width 484 height 30
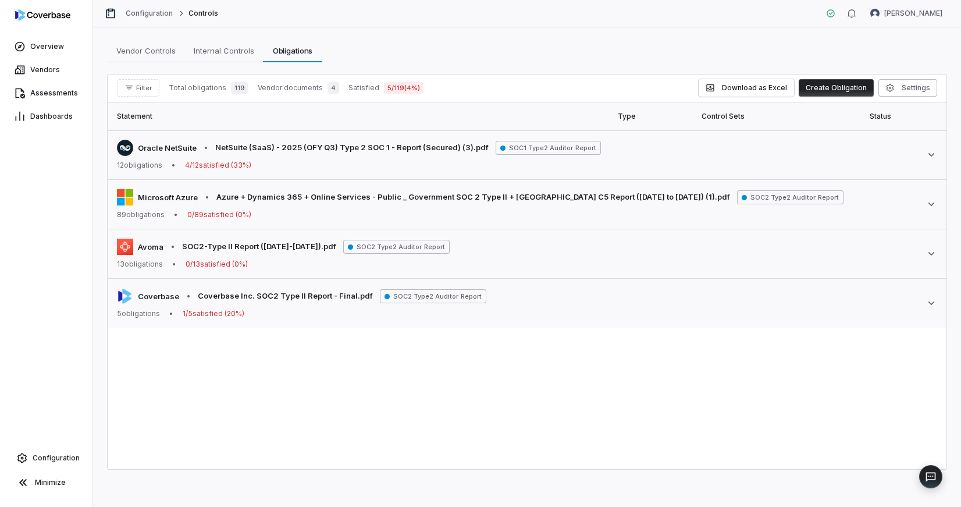
click at [332, 390] on div "Statement Type Control Sets Status Document Oracle NetSuite • NetSuite (SaaS) -…" at bounding box center [527, 285] width 839 height 367
click at [270, 362] on div "Statement Type Control Sets Status Document Oracle NetSuite • NetSuite (SaaS) -…" at bounding box center [527, 285] width 839 height 367
